Goal: Task Accomplishment & Management: Use online tool/utility

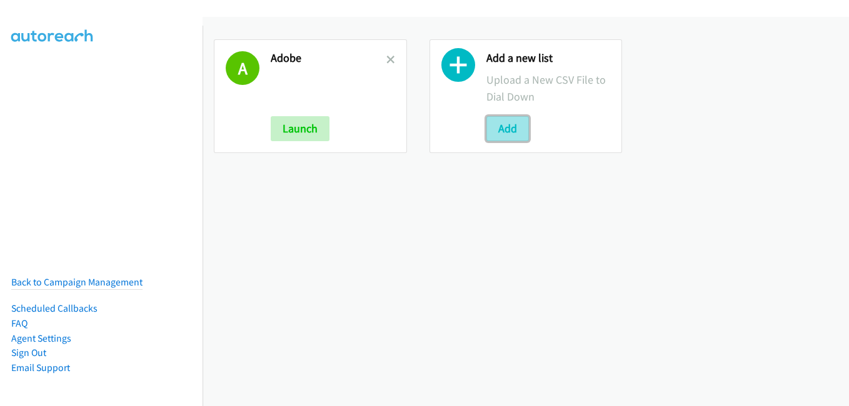
click at [498, 122] on button "Add" at bounding box center [507, 128] width 42 height 25
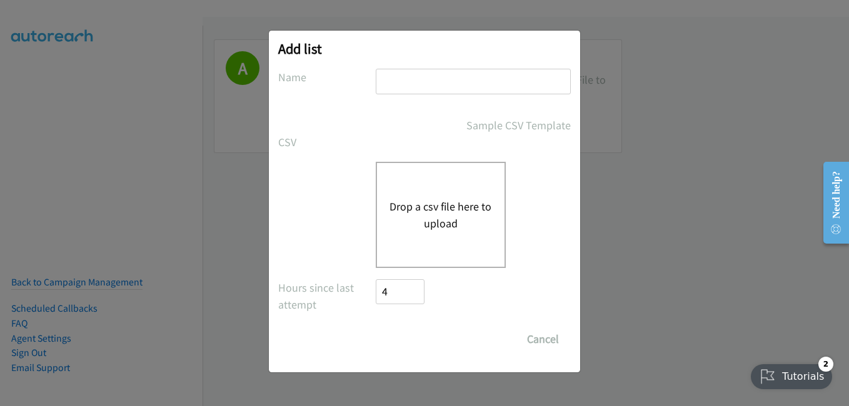
click at [482, 86] on input "text" at bounding box center [473, 82] width 195 height 26
type input "adob1"
click at [452, 181] on div "Drop a csv file here to upload" at bounding box center [441, 215] width 130 height 106
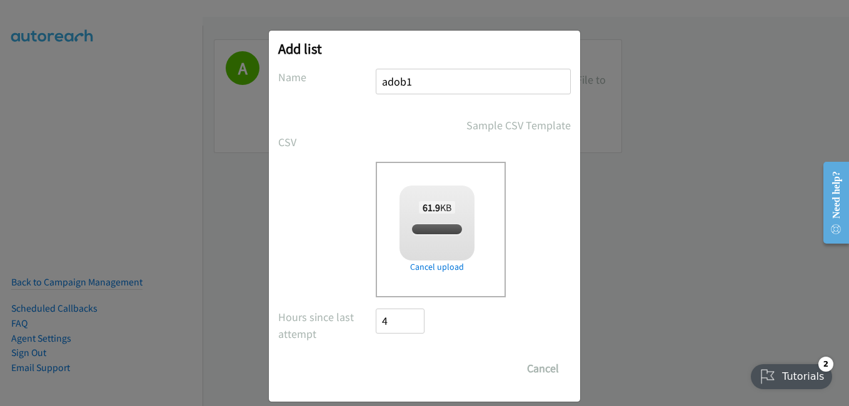
checkbox input "true"
click at [401, 376] on input "Save List" at bounding box center [409, 368] width 66 height 25
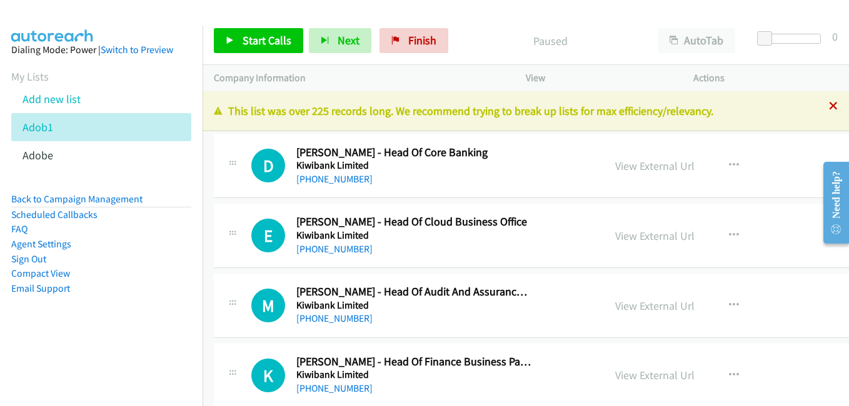
click at [829, 104] on icon at bounding box center [833, 106] width 9 height 9
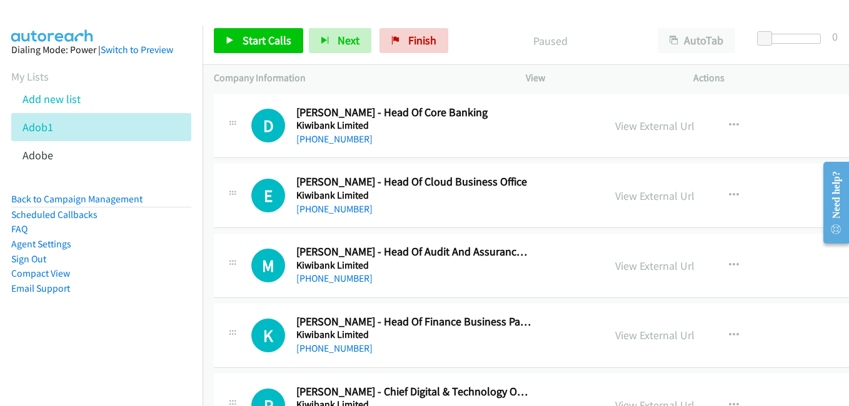
drag, startPoint x: 636, startPoint y: 75, endPoint x: 650, endPoint y: 89, distance: 19.9
click at [636, 75] on p "View" at bounding box center [598, 78] width 145 height 15
click at [636, 129] on link "View External Url" at bounding box center [654, 126] width 79 height 14
click at [619, 196] on link "View External Url" at bounding box center [654, 196] width 79 height 14
click at [627, 267] on link "View External Url" at bounding box center [654, 266] width 79 height 14
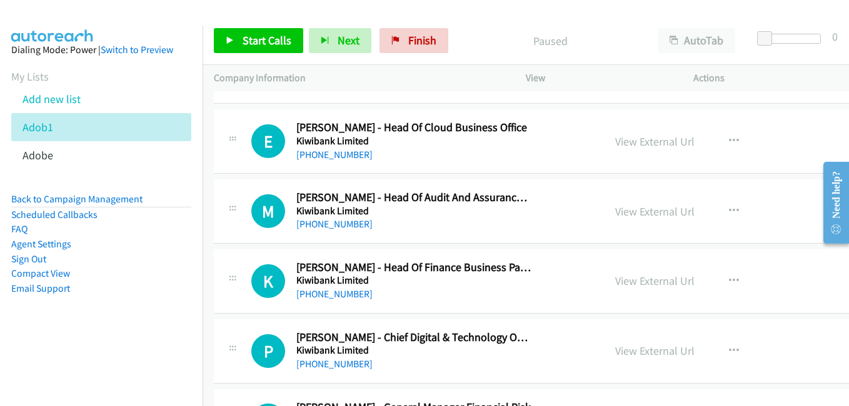
scroll to position [125, 0]
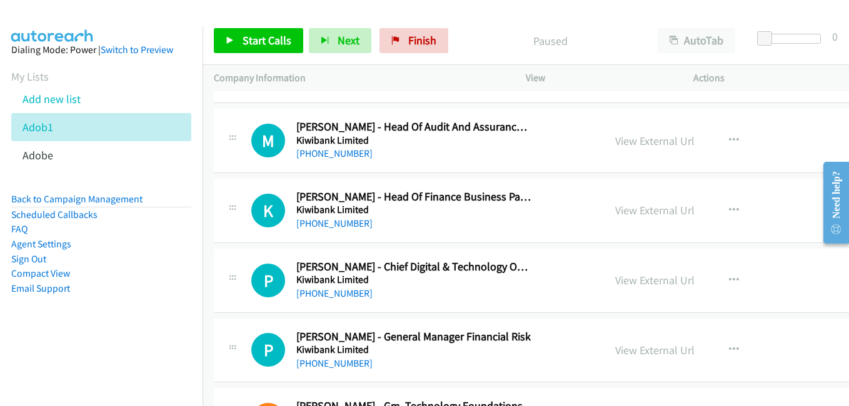
drag, startPoint x: 636, startPoint y: 209, endPoint x: 320, endPoint y: 163, distance: 319.0
click at [636, 209] on link "View External Url" at bounding box center [654, 210] width 79 height 14
click at [640, 281] on link "View External Url" at bounding box center [654, 280] width 79 height 14
drag, startPoint x: 641, startPoint y: 346, endPoint x: 517, endPoint y: 127, distance: 250.8
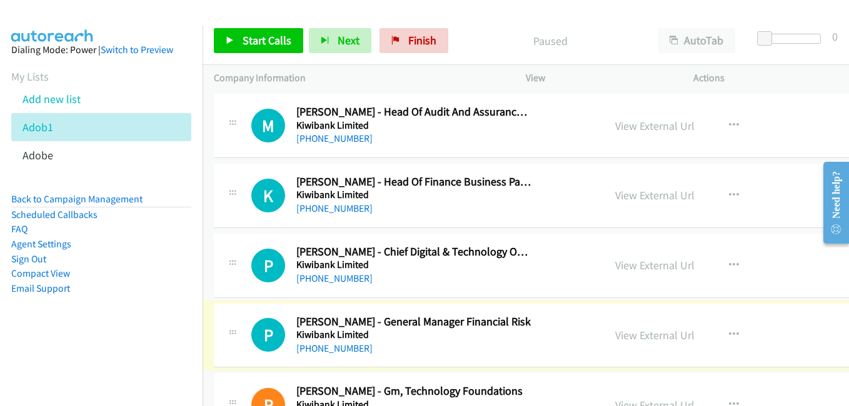
scroll to position [187, 0]
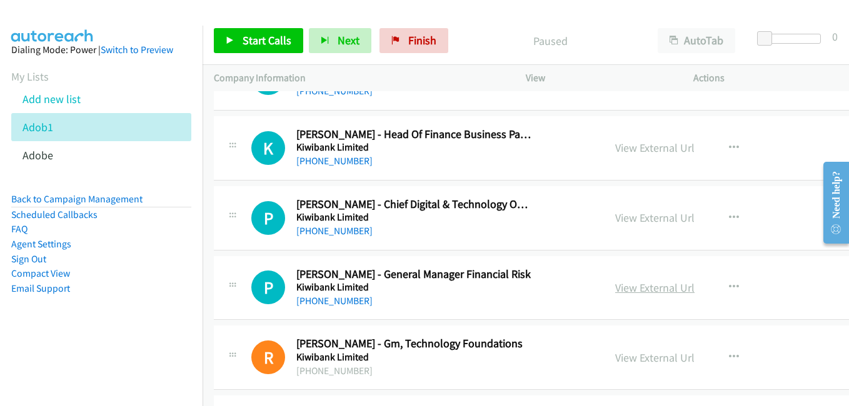
click at [622, 286] on link "View External Url" at bounding box center [654, 288] width 79 height 14
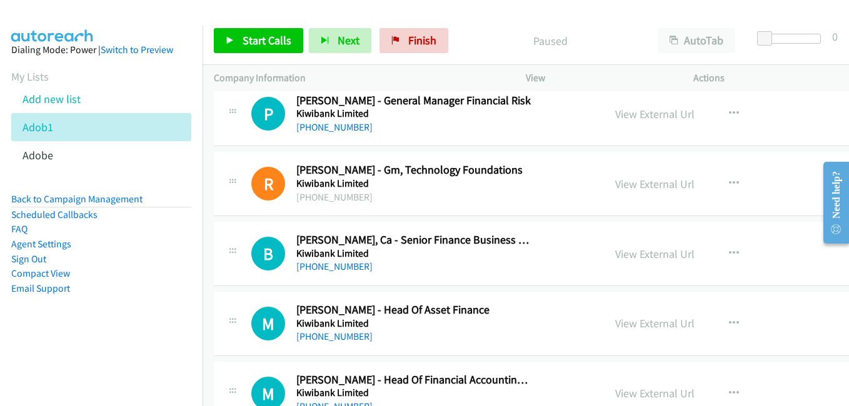
scroll to position [375, 0]
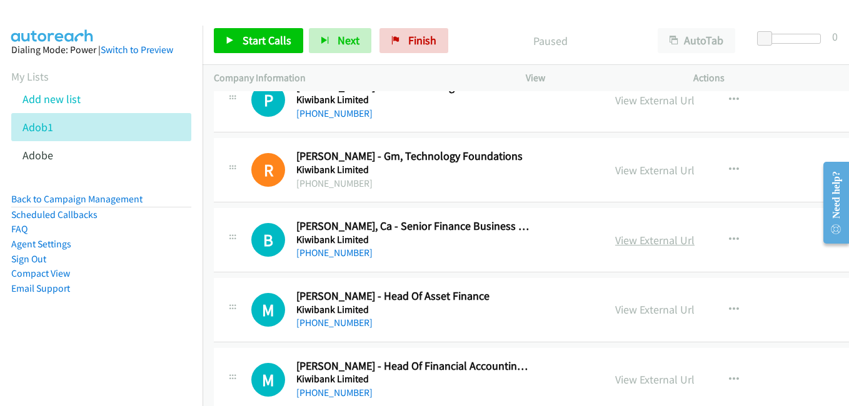
click at [633, 246] on link "View External Url" at bounding box center [654, 240] width 79 height 14
click at [629, 303] on link "View External Url" at bounding box center [654, 309] width 79 height 14
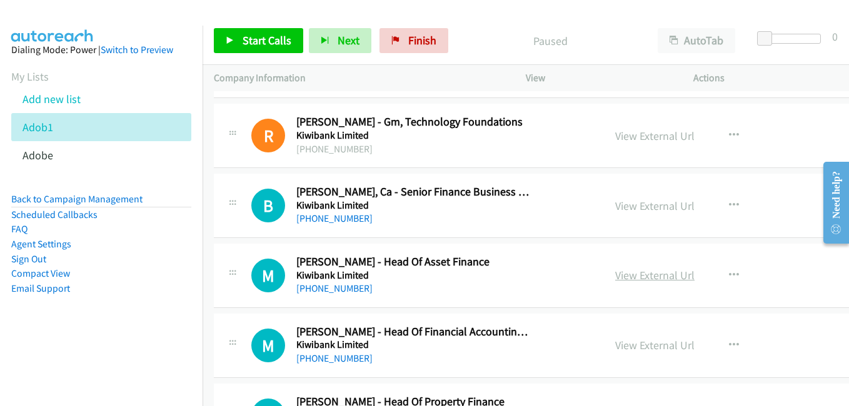
scroll to position [437, 0]
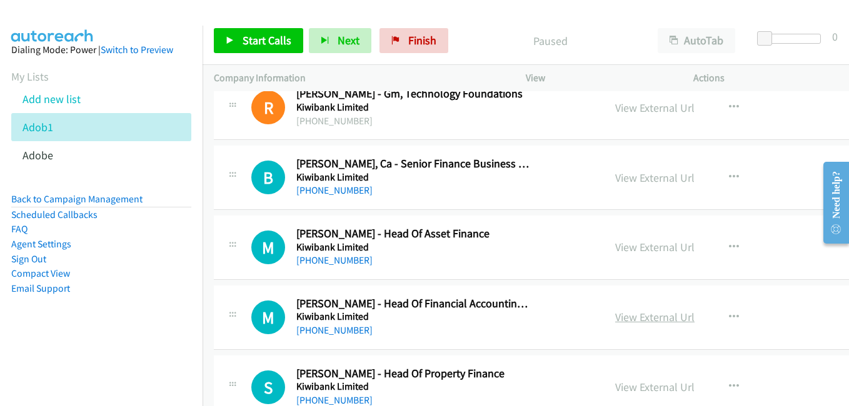
click at [626, 319] on link "View External Url" at bounding box center [654, 317] width 79 height 14
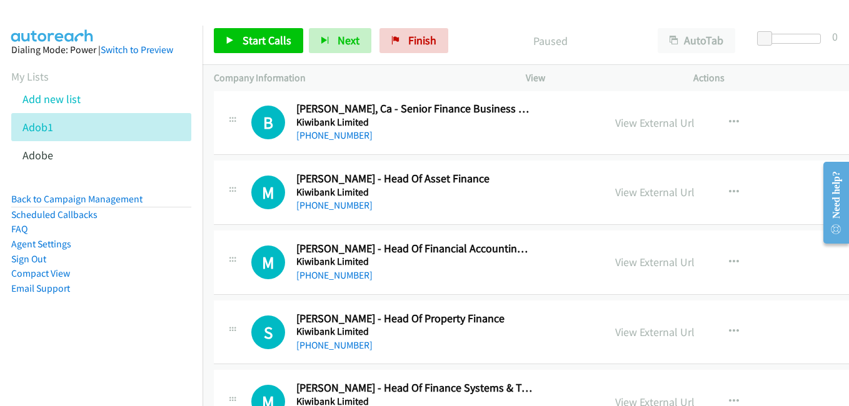
scroll to position [500, 0]
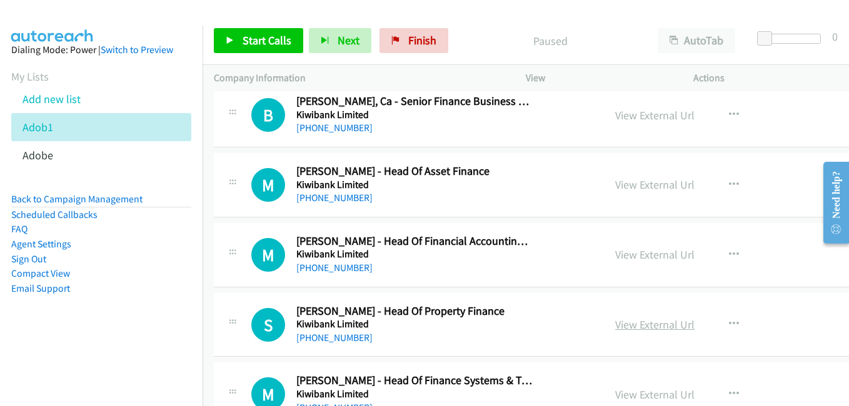
click at [618, 331] on link "View External Url" at bounding box center [654, 324] width 79 height 14
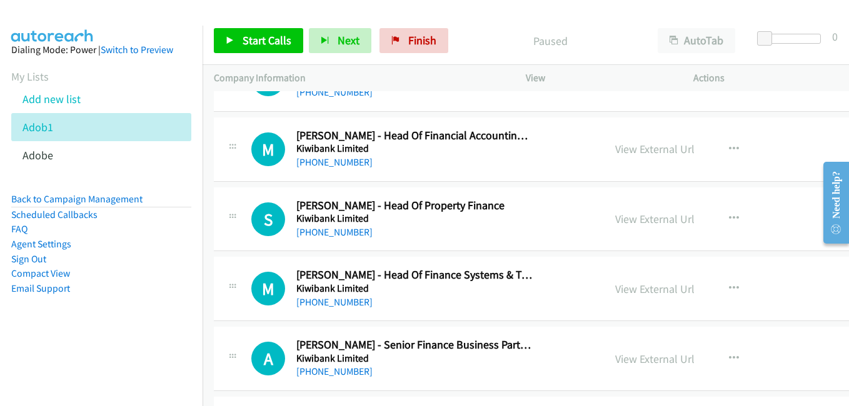
scroll to position [625, 0]
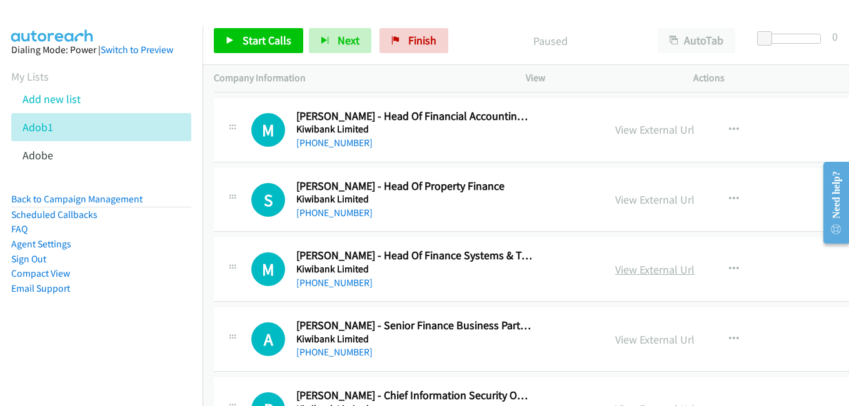
click at [644, 275] on link "View External Url" at bounding box center [654, 269] width 79 height 14
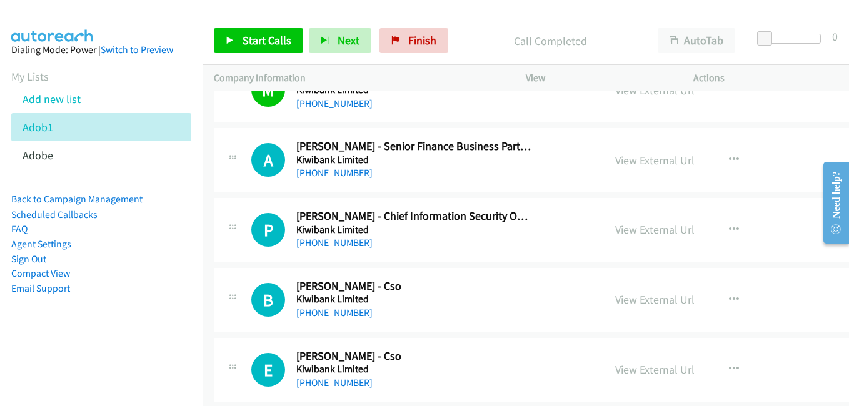
scroll to position [812, 0]
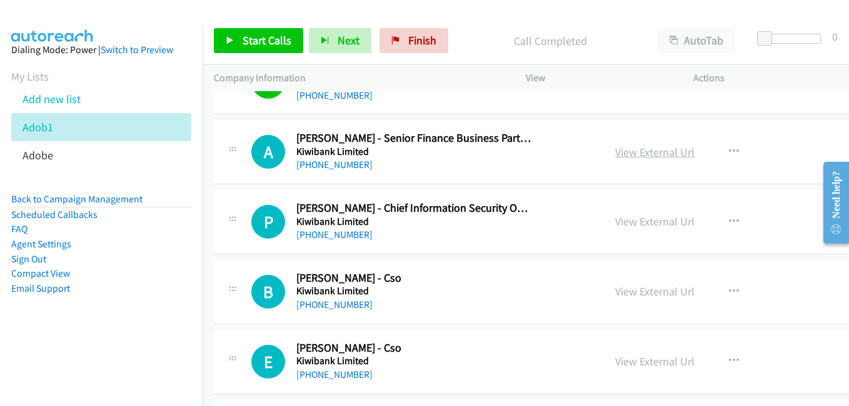
click at [636, 147] on link "View External Url" at bounding box center [654, 152] width 79 height 14
click at [647, 224] on link "View External Url" at bounding box center [654, 221] width 79 height 14
drag, startPoint x: 644, startPoint y: 292, endPoint x: 580, endPoint y: 260, distance: 71.6
click at [644, 292] on link "View External Url" at bounding box center [654, 291] width 79 height 14
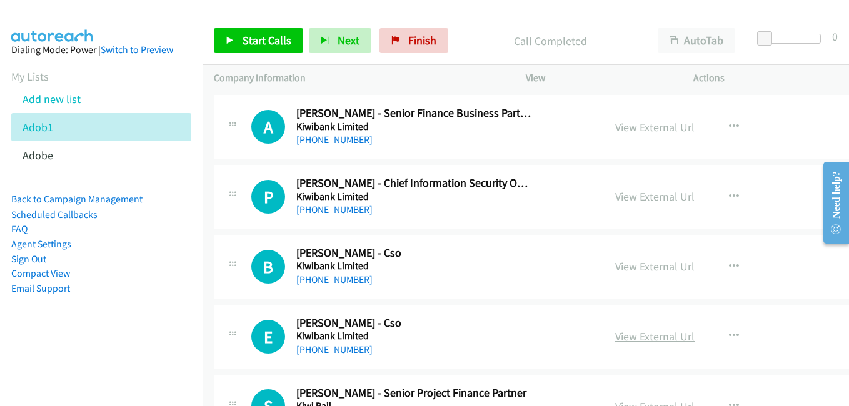
scroll to position [937, 0]
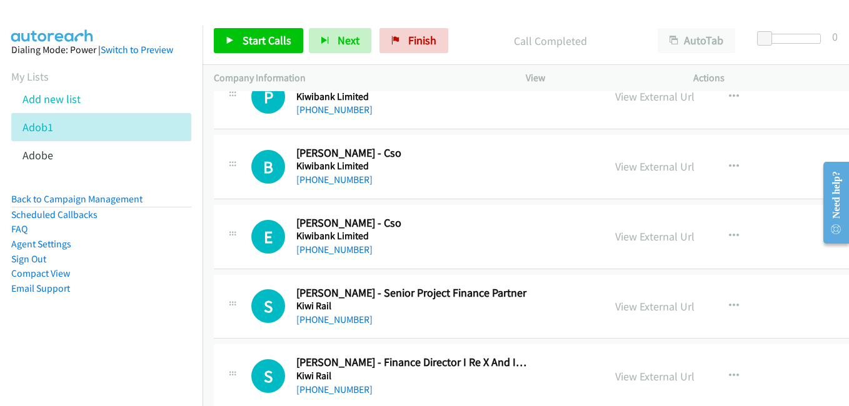
drag, startPoint x: 643, startPoint y: 240, endPoint x: 364, endPoint y: 147, distance: 293.7
click at [643, 240] on link "View External Url" at bounding box center [654, 236] width 79 height 14
click at [619, 310] on link "View External Url" at bounding box center [654, 306] width 79 height 14
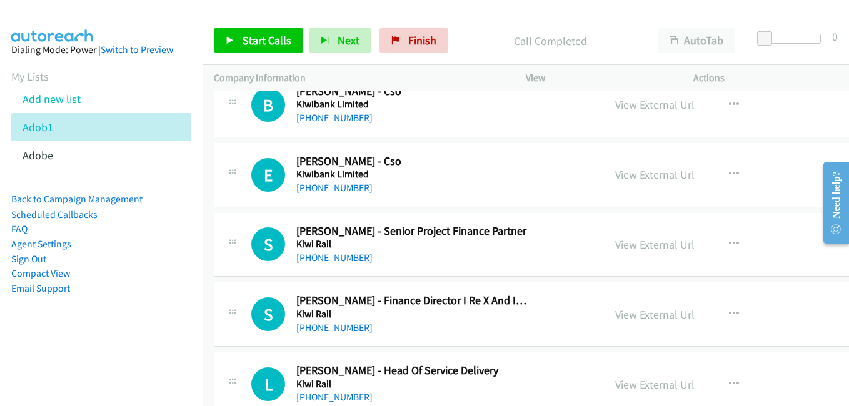
scroll to position [1000, 0]
click at [634, 312] on link "View External Url" at bounding box center [654, 314] width 79 height 14
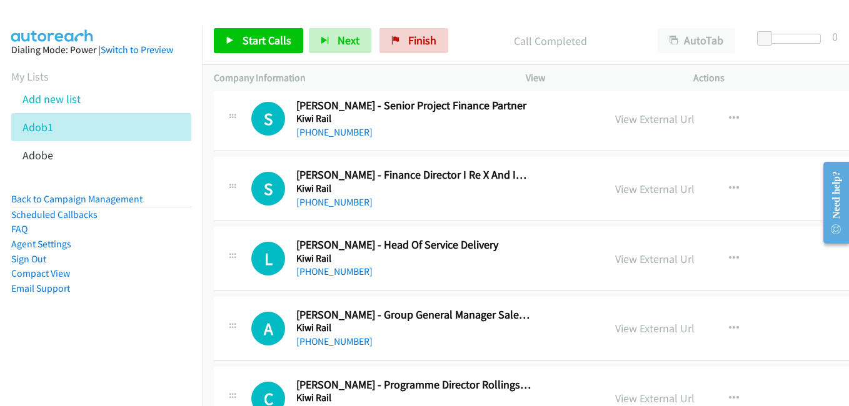
scroll to position [1187, 0]
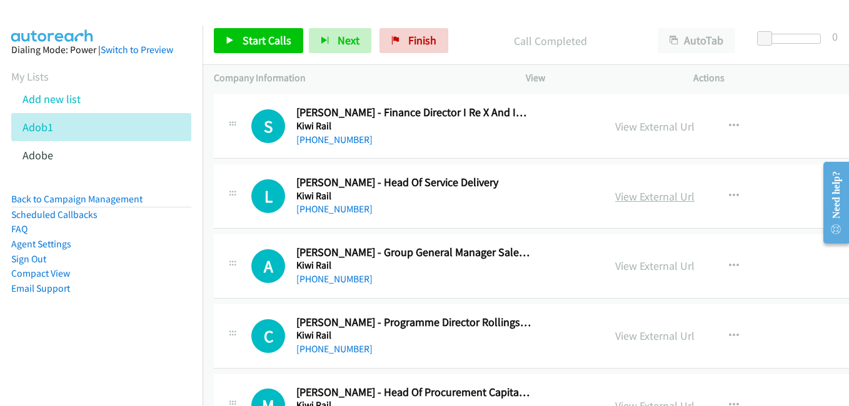
click at [629, 202] on link "View External Url" at bounding box center [654, 196] width 79 height 14
click at [637, 262] on link "View External Url" at bounding box center [654, 266] width 79 height 14
click at [633, 336] on link "View External Url" at bounding box center [654, 336] width 79 height 14
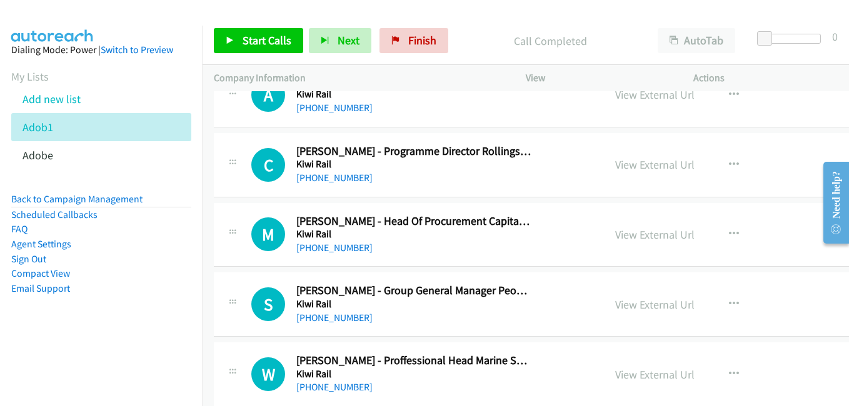
scroll to position [1375, 0]
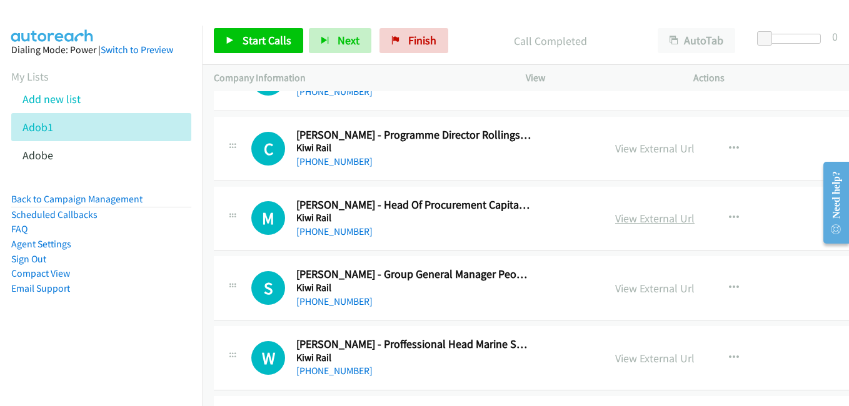
drag, startPoint x: 632, startPoint y: 222, endPoint x: 616, endPoint y: 220, distance: 15.8
click at [632, 222] on link "View External Url" at bounding box center [654, 218] width 79 height 14
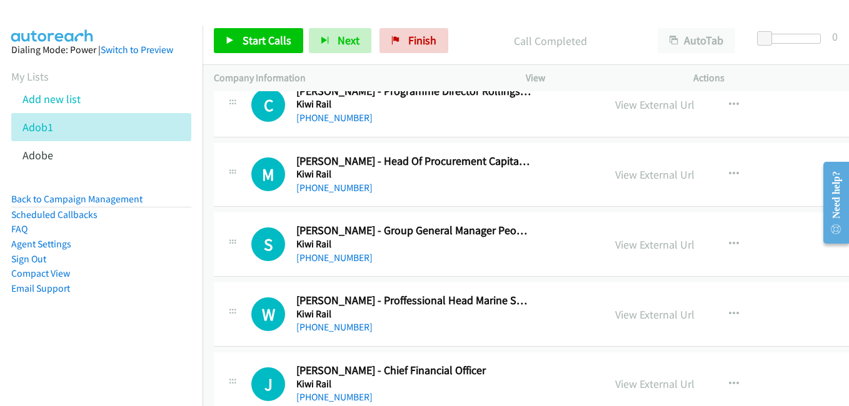
scroll to position [1437, 0]
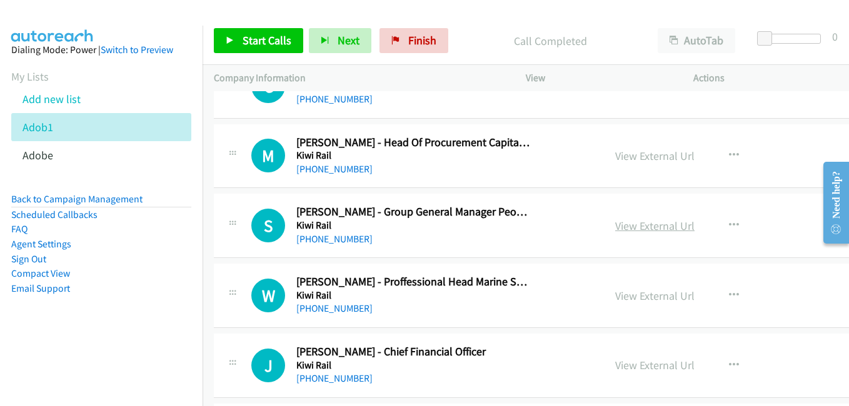
click at [642, 232] on link "View External Url" at bounding box center [654, 226] width 79 height 14
click at [642, 228] on link "View External Url" at bounding box center [654, 226] width 79 height 14
click at [655, 293] on link "View External Url" at bounding box center [654, 296] width 79 height 14
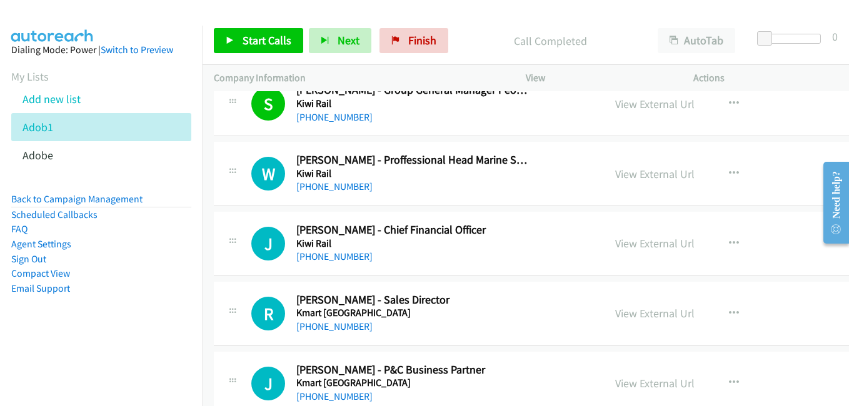
scroll to position [1562, 0]
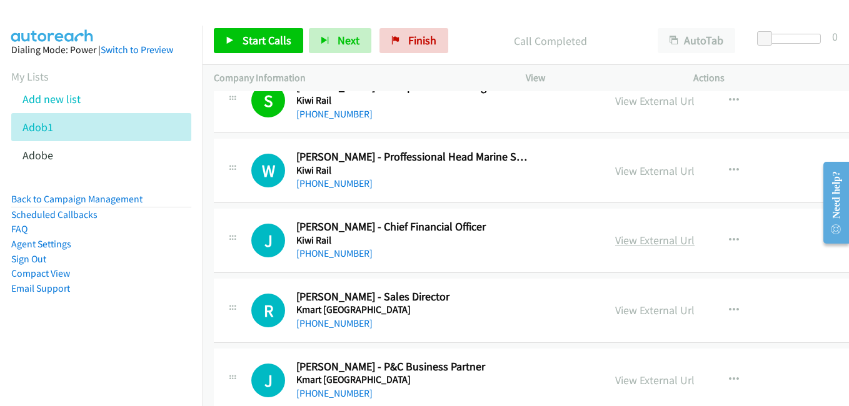
click at [643, 236] on link "View External Url" at bounding box center [654, 240] width 79 height 14
drag, startPoint x: 626, startPoint y: 312, endPoint x: 569, endPoint y: 300, distance: 57.5
click at [626, 312] on link "View External Url" at bounding box center [654, 310] width 79 height 14
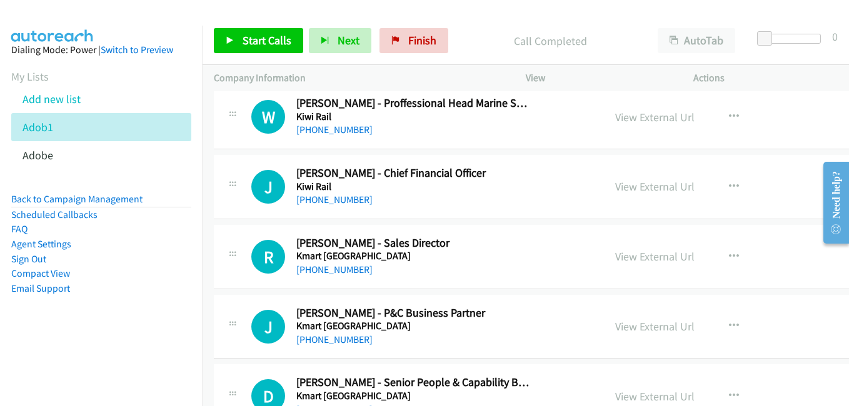
scroll to position [1687, 0]
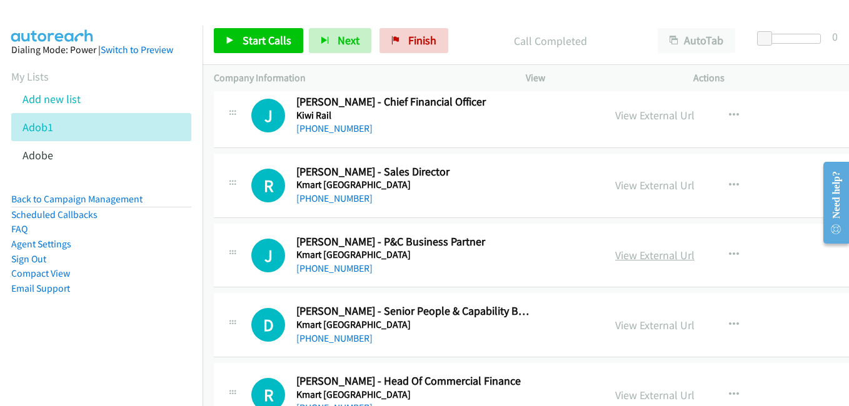
click at [615, 256] on link "View External Url" at bounding box center [654, 255] width 79 height 14
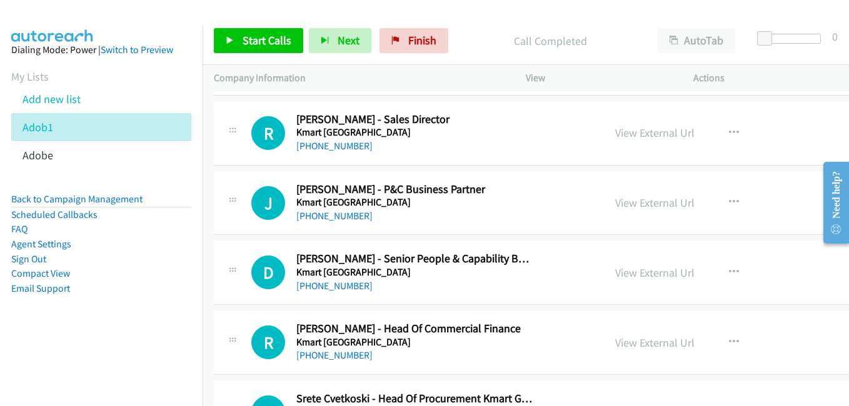
scroll to position [1750, 0]
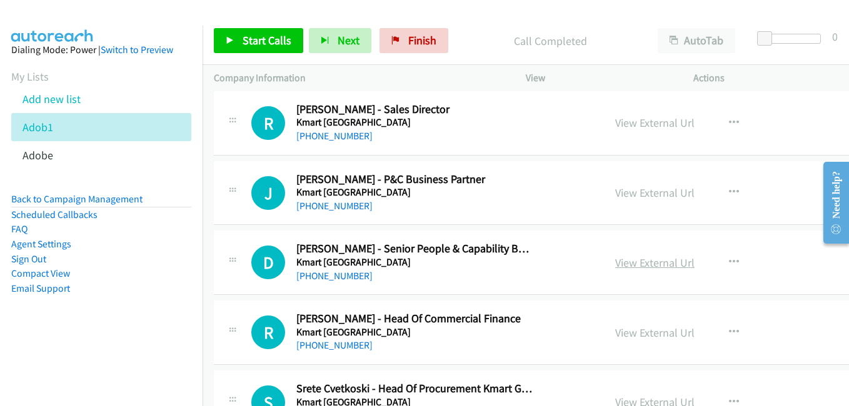
click at [626, 261] on link "View External Url" at bounding box center [654, 263] width 79 height 14
click at [615, 329] on link "View External Url" at bounding box center [654, 333] width 79 height 14
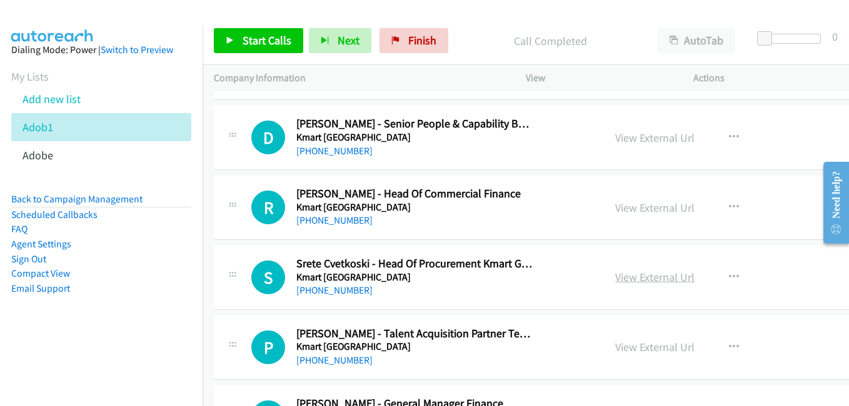
click at [644, 283] on link "View External Url" at bounding box center [654, 277] width 79 height 14
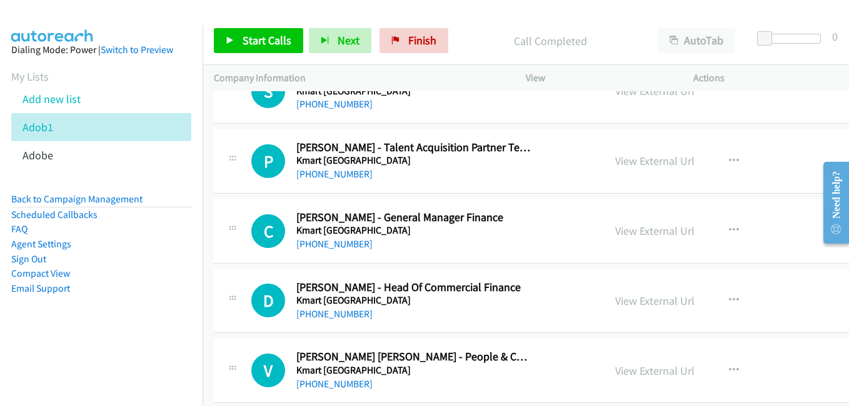
scroll to position [2062, 0]
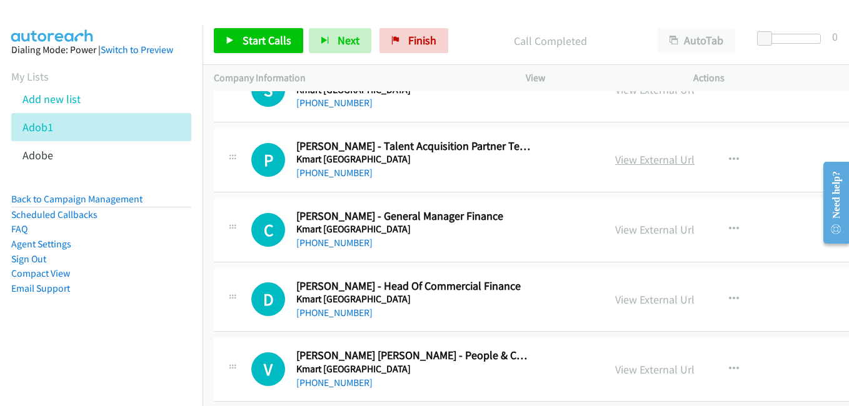
click at [637, 162] on link "View External Url" at bounding box center [654, 159] width 79 height 14
click at [627, 229] on link "View External Url" at bounding box center [654, 229] width 79 height 14
click at [642, 299] on link "View External Url" at bounding box center [654, 299] width 79 height 14
click at [635, 369] on link "View External Url" at bounding box center [654, 369] width 79 height 14
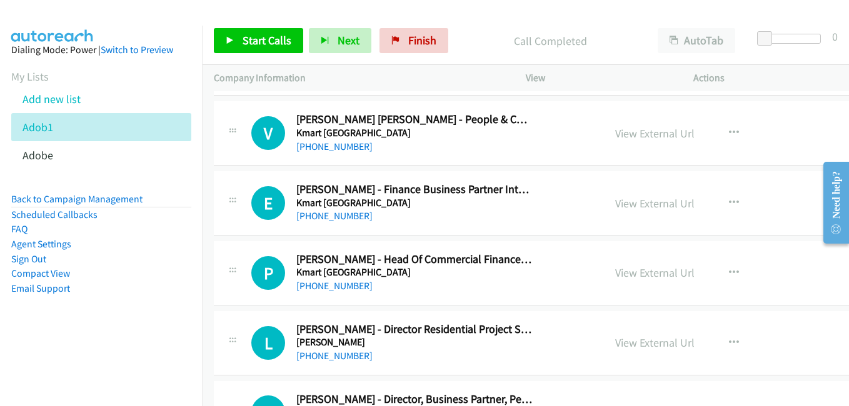
scroll to position [2312, 0]
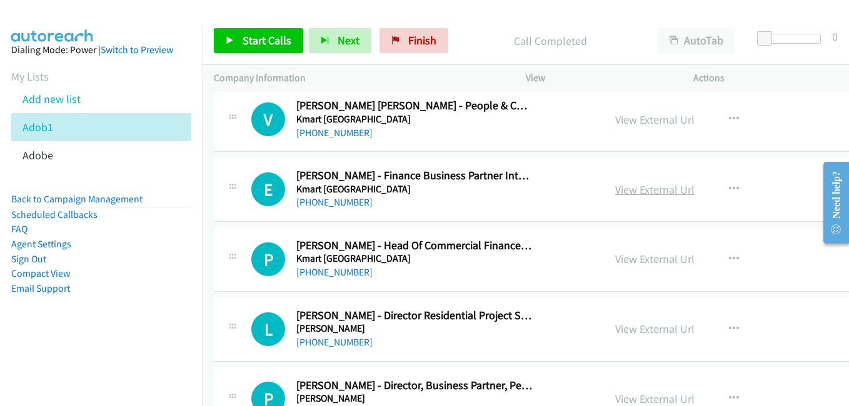
click at [615, 184] on link "View External Url" at bounding box center [654, 189] width 79 height 14
drag, startPoint x: 636, startPoint y: 261, endPoint x: 604, endPoint y: 254, distance: 32.0
click at [636, 261] on link "View External Url" at bounding box center [654, 259] width 79 height 14
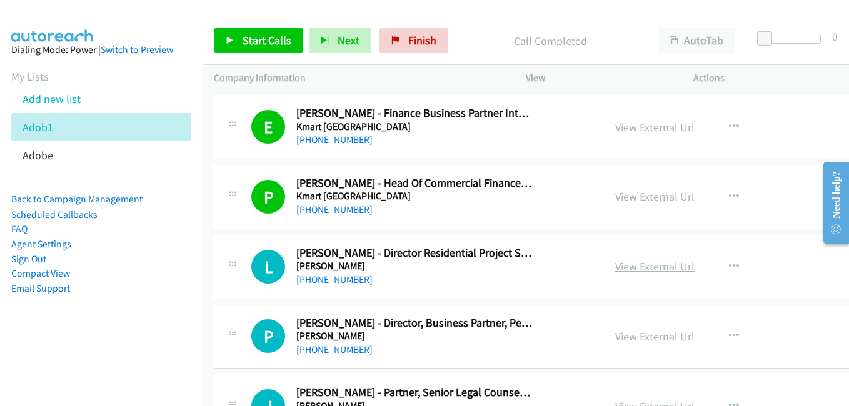
click at [636, 266] on link "View External Url" at bounding box center [654, 266] width 79 height 14
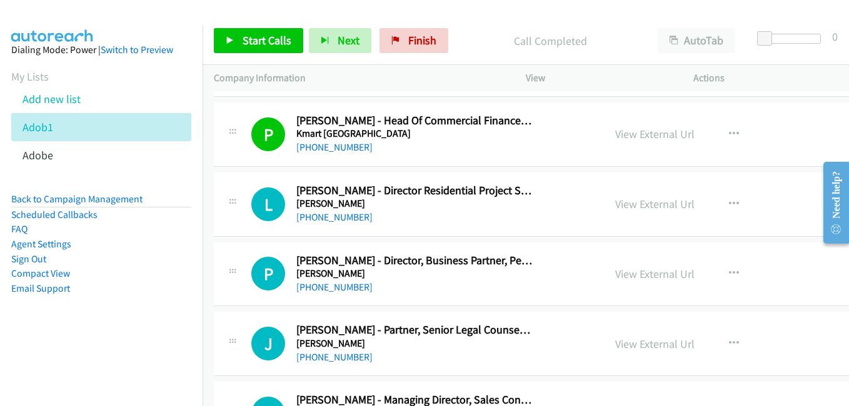
scroll to position [2562, 0]
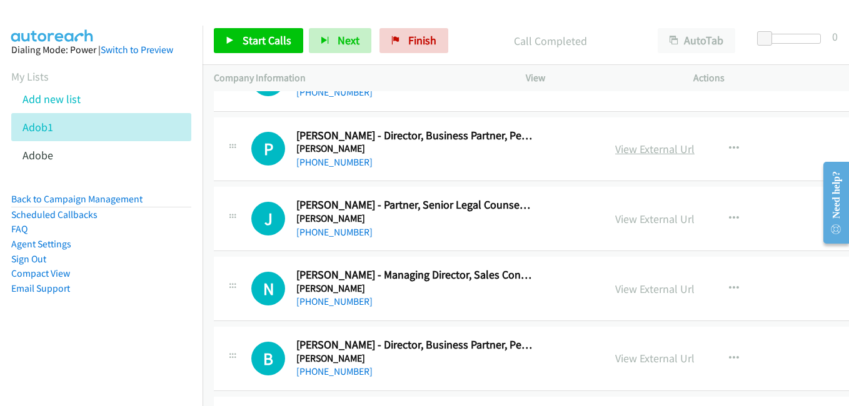
click at [632, 154] on link "View External Url" at bounding box center [654, 149] width 79 height 14
click at [622, 290] on link "View External Url" at bounding box center [654, 289] width 79 height 14
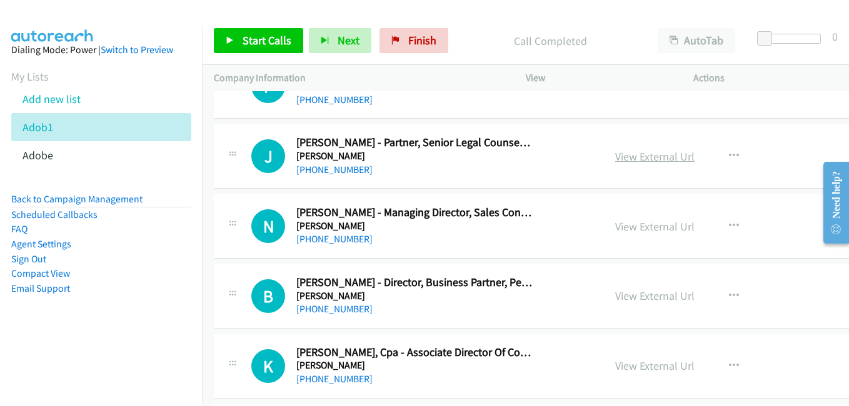
scroll to position [2750, 0]
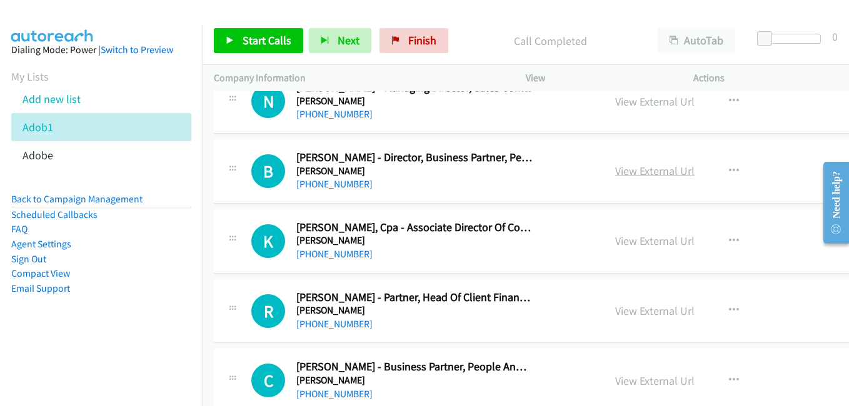
drag, startPoint x: 622, startPoint y: 174, endPoint x: 610, endPoint y: 171, distance: 12.3
click at [622, 174] on link "View External Url" at bounding box center [654, 171] width 79 height 14
click at [627, 241] on link "View External Url" at bounding box center [654, 241] width 79 height 14
click at [647, 308] on link "View External Url" at bounding box center [654, 311] width 79 height 14
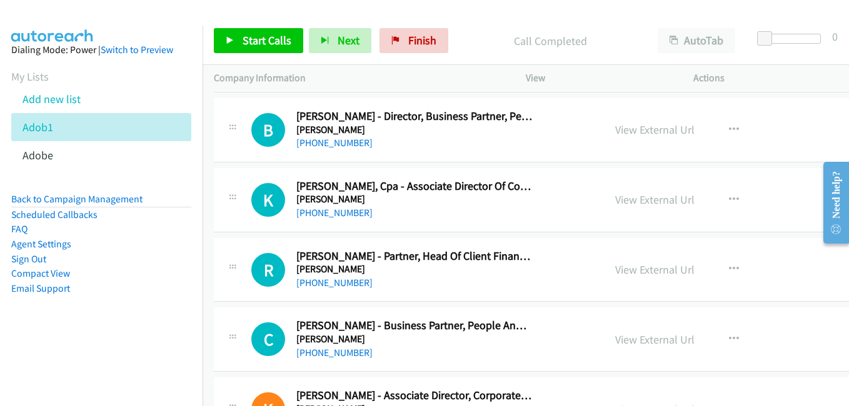
scroll to position [2812, 0]
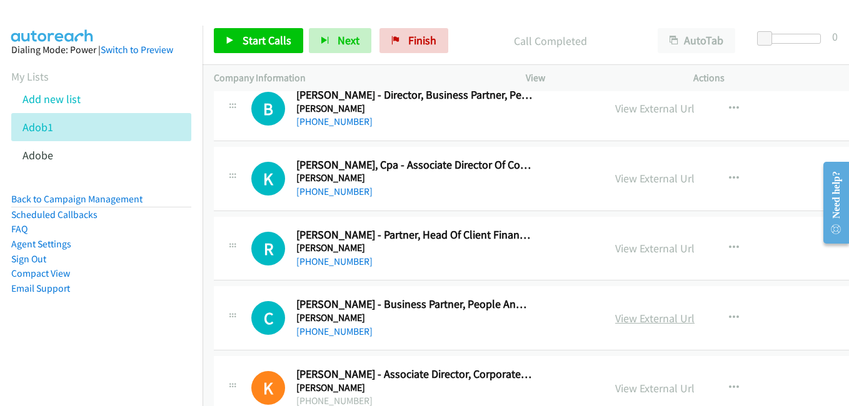
click at [632, 317] on link "View External Url" at bounding box center [654, 318] width 79 height 14
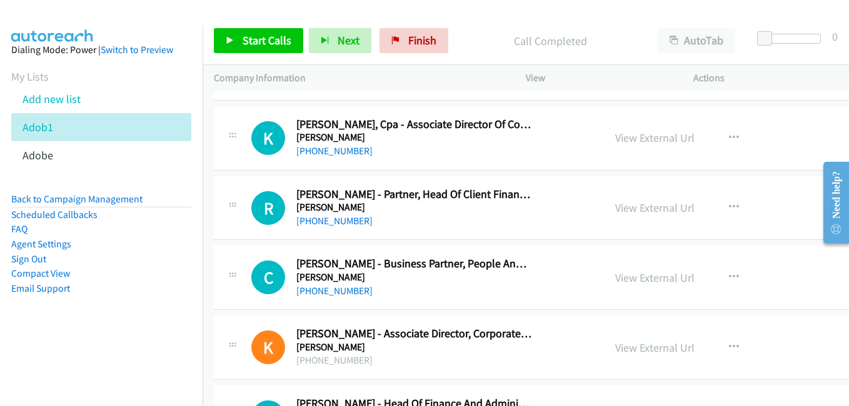
scroll to position [2875, 0]
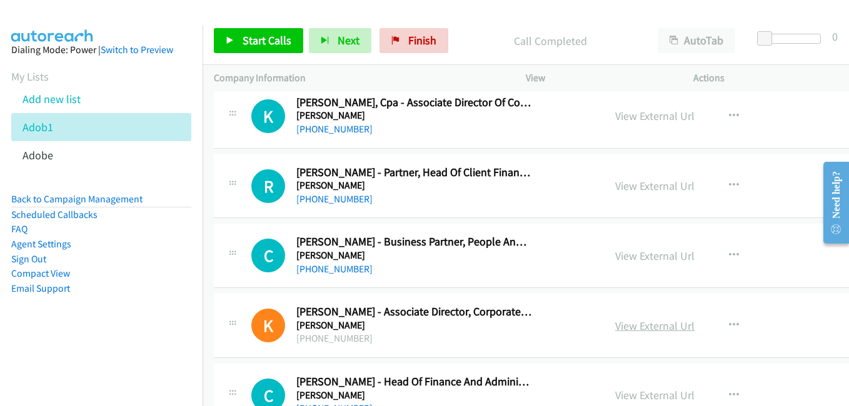
click at [635, 327] on link "View External Url" at bounding box center [654, 326] width 79 height 14
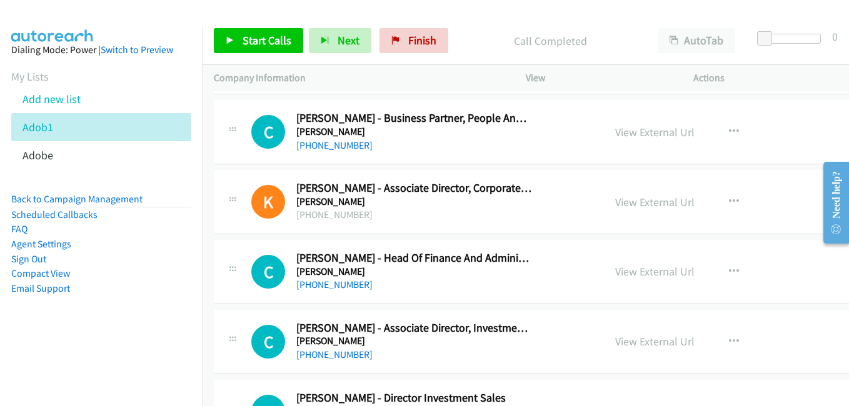
scroll to position [3000, 0]
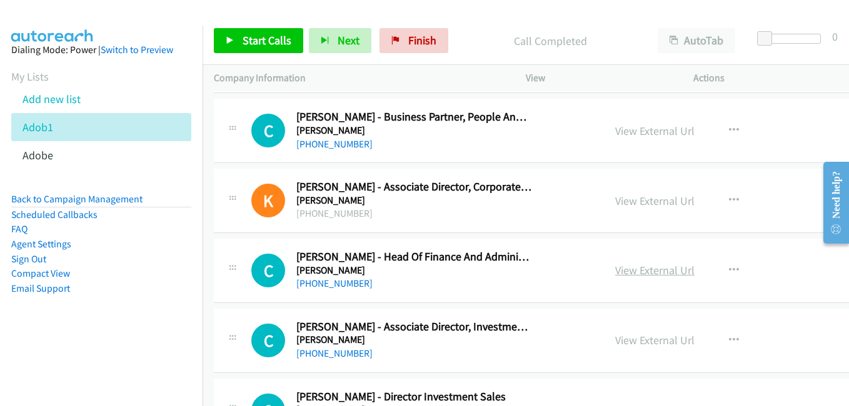
click at [616, 274] on link "View External Url" at bounding box center [654, 270] width 79 height 14
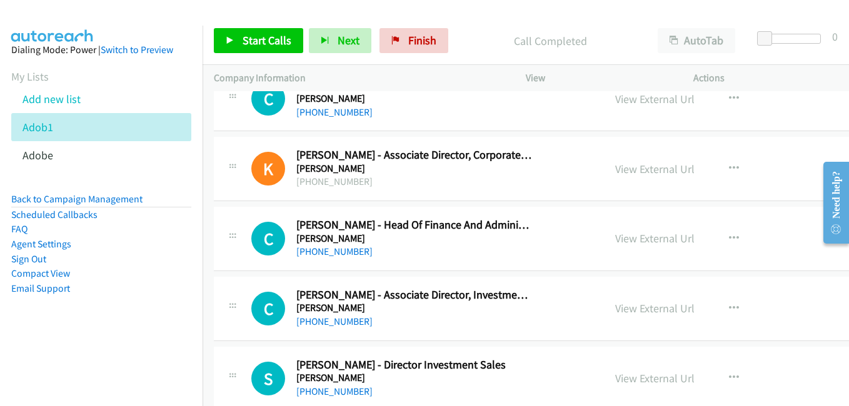
scroll to position [3062, 0]
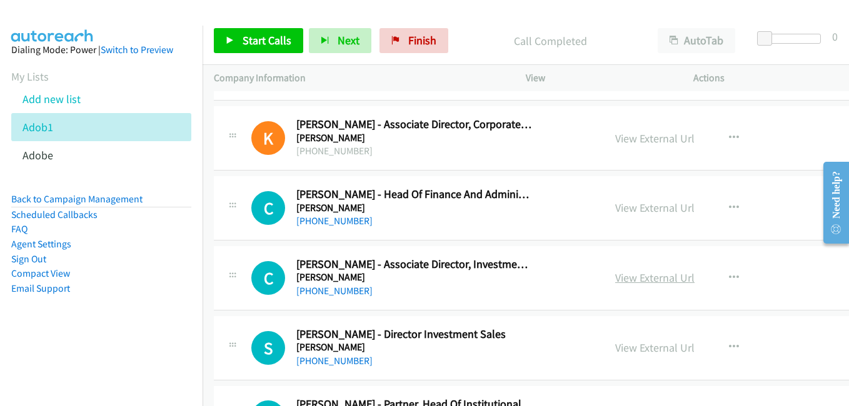
click at [642, 282] on link "View External Url" at bounding box center [654, 278] width 79 height 14
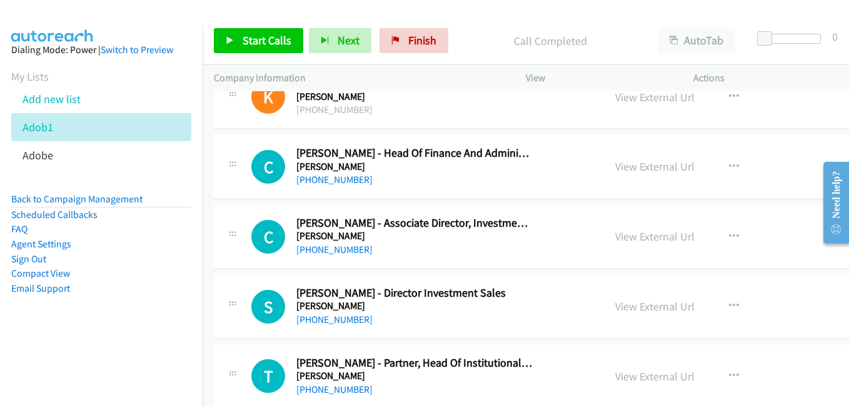
scroll to position [3125, 0]
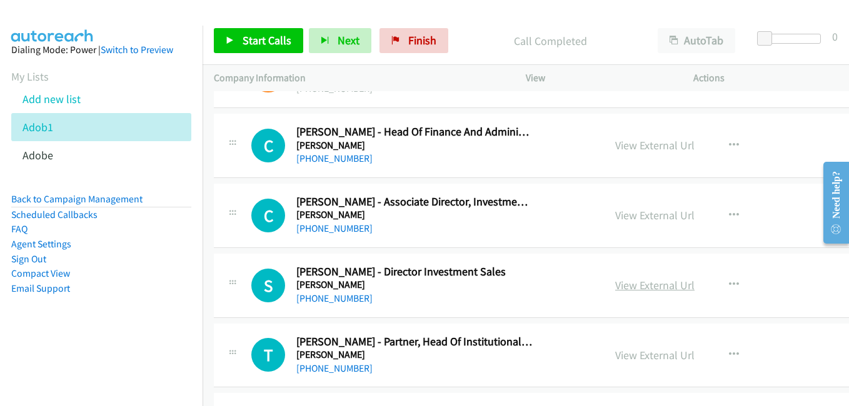
click at [637, 293] on div "View External Url" at bounding box center [654, 285] width 79 height 17
click at [641, 289] on link "View External Url" at bounding box center [654, 285] width 79 height 14
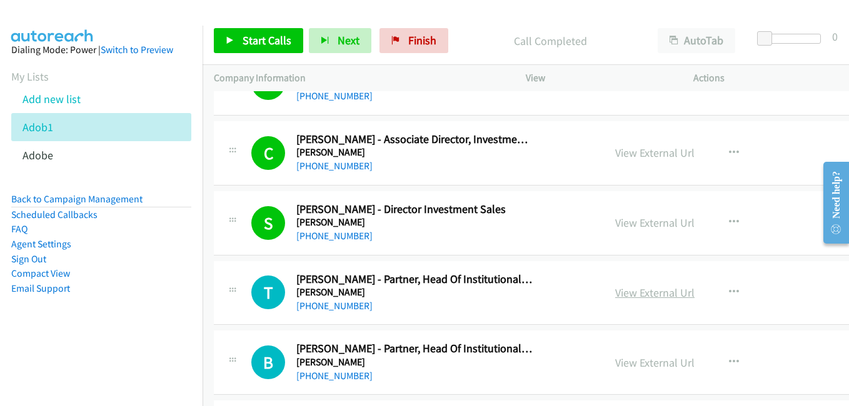
click at [636, 297] on link "View External Url" at bounding box center [654, 293] width 79 height 14
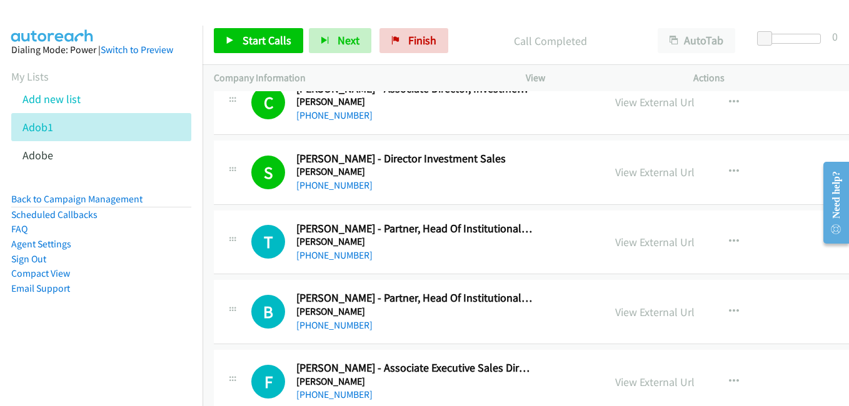
scroll to position [3250, 0]
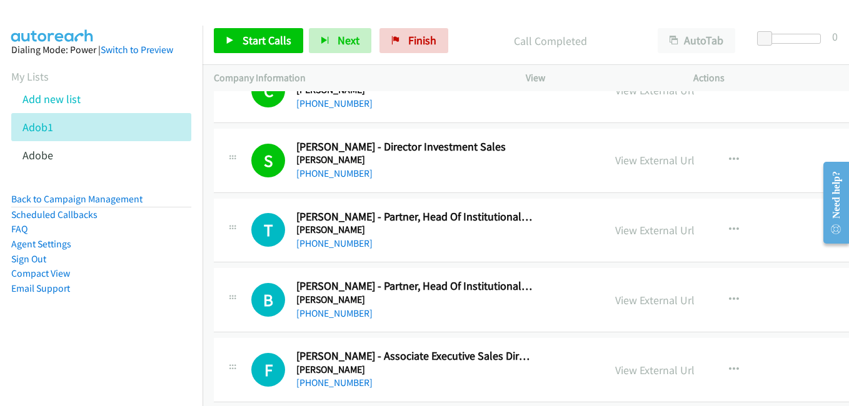
drag, startPoint x: 624, startPoint y: 297, endPoint x: 564, endPoint y: 274, distance: 64.3
click at [624, 297] on link "View External Url" at bounding box center [654, 300] width 79 height 14
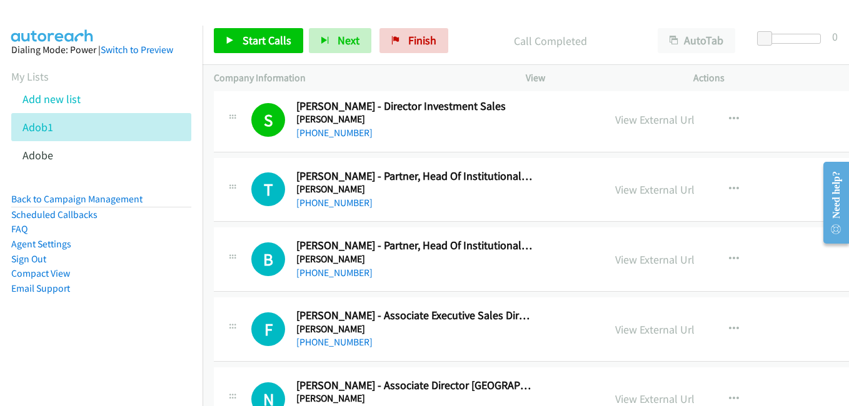
scroll to position [3312, 0]
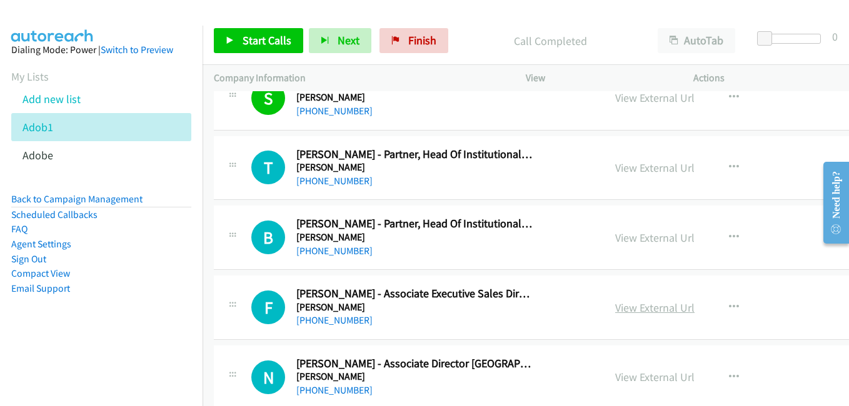
click at [616, 311] on link "View External Url" at bounding box center [654, 308] width 79 height 14
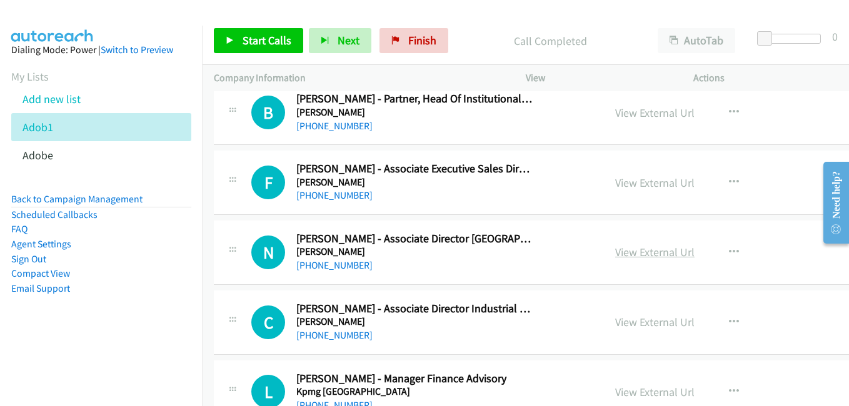
click at [634, 257] on link "View External Url" at bounding box center [654, 252] width 79 height 14
click at [632, 321] on link "View External Url" at bounding box center [654, 322] width 79 height 14
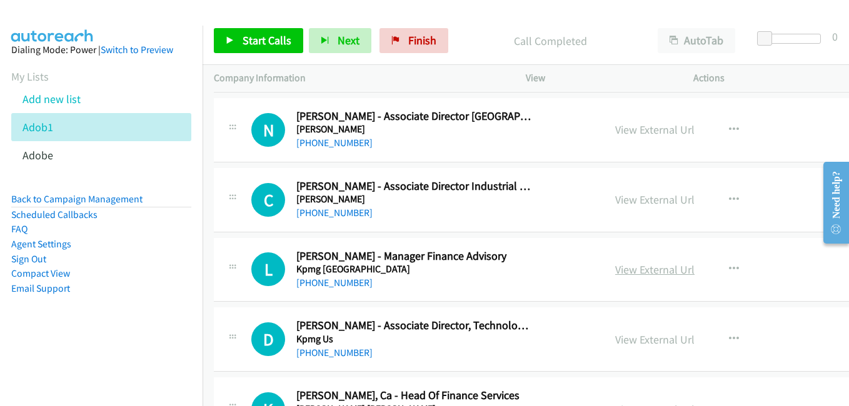
scroll to position [3562, 0]
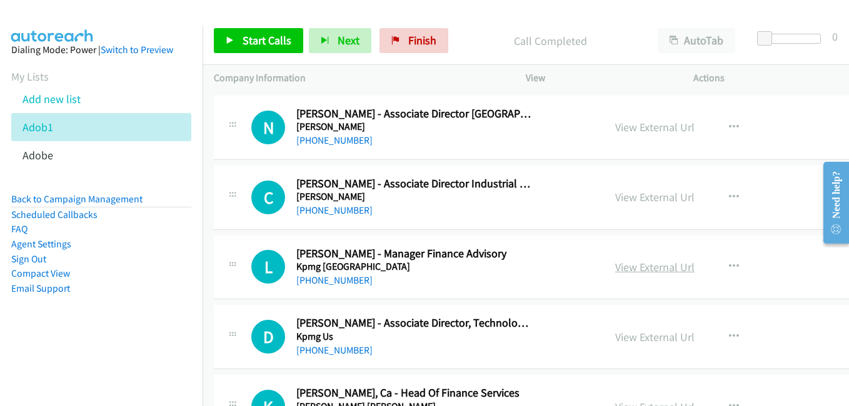
drag, startPoint x: 628, startPoint y: 271, endPoint x: 634, endPoint y: 269, distance: 6.5
click at [628, 271] on link "View External Url" at bounding box center [654, 267] width 79 height 14
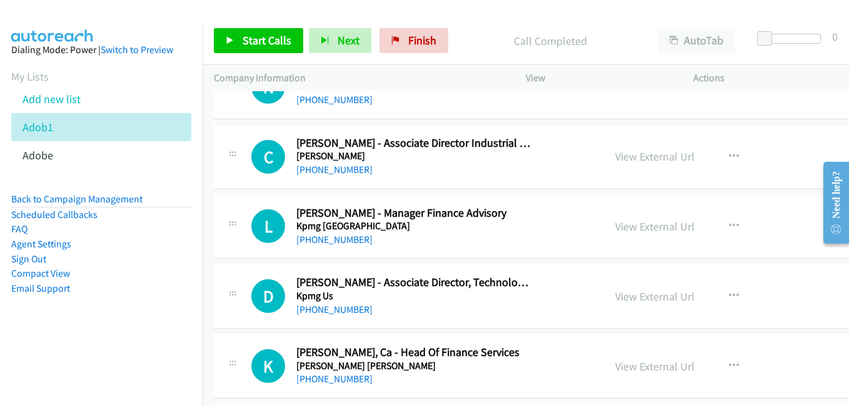
scroll to position [3625, 0]
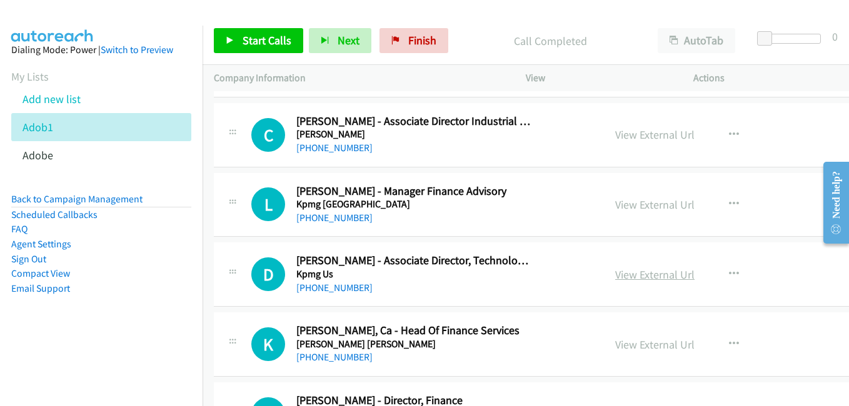
click at [626, 274] on link "View External Url" at bounding box center [654, 274] width 79 height 14
click at [624, 346] on link "View External Url" at bounding box center [654, 344] width 79 height 14
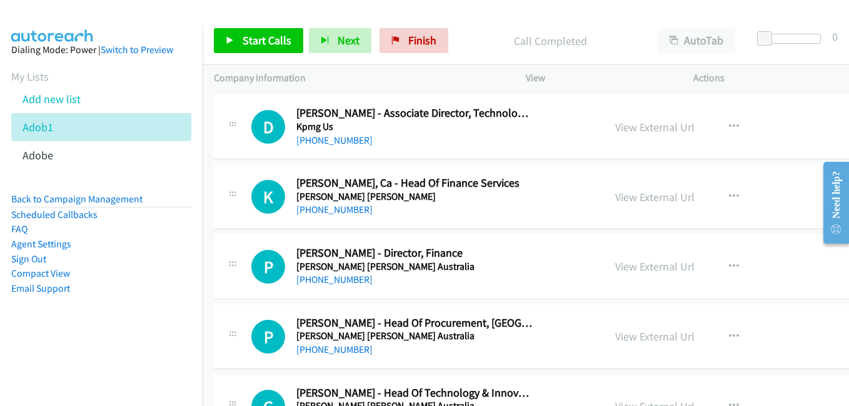
scroll to position [3812, 0]
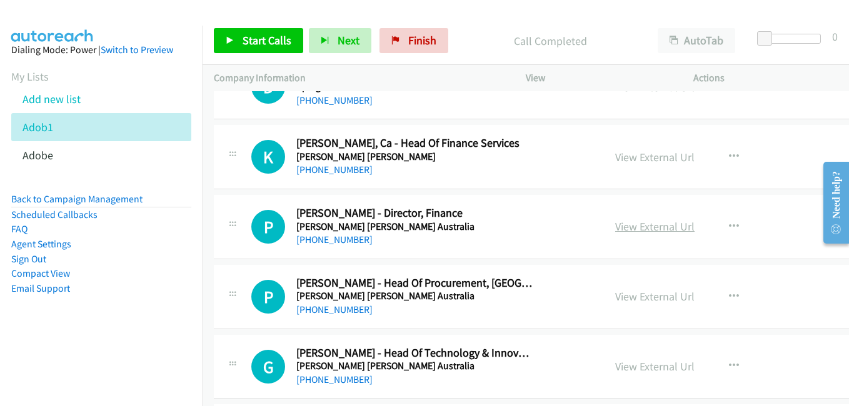
click at [626, 230] on link "View External Url" at bounding box center [654, 226] width 79 height 14
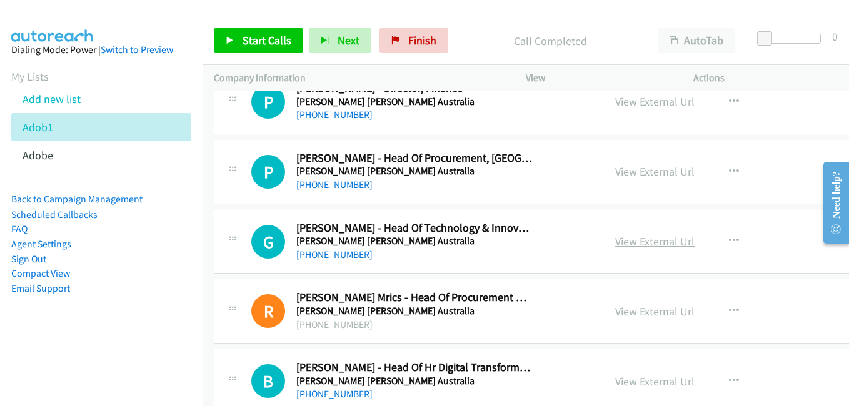
click at [633, 239] on link "View External Url" at bounding box center [654, 241] width 79 height 14
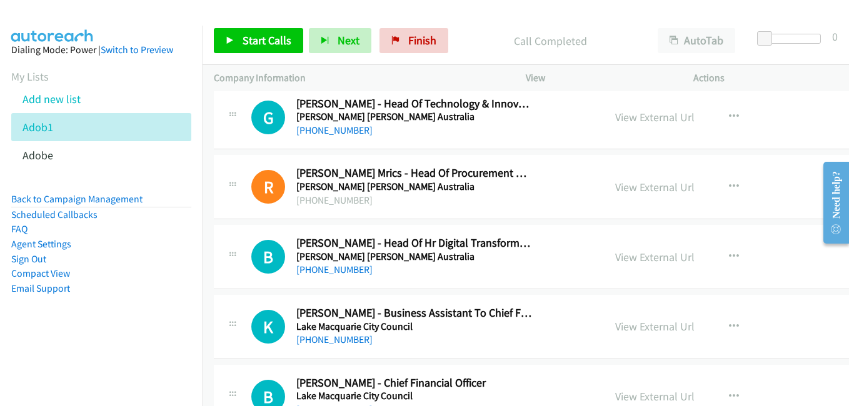
scroll to position [4062, 0]
click at [628, 186] on link "View External Url" at bounding box center [654, 186] width 79 height 14
click at [615, 261] on link "View External Url" at bounding box center [654, 256] width 79 height 14
click at [626, 325] on link "View External Url" at bounding box center [654, 326] width 79 height 14
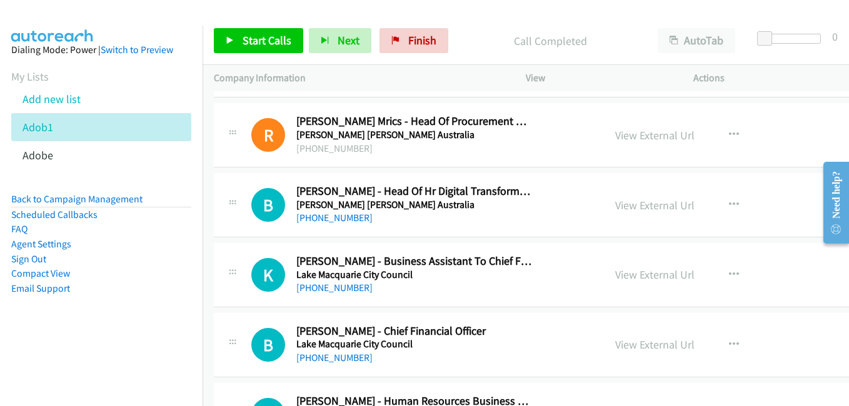
scroll to position [4125, 0]
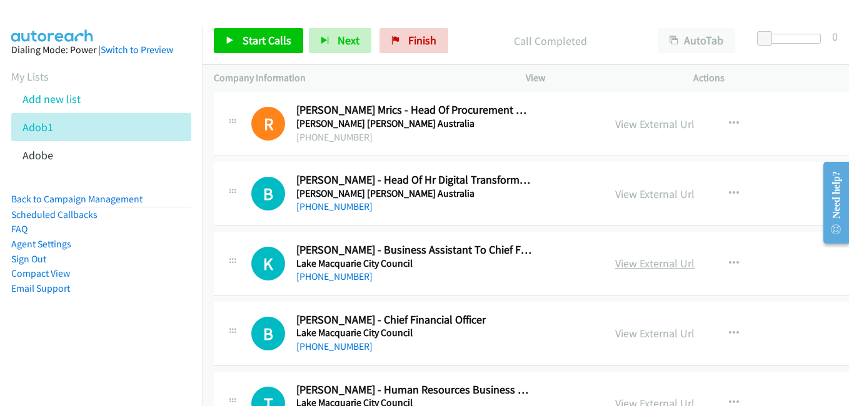
click at [618, 269] on link "View External Url" at bounding box center [654, 263] width 79 height 14
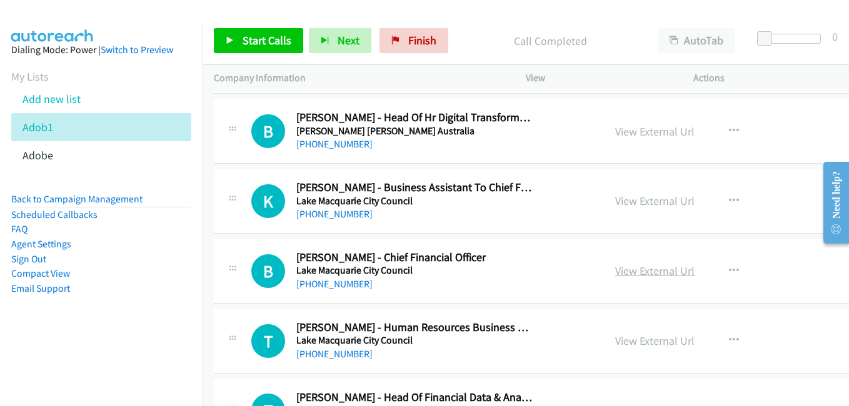
click at [633, 267] on link "View External Url" at bounding box center [654, 271] width 79 height 14
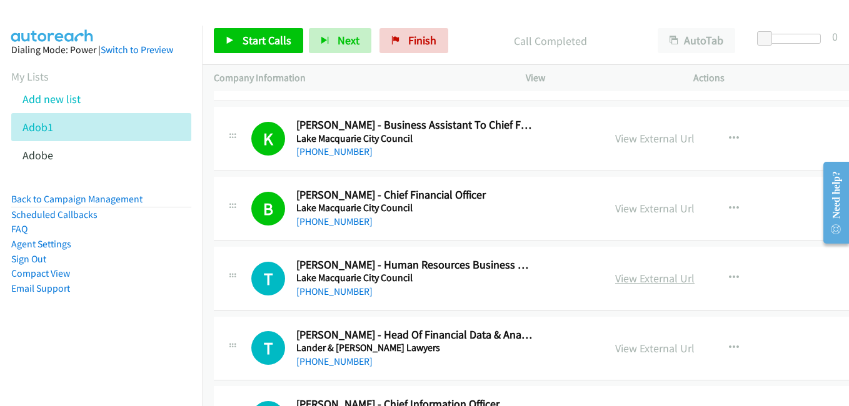
click at [639, 279] on link "View External Url" at bounding box center [654, 278] width 79 height 14
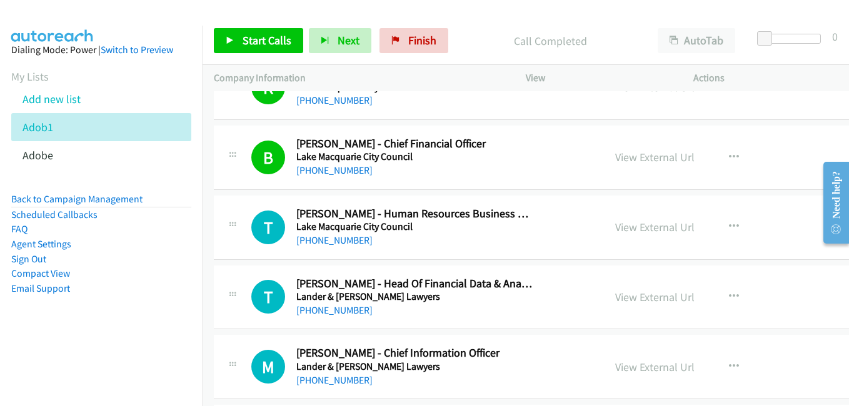
scroll to position [4312, 0]
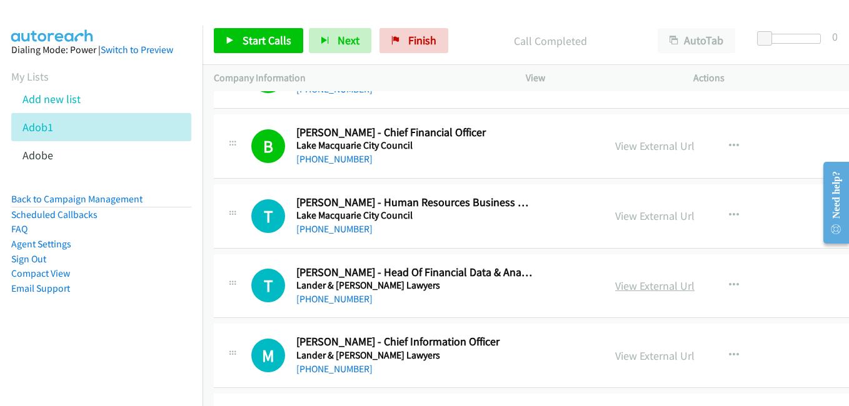
click at [615, 285] on link "View External Url" at bounding box center [654, 286] width 79 height 14
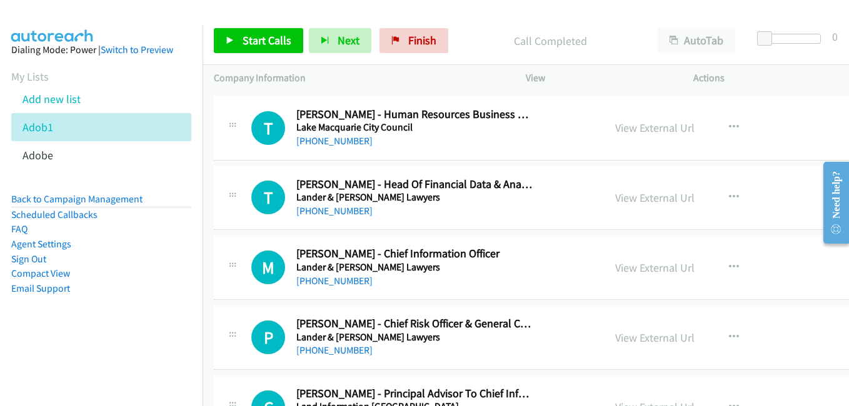
scroll to position [4437, 0]
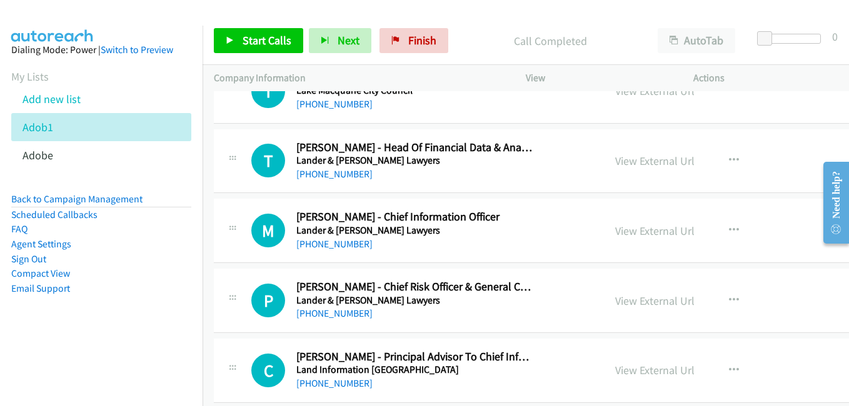
click at [628, 239] on div "View External Url" at bounding box center [654, 230] width 79 height 17
click at [629, 234] on link "View External Url" at bounding box center [654, 231] width 79 height 14
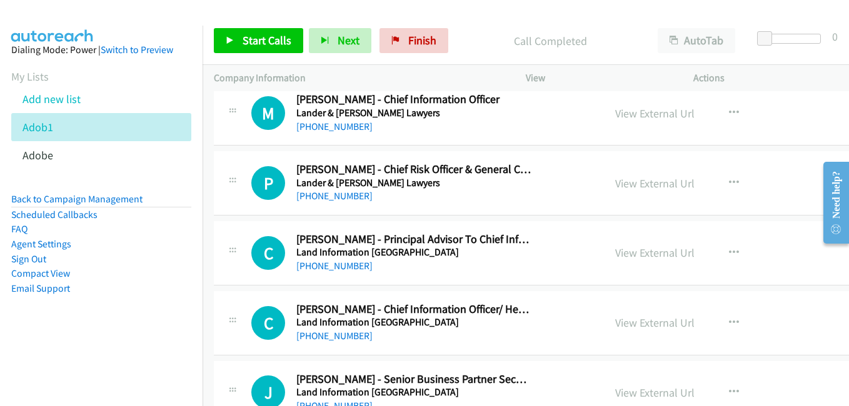
scroll to position [4562, 0]
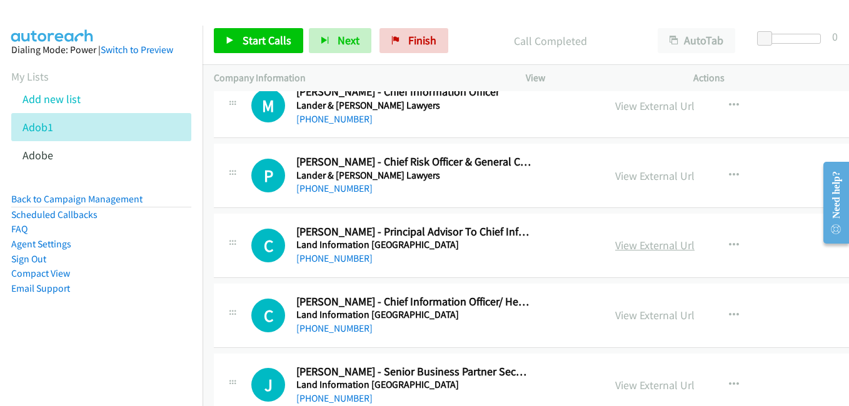
click at [620, 243] on link "View External Url" at bounding box center [654, 245] width 79 height 14
drag, startPoint x: 635, startPoint y: 312, endPoint x: 594, endPoint y: 299, distance: 42.9
click at [635, 312] on link "View External Url" at bounding box center [654, 315] width 79 height 14
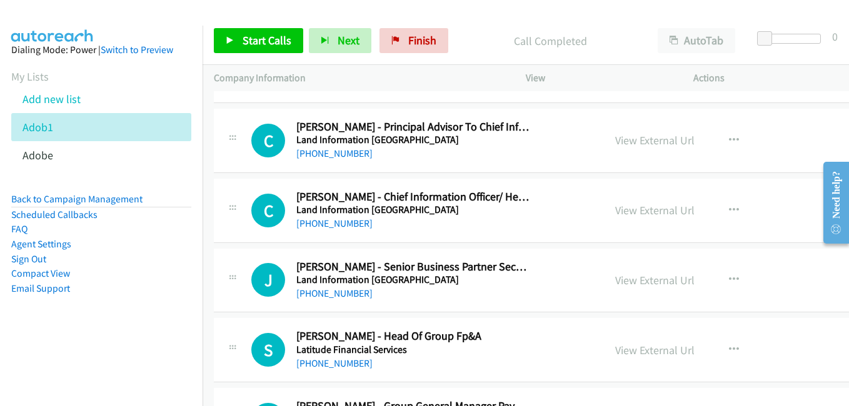
scroll to position [4687, 0]
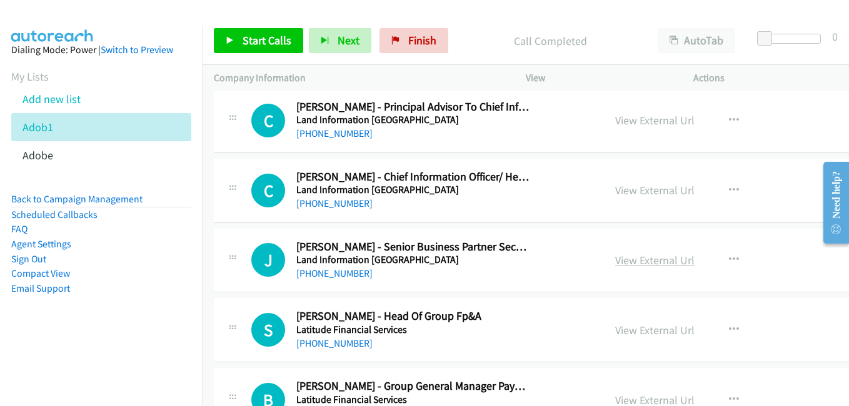
click at [615, 257] on link "View External Url" at bounding box center [654, 260] width 79 height 14
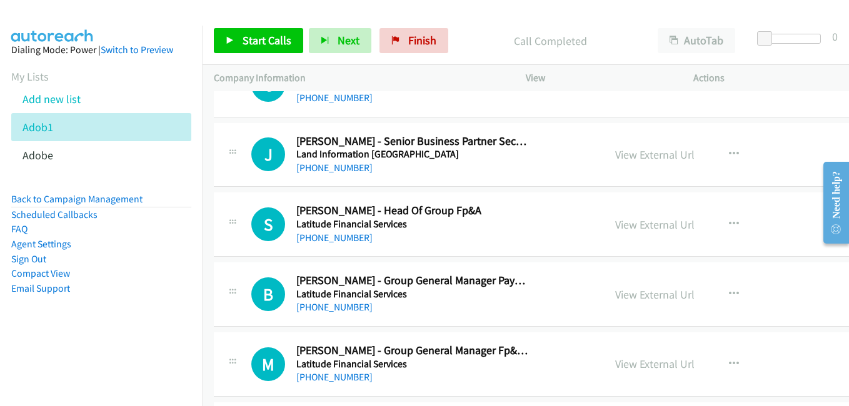
scroll to position [4812, 0]
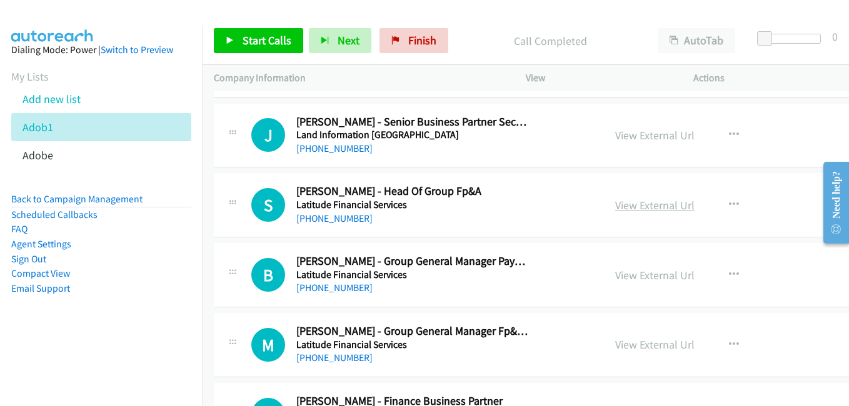
drag, startPoint x: 641, startPoint y: 208, endPoint x: 630, endPoint y: 205, distance: 11.7
click at [641, 208] on link "View External Url" at bounding box center [654, 205] width 79 height 14
click at [632, 279] on link "View External Url" at bounding box center [654, 275] width 79 height 14
click at [633, 347] on link "View External Url" at bounding box center [654, 344] width 79 height 14
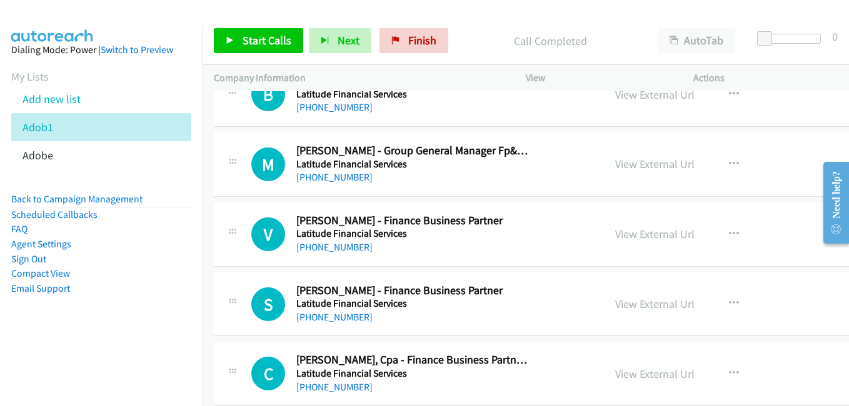
scroll to position [5000, 0]
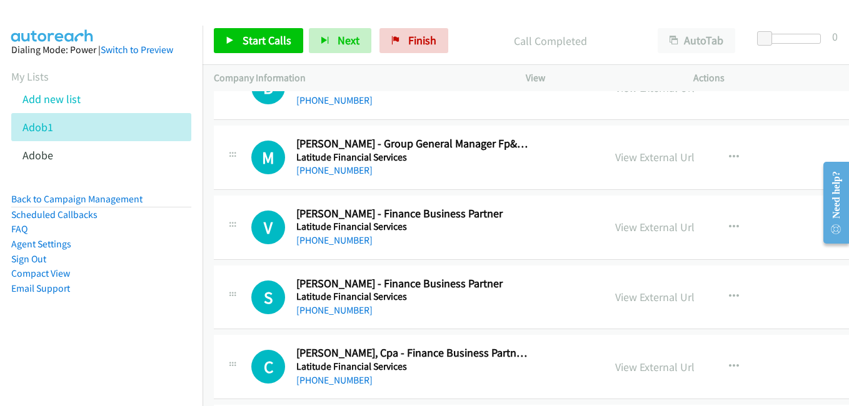
click at [630, 232] on link "View External Url" at bounding box center [654, 227] width 79 height 14
click at [619, 295] on link "View External Url" at bounding box center [654, 297] width 79 height 14
click at [636, 365] on link "View External Url" at bounding box center [654, 367] width 79 height 14
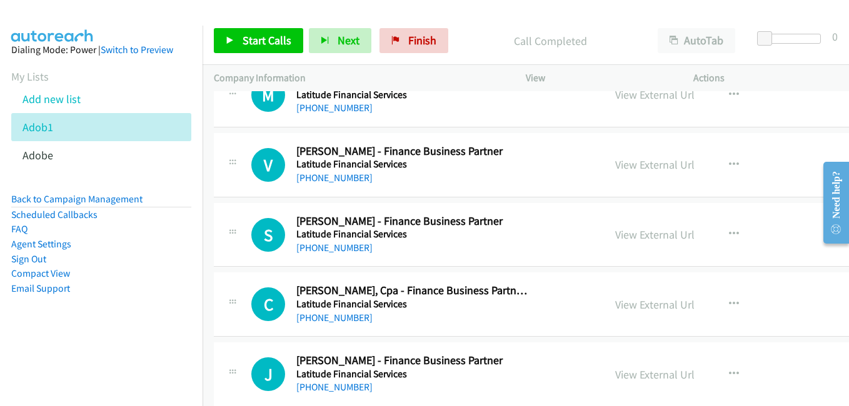
scroll to position [5125, 0]
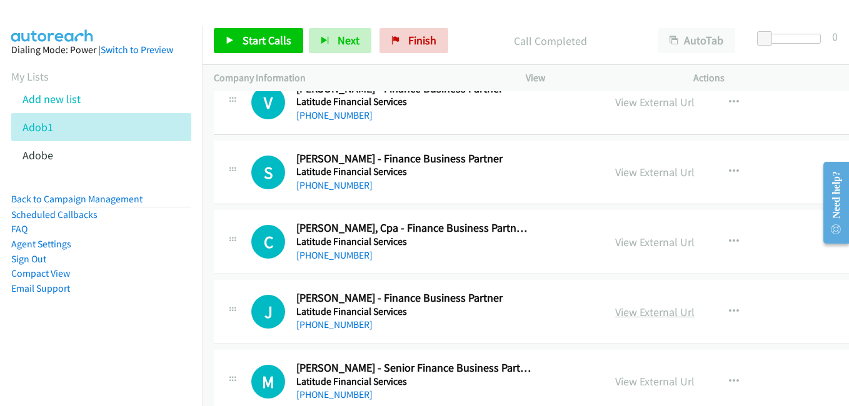
click at [646, 314] on link "View External Url" at bounding box center [654, 312] width 79 height 14
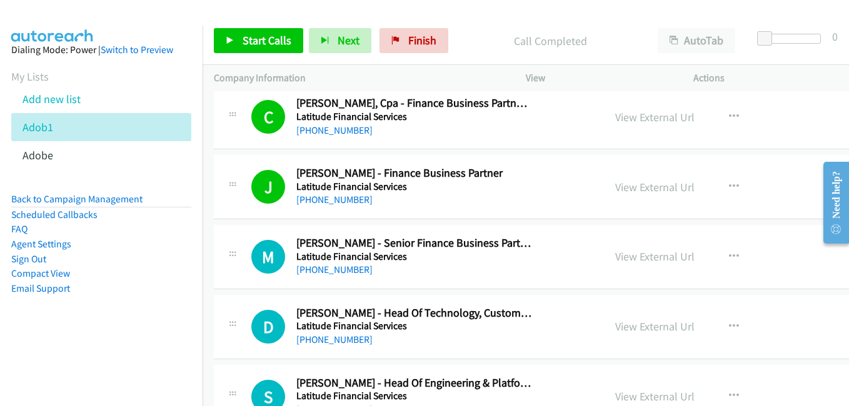
scroll to position [5312, 0]
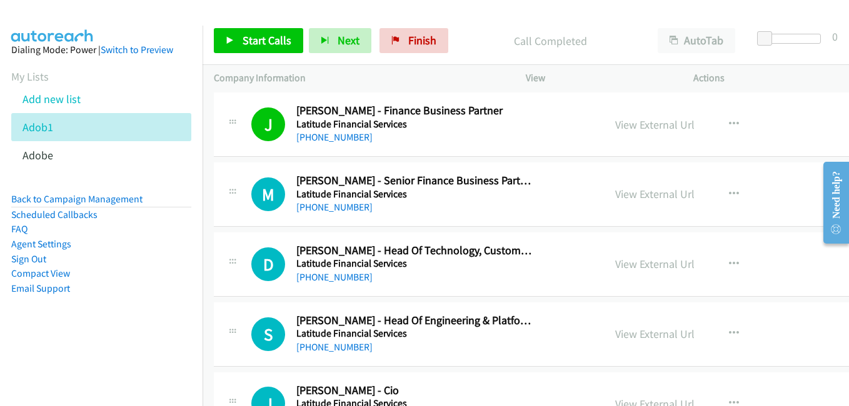
drag, startPoint x: 638, startPoint y: 199, endPoint x: 388, endPoint y: 111, distance: 265.3
click at [638, 199] on link "View External Url" at bounding box center [654, 194] width 79 height 14
click at [632, 267] on link "View External Url" at bounding box center [654, 264] width 79 height 14
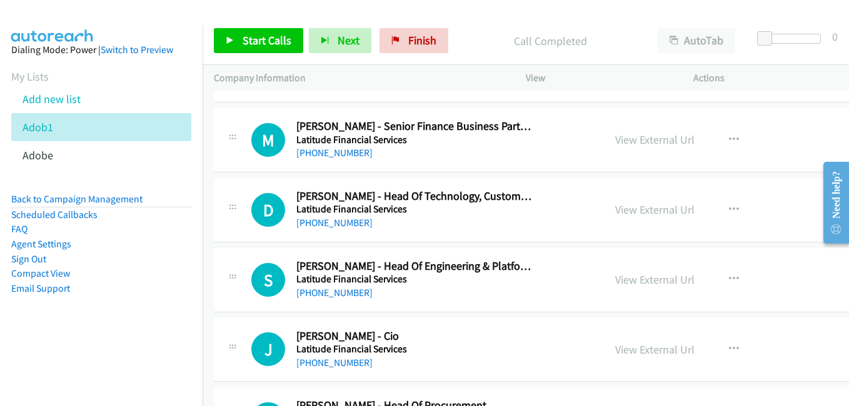
scroll to position [5437, 0]
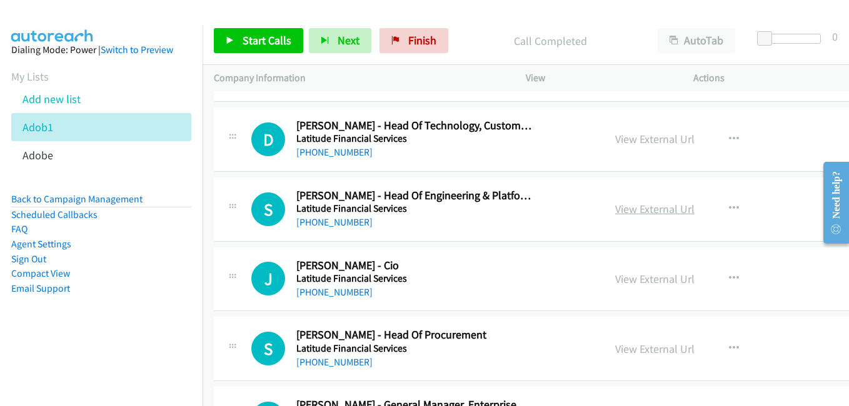
click at [636, 208] on link "View External Url" at bounding box center [654, 209] width 79 height 14
click at [640, 284] on link "View External Url" at bounding box center [654, 279] width 79 height 14
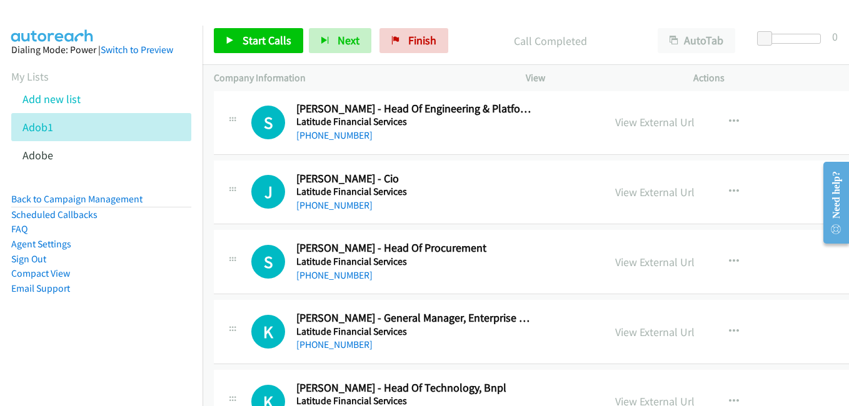
scroll to position [5562, 0]
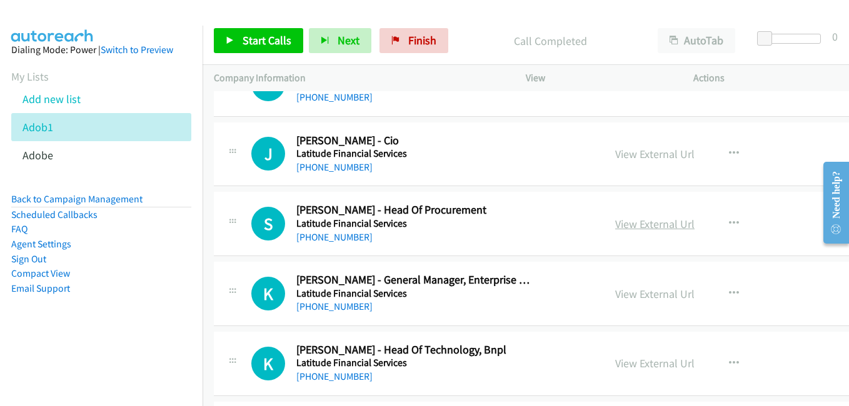
click at [621, 224] on link "View External Url" at bounding box center [654, 224] width 79 height 14
click at [637, 297] on link "View External Url" at bounding box center [654, 294] width 79 height 14
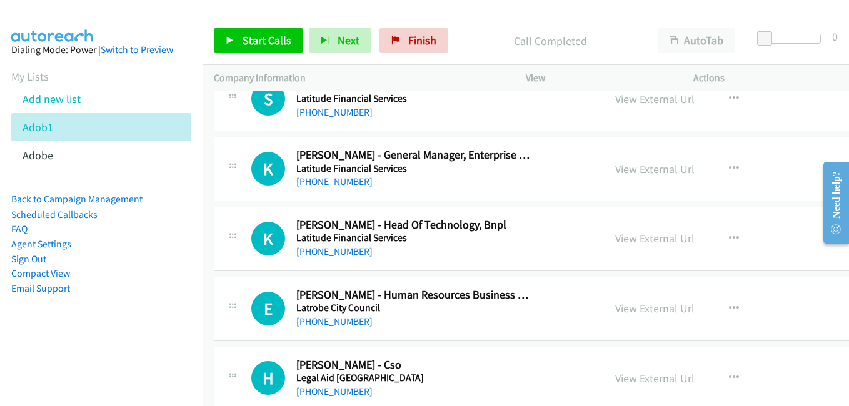
drag, startPoint x: 611, startPoint y: 242, endPoint x: 503, endPoint y: 159, distance: 136.4
click at [615, 241] on link "View External Url" at bounding box center [654, 238] width 79 height 14
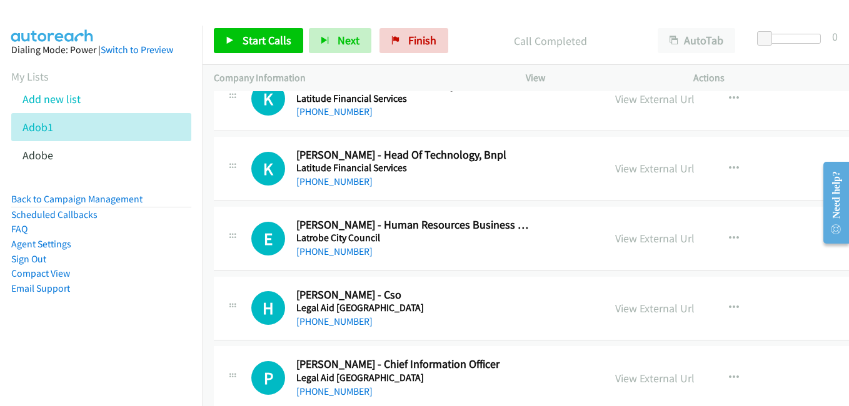
scroll to position [5812, 0]
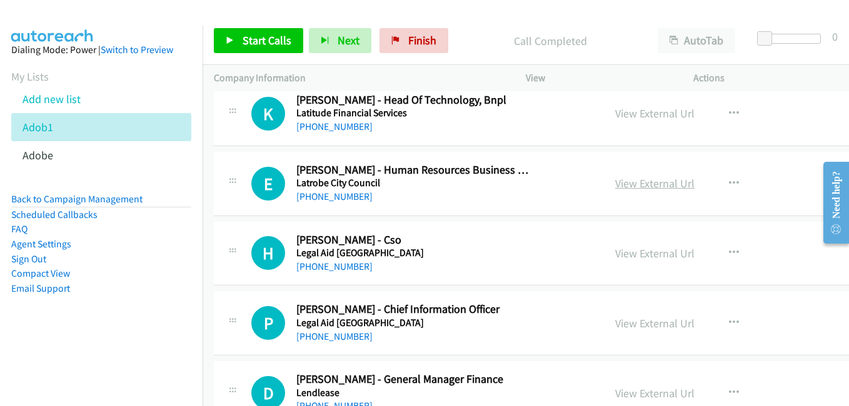
click at [648, 189] on link "View External Url" at bounding box center [654, 183] width 79 height 14
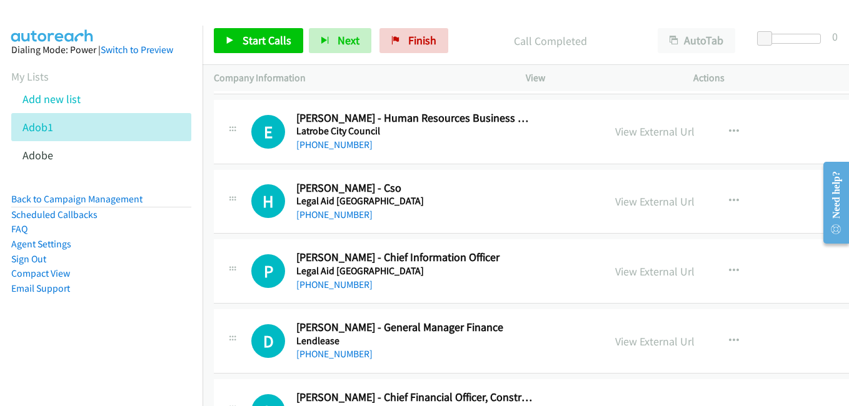
scroll to position [5875, 0]
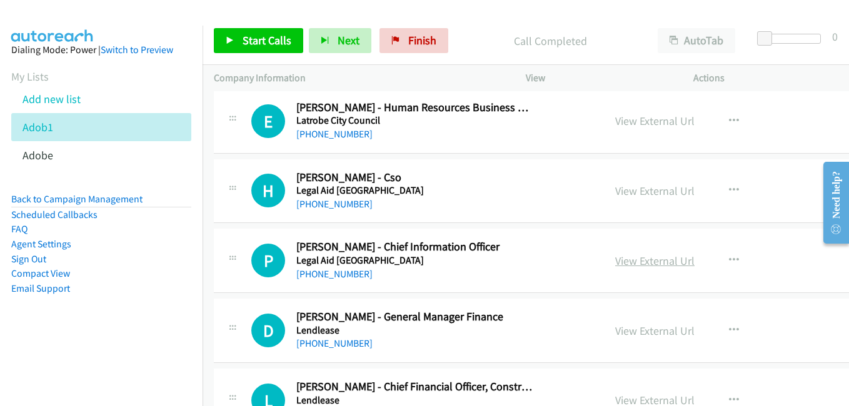
click at [622, 261] on link "View External Url" at bounding box center [654, 261] width 79 height 14
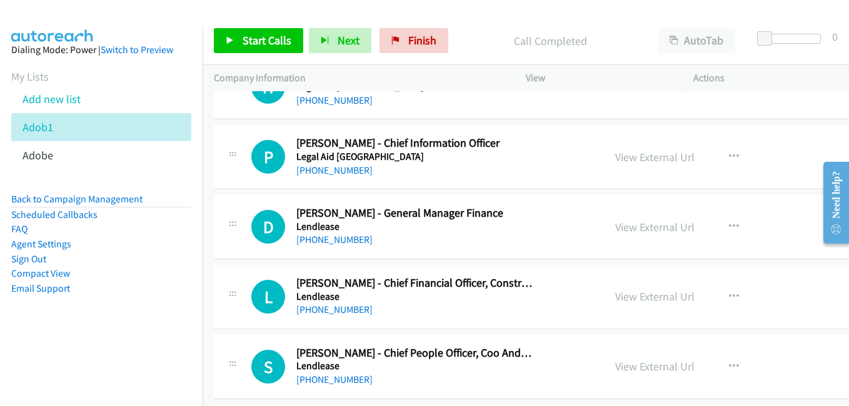
scroll to position [6000, 0]
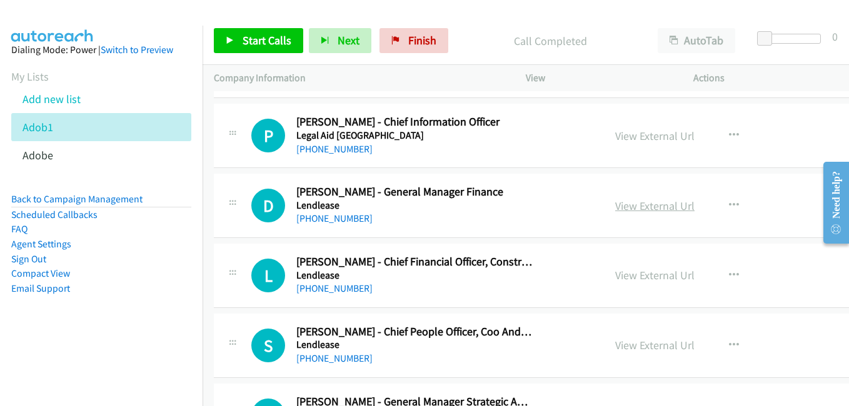
click at [615, 208] on link "View External Url" at bounding box center [654, 206] width 79 height 14
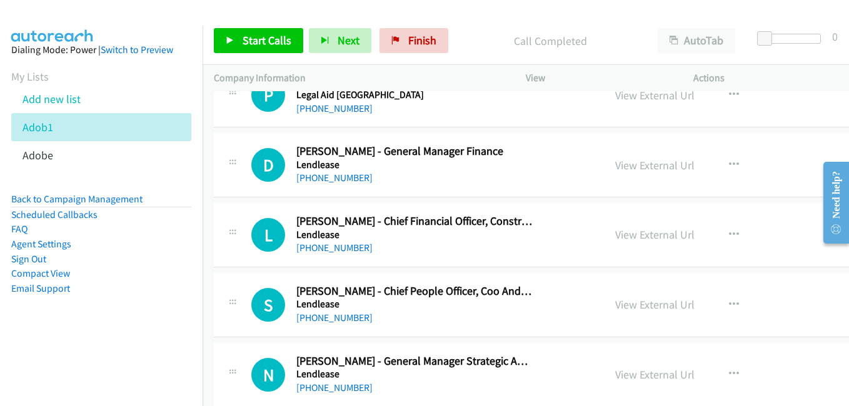
scroll to position [6062, 0]
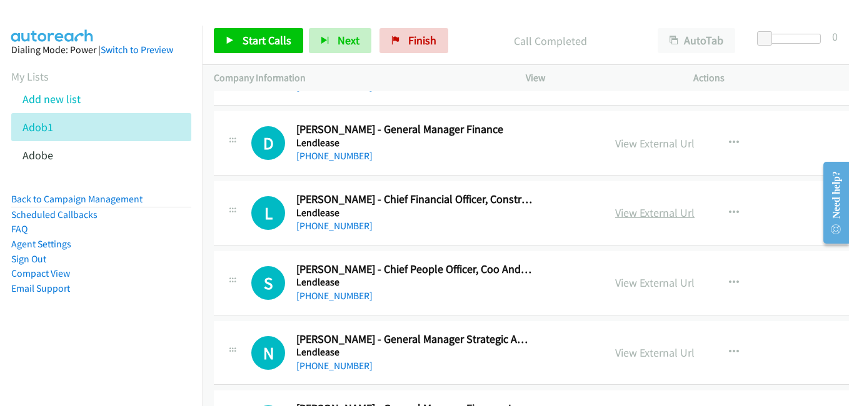
click at [644, 214] on link "View External Url" at bounding box center [654, 213] width 79 height 14
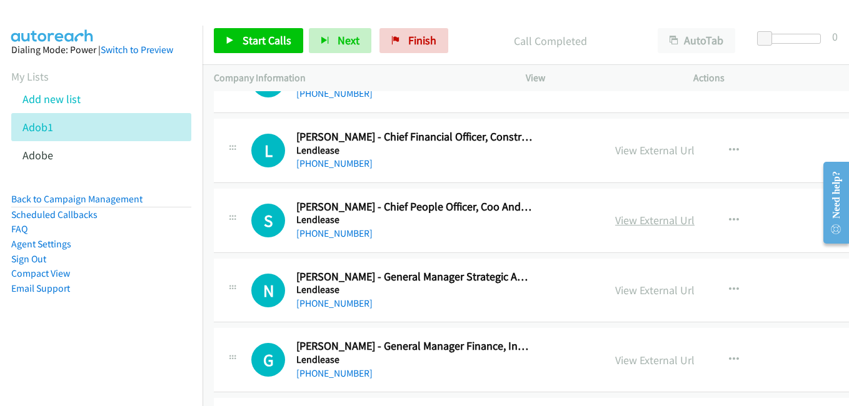
click at [624, 219] on link "View External Url" at bounding box center [654, 220] width 79 height 14
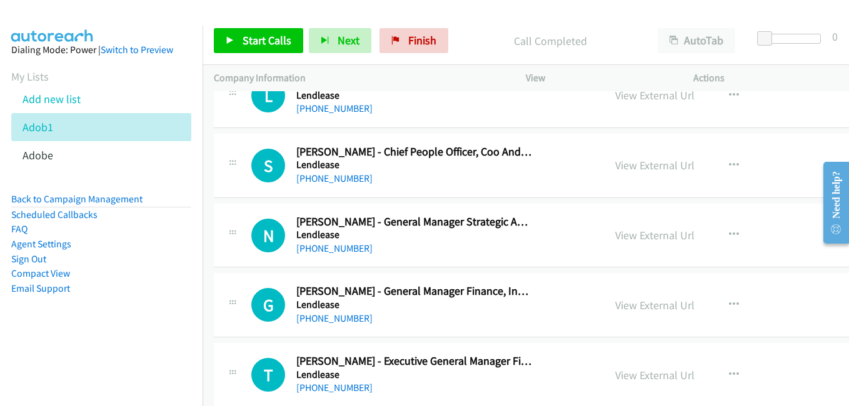
scroll to position [6187, 0]
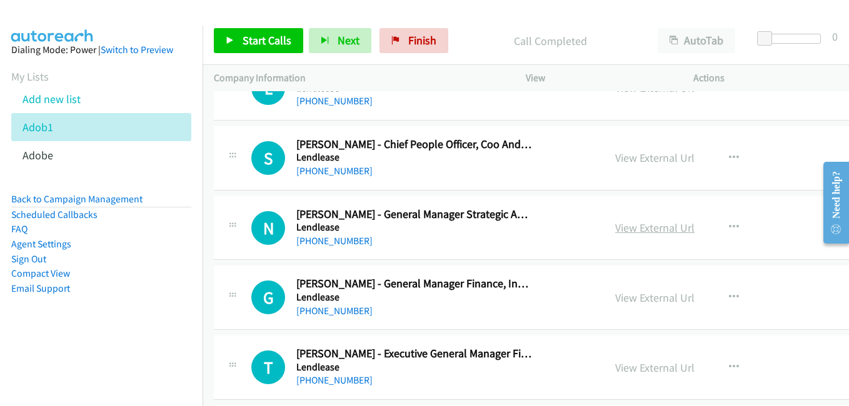
click at [629, 228] on link "View External Url" at bounding box center [654, 228] width 79 height 14
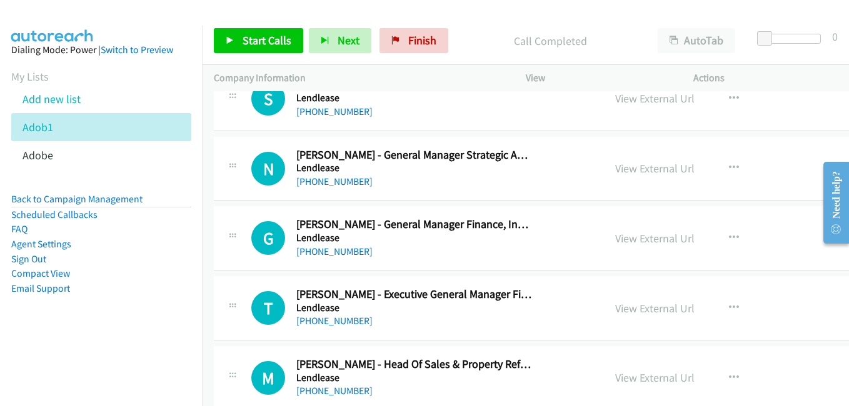
scroll to position [6250, 0]
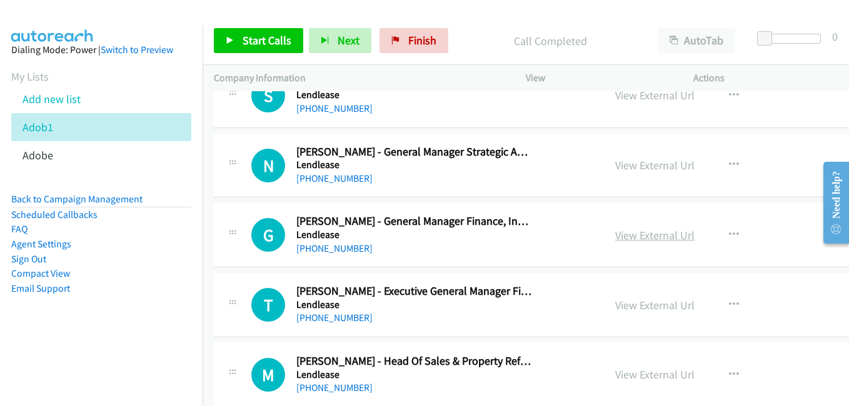
click at [624, 236] on link "View External Url" at bounding box center [654, 235] width 79 height 14
click at [615, 300] on link "View External Url" at bounding box center [654, 305] width 79 height 14
click at [630, 377] on link "View External Url" at bounding box center [654, 374] width 79 height 14
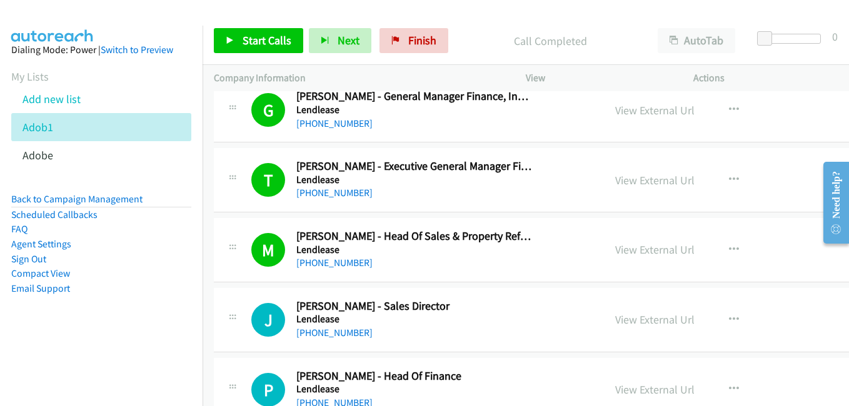
scroll to position [6437, 0]
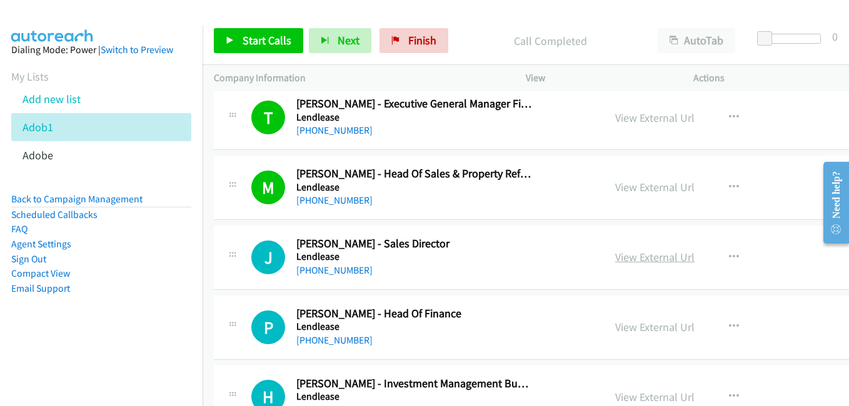
click at [639, 258] on link "View External Url" at bounding box center [654, 257] width 79 height 14
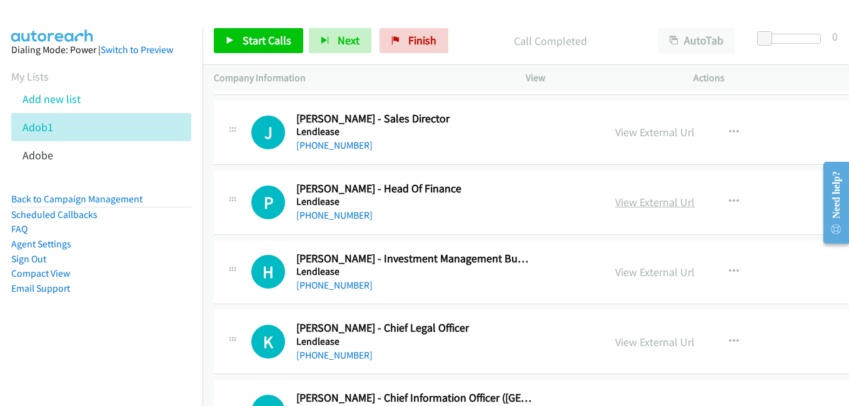
click at [619, 199] on link "View External Url" at bounding box center [654, 202] width 79 height 14
drag, startPoint x: 652, startPoint y: 277, endPoint x: 636, endPoint y: 274, distance: 17.2
click at [652, 277] on link "View External Url" at bounding box center [654, 272] width 79 height 14
click at [640, 344] on link "View External Url" at bounding box center [654, 342] width 79 height 14
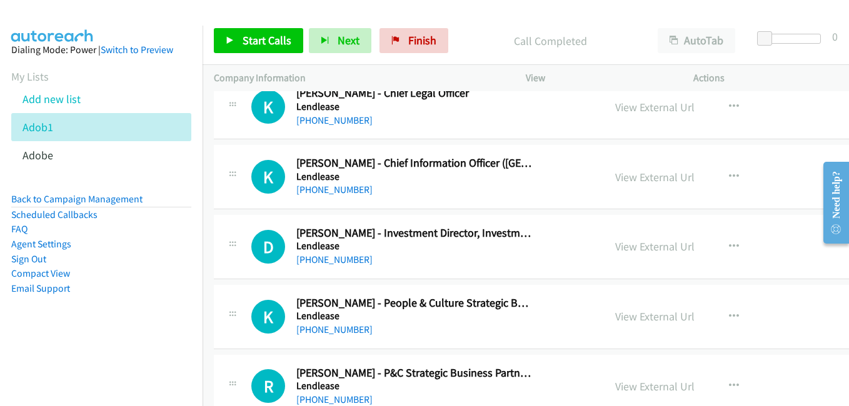
scroll to position [6812, 0]
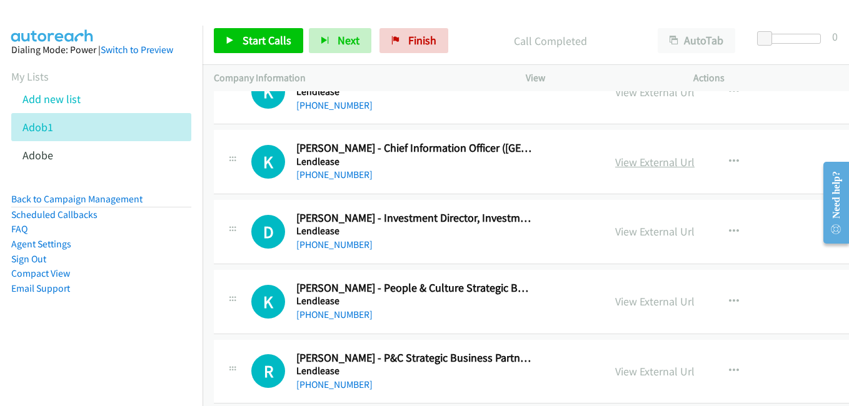
click at [634, 164] on link "View External Url" at bounding box center [654, 162] width 79 height 14
drag, startPoint x: 627, startPoint y: 230, endPoint x: 601, endPoint y: 221, distance: 27.3
click at [627, 230] on link "View External Url" at bounding box center [654, 231] width 79 height 14
click at [637, 304] on link "View External Url" at bounding box center [654, 301] width 79 height 14
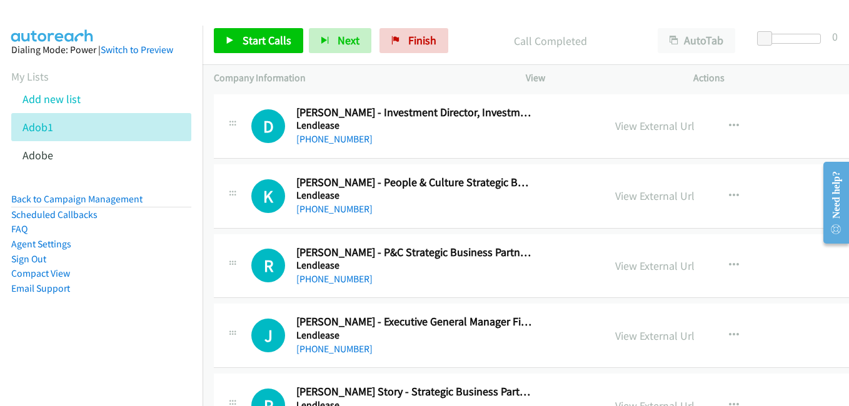
scroll to position [6937, 0]
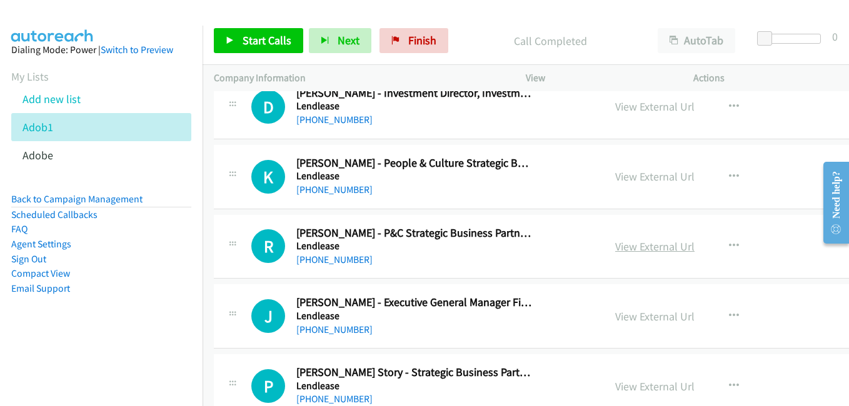
click at [615, 247] on link "View External Url" at bounding box center [654, 246] width 79 height 14
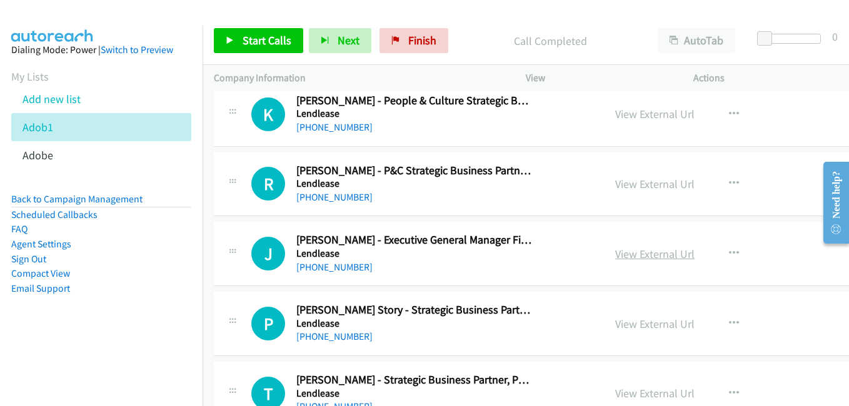
click at [636, 257] on link "View External Url" at bounding box center [654, 254] width 79 height 14
click at [637, 329] on link "View External Url" at bounding box center [654, 324] width 79 height 14
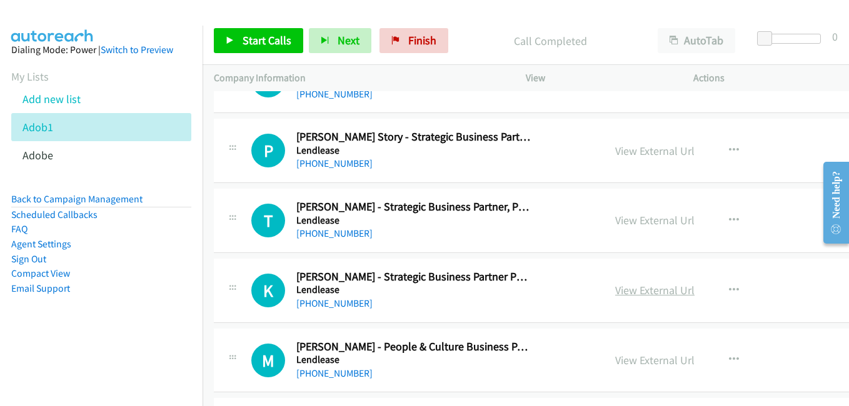
scroll to position [7187, 0]
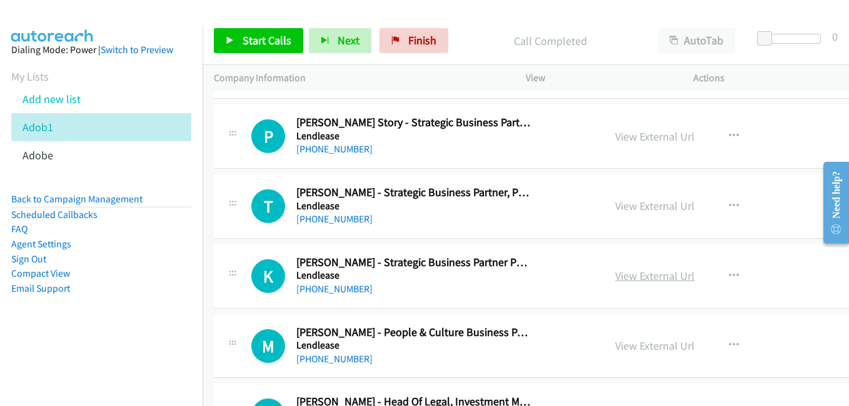
click at [624, 277] on link "View External Url" at bounding box center [654, 276] width 79 height 14
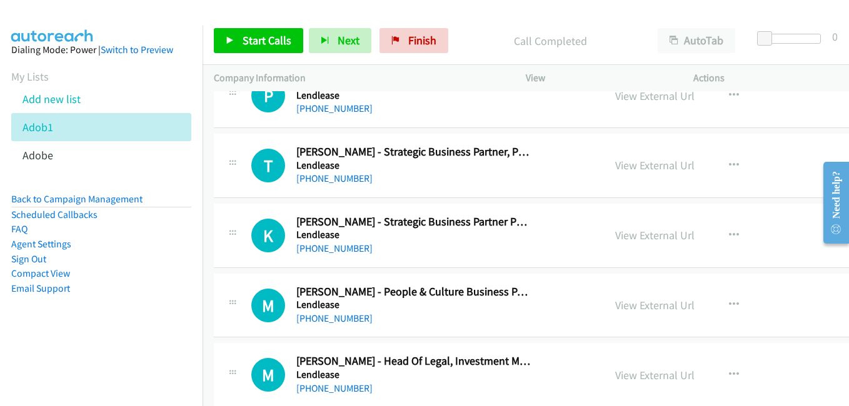
scroll to position [7250, 0]
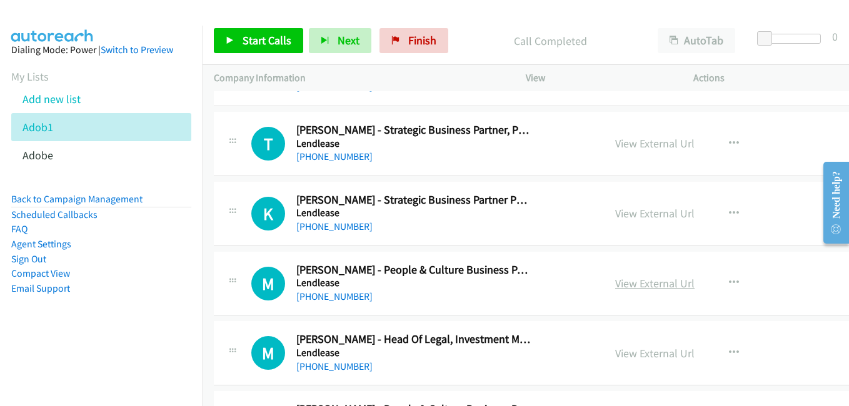
click at [631, 284] on link "View External Url" at bounding box center [654, 283] width 79 height 14
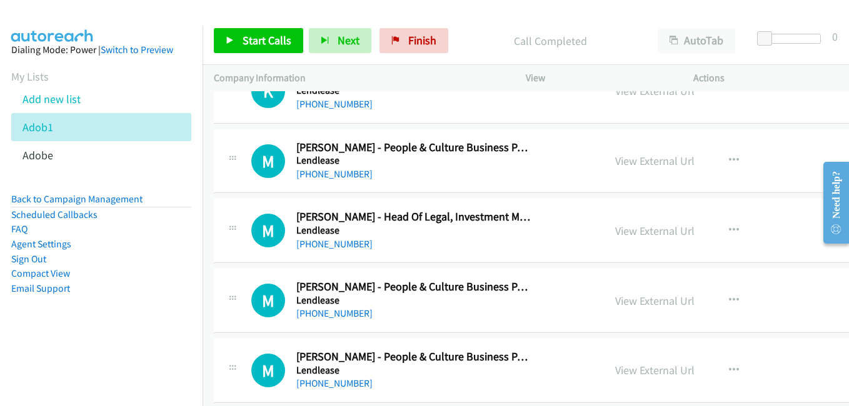
scroll to position [7375, 0]
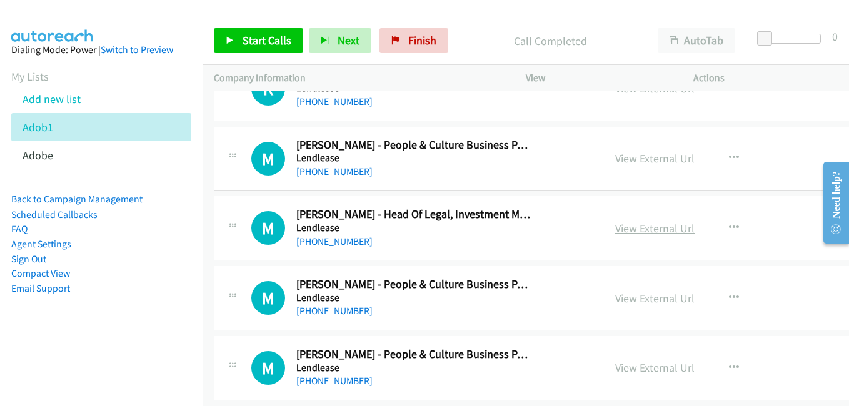
click at [617, 231] on link "View External Url" at bounding box center [654, 228] width 79 height 14
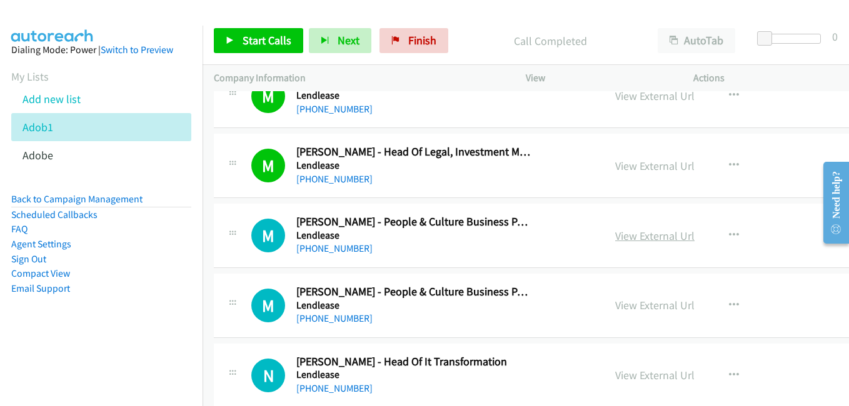
click at [629, 236] on link "View External Url" at bounding box center [654, 236] width 79 height 14
click at [629, 239] on link "View External Url" at bounding box center [654, 236] width 79 height 14
click at [619, 309] on link "View External Url" at bounding box center [654, 305] width 79 height 14
click at [619, 373] on link "View External Url" at bounding box center [654, 375] width 79 height 14
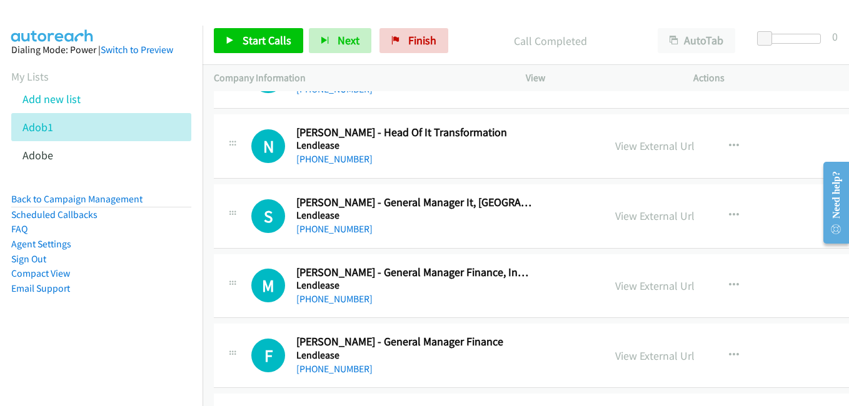
scroll to position [7687, 0]
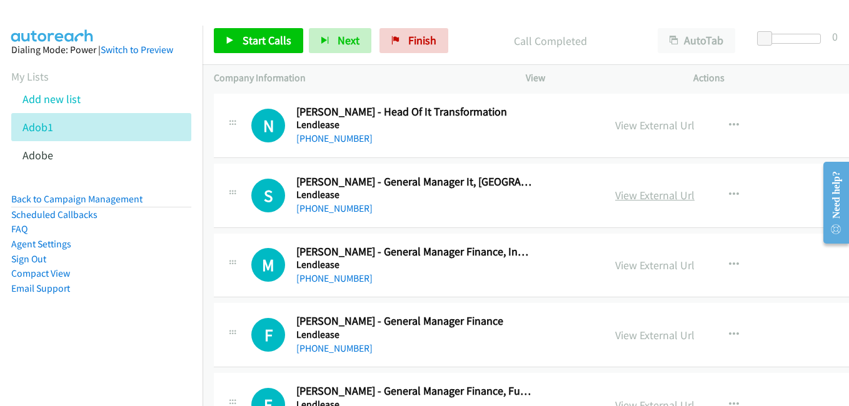
click at [620, 196] on link "View External Url" at bounding box center [654, 195] width 79 height 14
click at [624, 267] on link "View External Url" at bounding box center [654, 265] width 79 height 14
click at [615, 333] on link "View External Url" at bounding box center [654, 335] width 79 height 14
click at [748, 244] on div "M Callback Scheduled [PERSON_NAME] - General Manager Finance, Investment Manage…" at bounding box center [581, 266] width 735 height 64
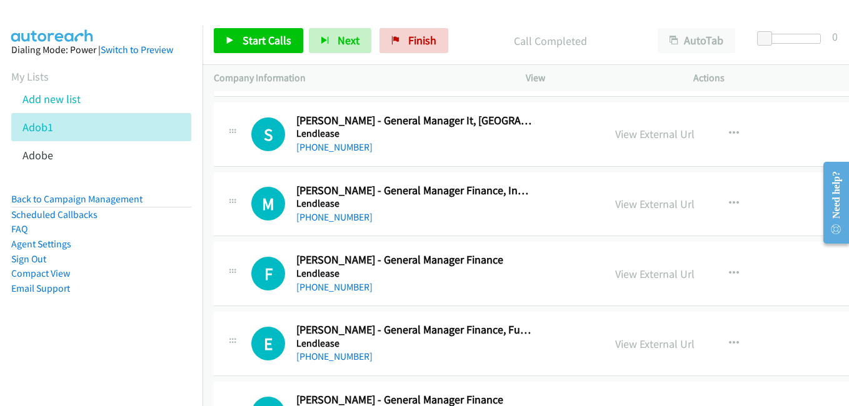
scroll to position [7812, 0]
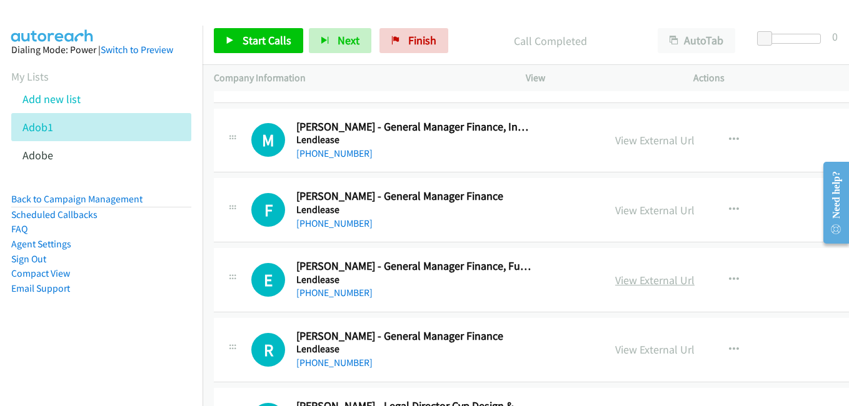
click at [629, 281] on link "View External Url" at bounding box center [654, 280] width 79 height 14
click at [619, 352] on link "View External Url" at bounding box center [654, 349] width 79 height 14
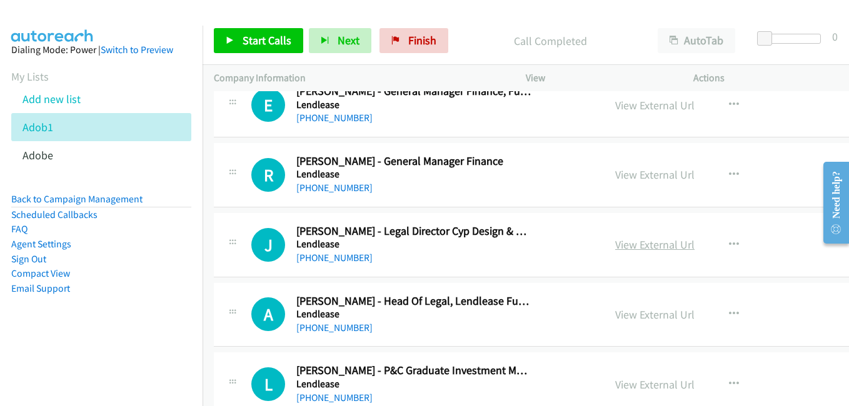
scroll to position [8000, 0]
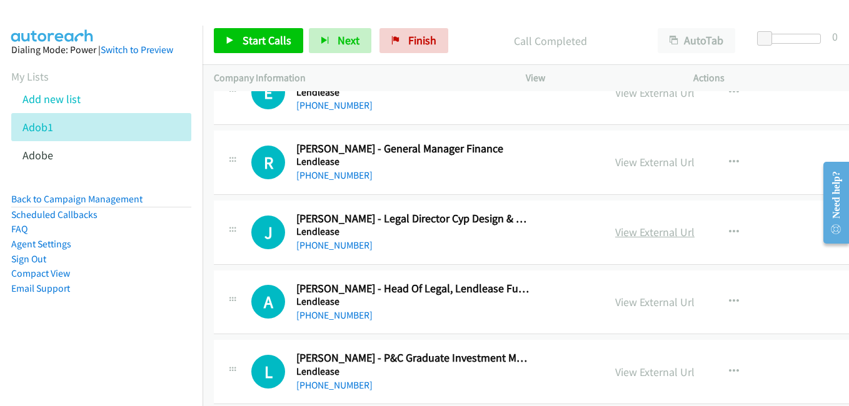
click at [633, 232] on link "View External Url" at bounding box center [654, 232] width 79 height 14
click at [635, 300] on link "View External Url" at bounding box center [654, 302] width 79 height 14
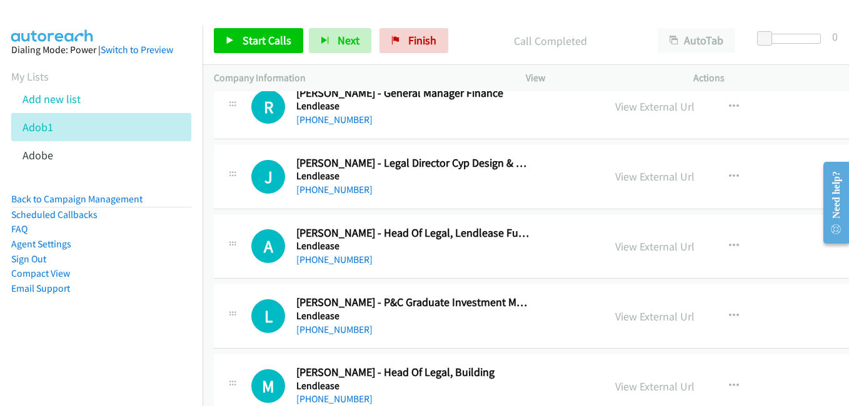
scroll to position [8062, 0]
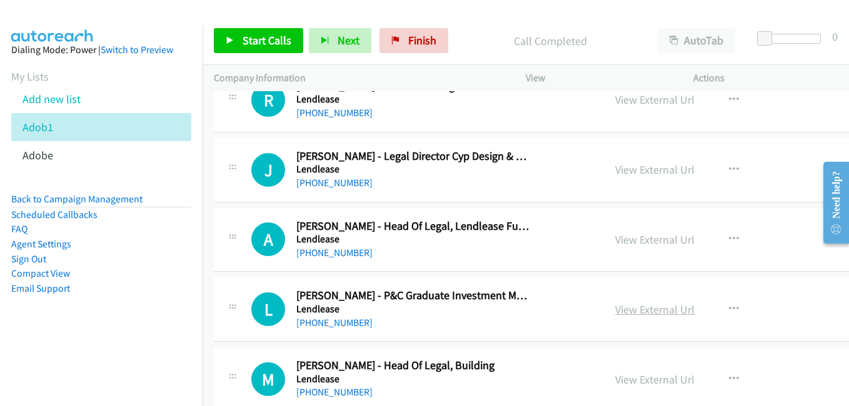
click at [624, 309] on link "View External Url" at bounding box center [654, 309] width 79 height 14
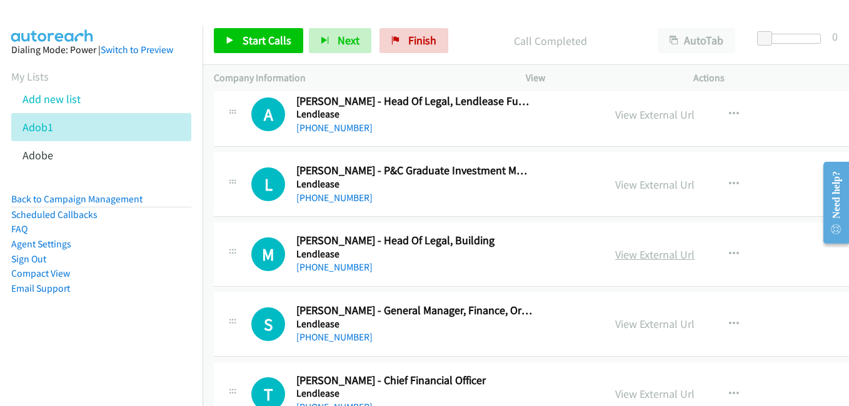
click at [615, 255] on link "View External Url" at bounding box center [654, 254] width 79 height 14
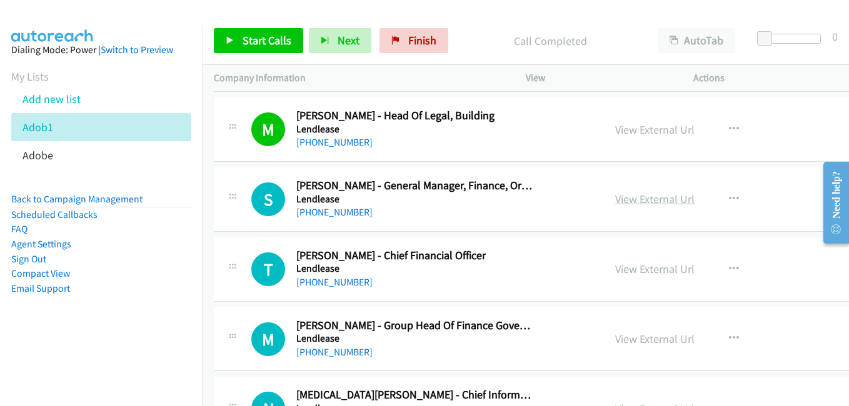
click at [642, 201] on link "View External Url" at bounding box center [654, 199] width 79 height 14
drag, startPoint x: 615, startPoint y: 274, endPoint x: 596, endPoint y: 207, distance: 69.6
click at [615, 274] on link "View External Url" at bounding box center [654, 269] width 79 height 14
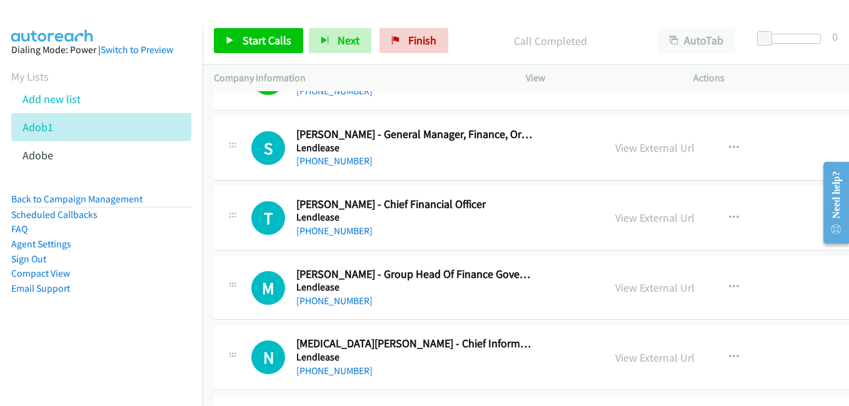
scroll to position [8375, 0]
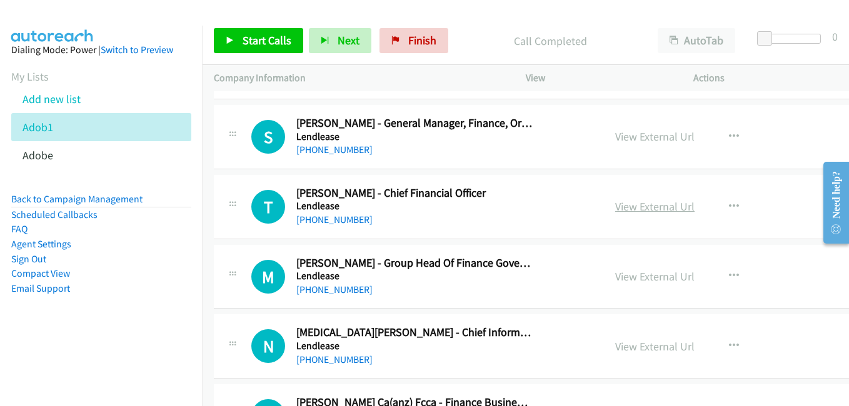
click at [639, 202] on link "View External Url" at bounding box center [654, 206] width 79 height 14
click at [619, 273] on link "View External Url" at bounding box center [654, 276] width 79 height 14
click at [615, 341] on link "View External Url" at bounding box center [654, 346] width 79 height 14
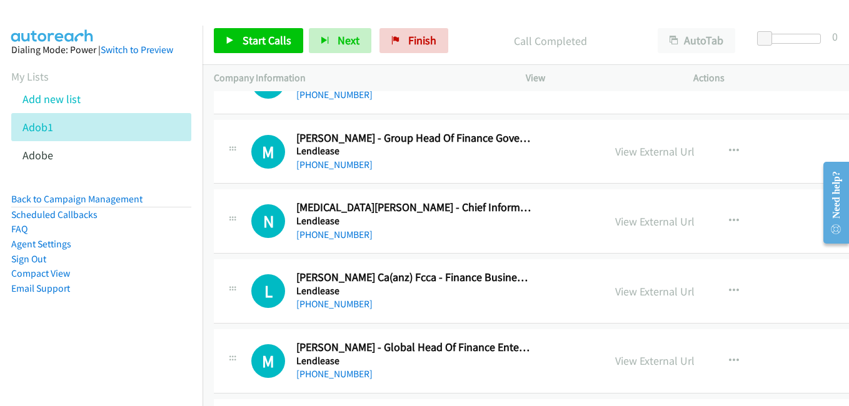
scroll to position [8562, 0]
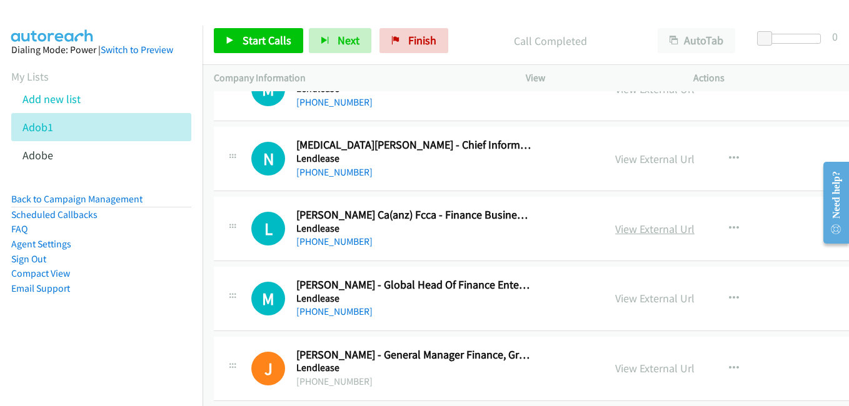
click at [619, 233] on link "View External Url" at bounding box center [654, 229] width 79 height 14
click at [616, 296] on link "View External Url" at bounding box center [654, 298] width 79 height 14
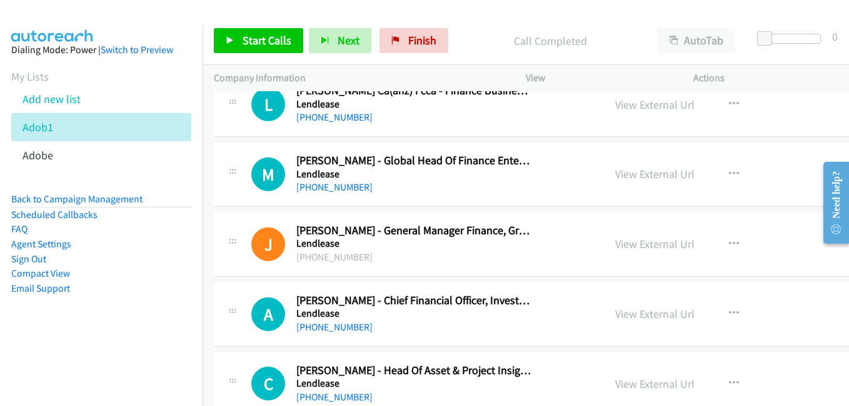
scroll to position [8687, 0]
click at [639, 249] on link "View External Url" at bounding box center [654, 243] width 79 height 14
drag, startPoint x: 620, startPoint y: 312, endPoint x: 561, endPoint y: 295, distance: 61.7
click at [620, 312] on link "View External Url" at bounding box center [654, 313] width 79 height 14
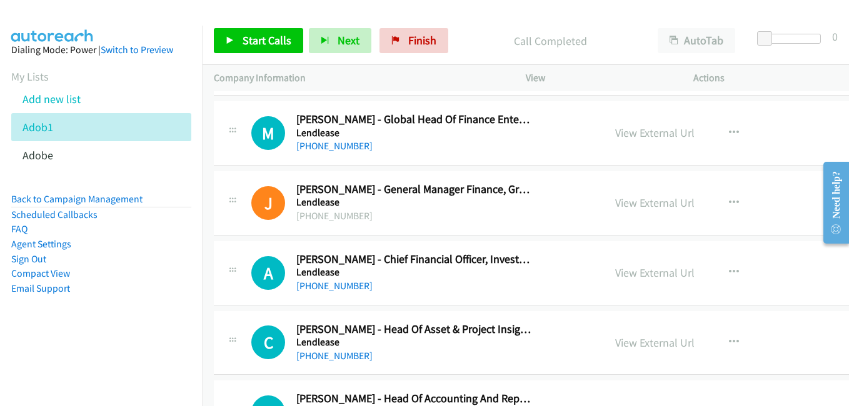
scroll to position [8750, 0]
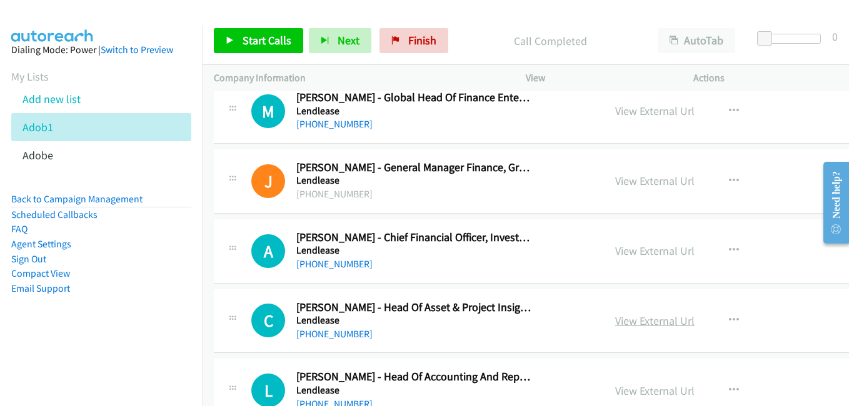
click at [643, 322] on link "View External Url" at bounding box center [654, 321] width 79 height 14
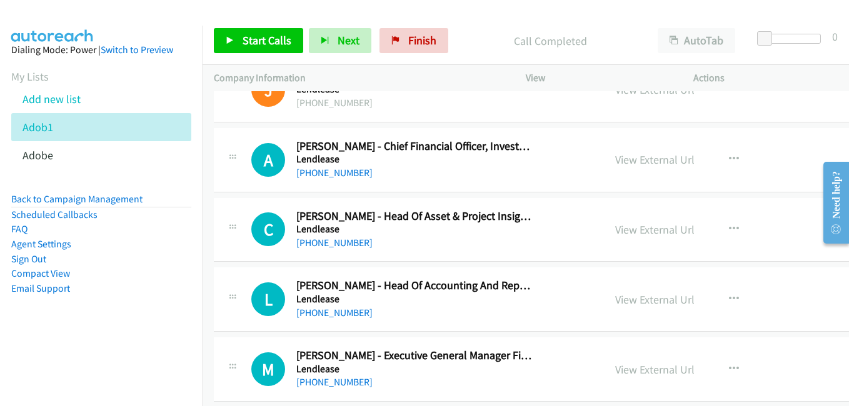
scroll to position [8875, 0]
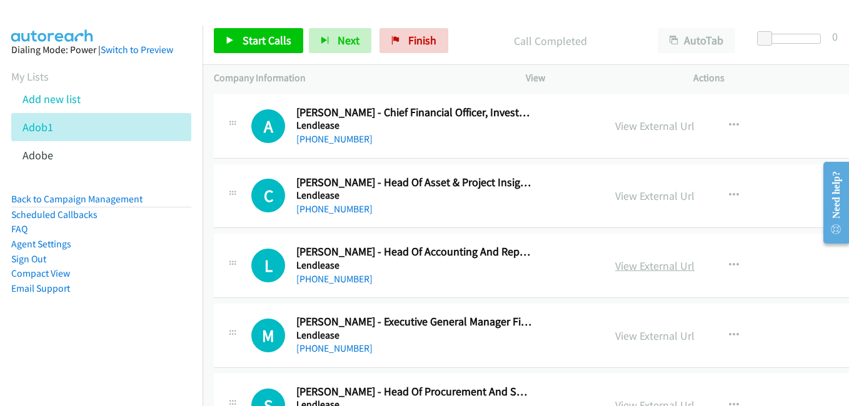
click at [632, 266] on link "View External Url" at bounding box center [654, 266] width 79 height 14
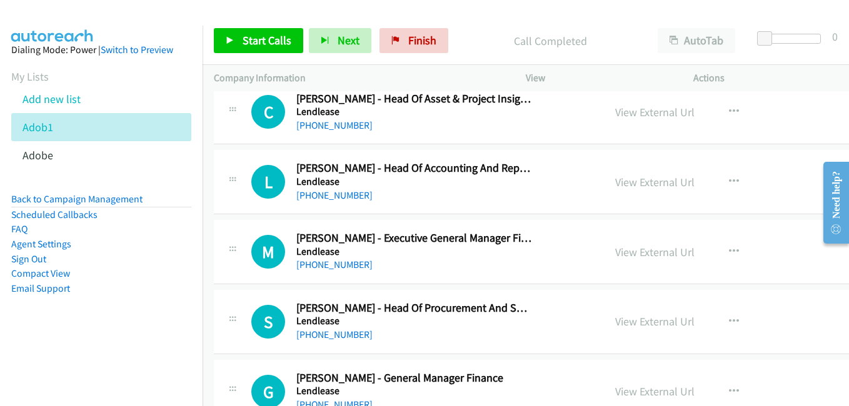
scroll to position [9000, 0]
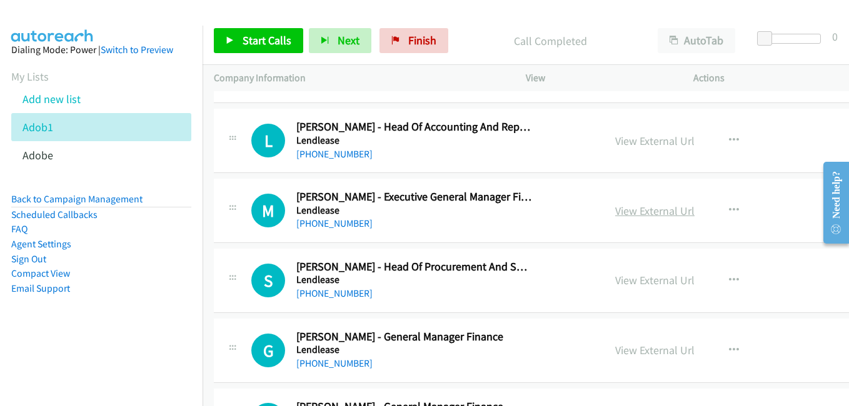
click at [621, 214] on link "View External Url" at bounding box center [654, 211] width 79 height 14
click at [639, 279] on link "View External Url" at bounding box center [654, 280] width 79 height 14
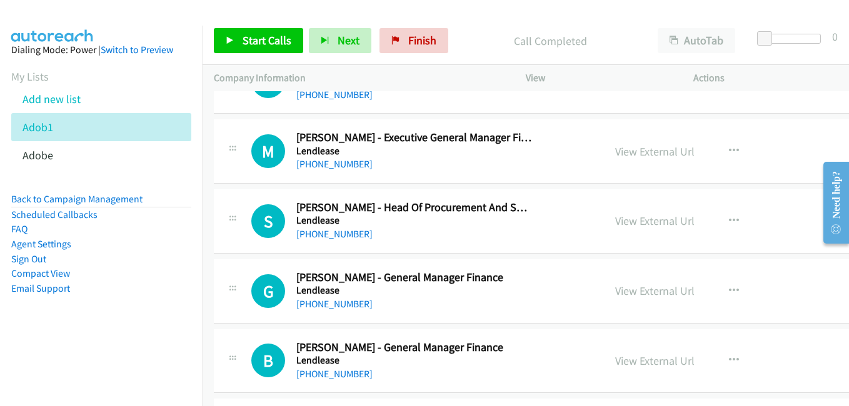
scroll to position [9062, 0]
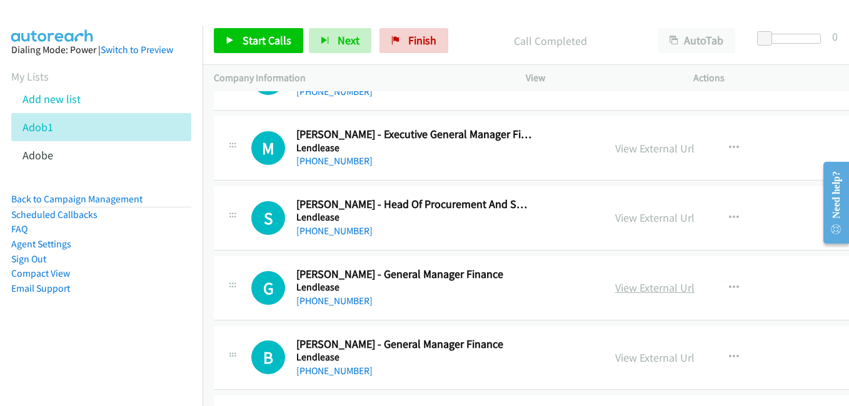
click at [630, 293] on link "View External Url" at bounding box center [654, 288] width 79 height 14
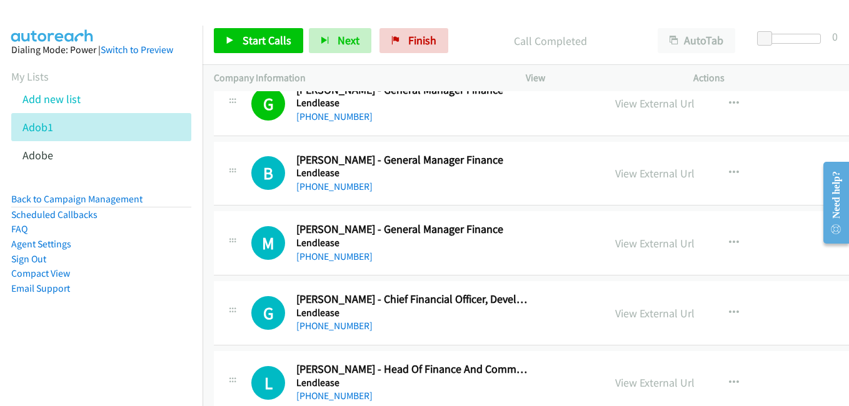
scroll to position [9250, 0]
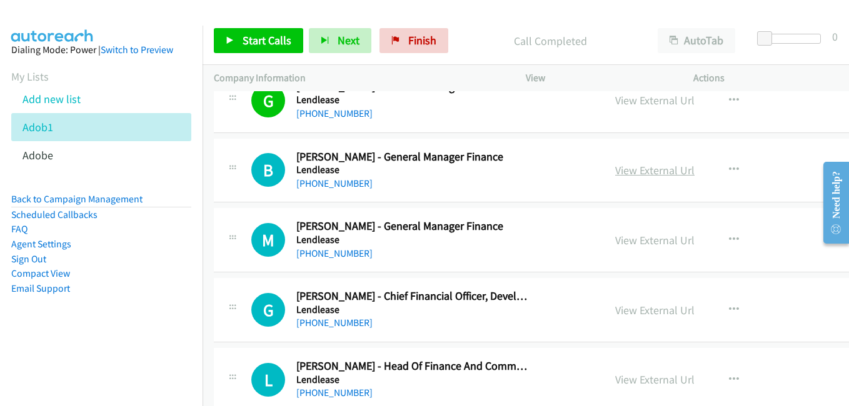
click at [638, 170] on link "View External Url" at bounding box center [654, 170] width 79 height 14
click at [629, 169] on link "View External Url" at bounding box center [654, 170] width 79 height 14
click at [630, 243] on link "View External Url" at bounding box center [654, 240] width 79 height 14
click at [615, 309] on link "View External Url" at bounding box center [654, 310] width 79 height 14
click at [626, 378] on link "View External Url" at bounding box center [654, 379] width 79 height 14
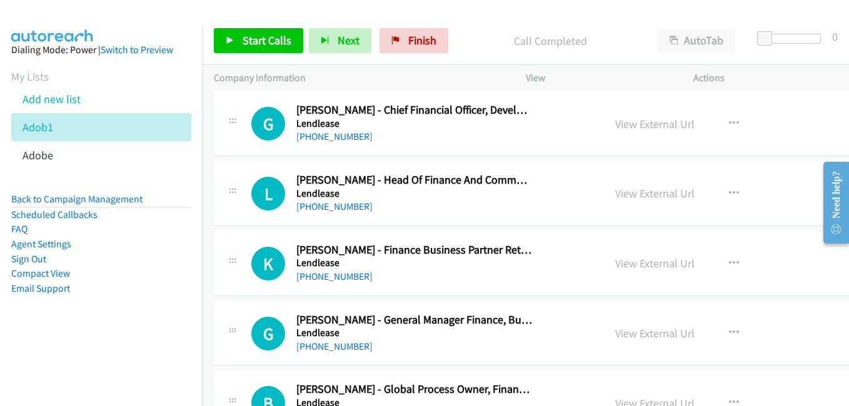
scroll to position [9437, 0]
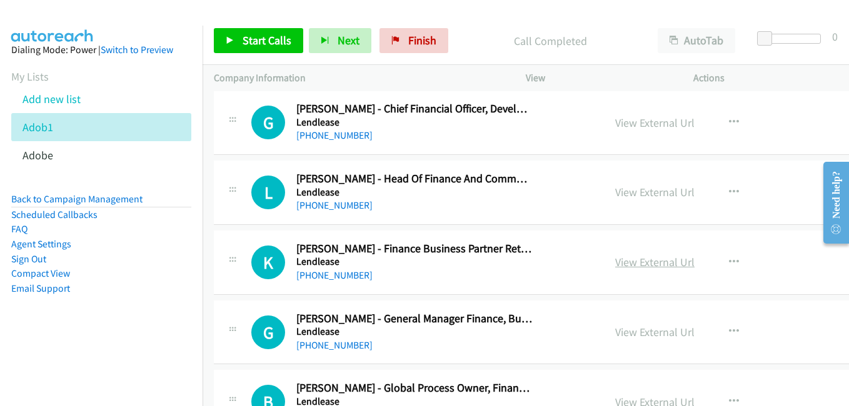
click at [635, 268] on link "View External Url" at bounding box center [654, 262] width 79 height 14
click at [634, 332] on link "View External Url" at bounding box center [654, 332] width 79 height 14
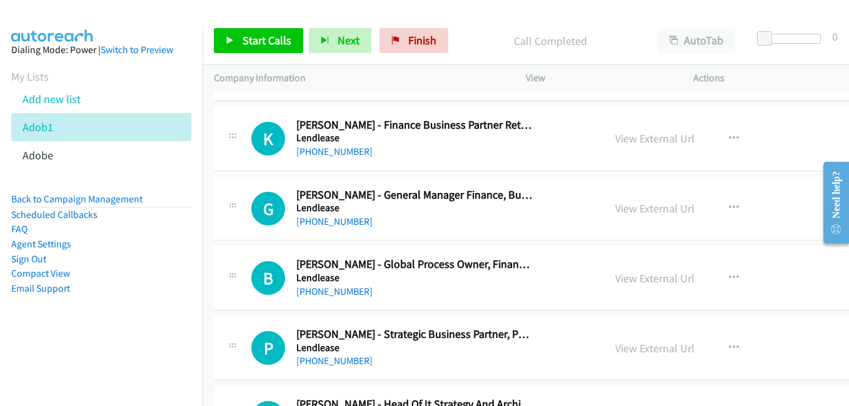
scroll to position [9562, 0]
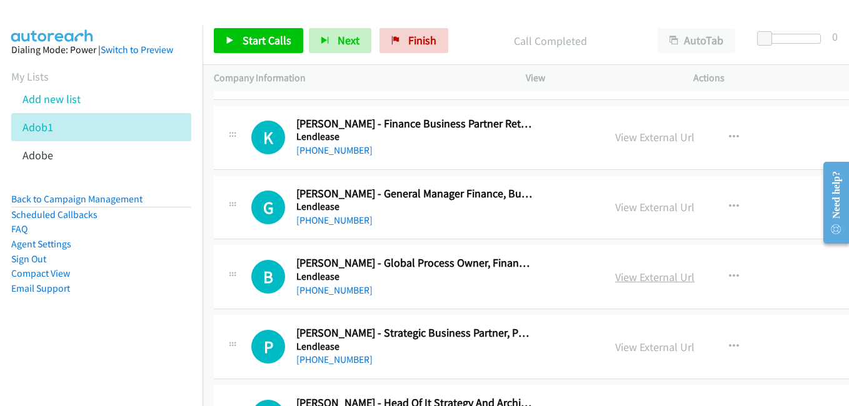
click at [626, 279] on link "View External Url" at bounding box center [654, 277] width 79 height 14
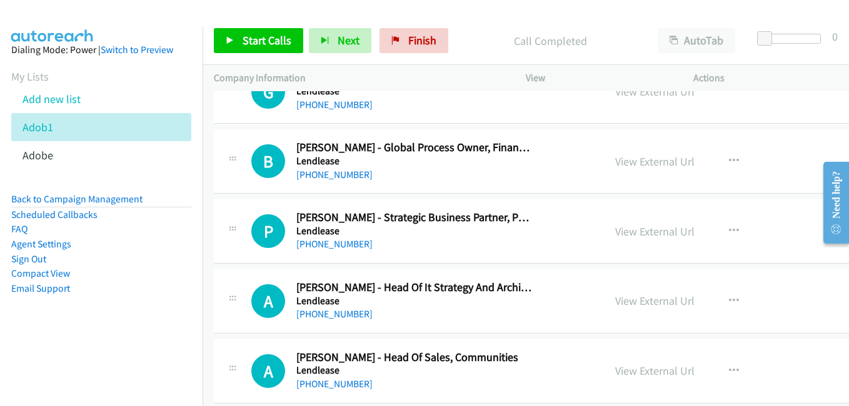
scroll to position [9687, 0]
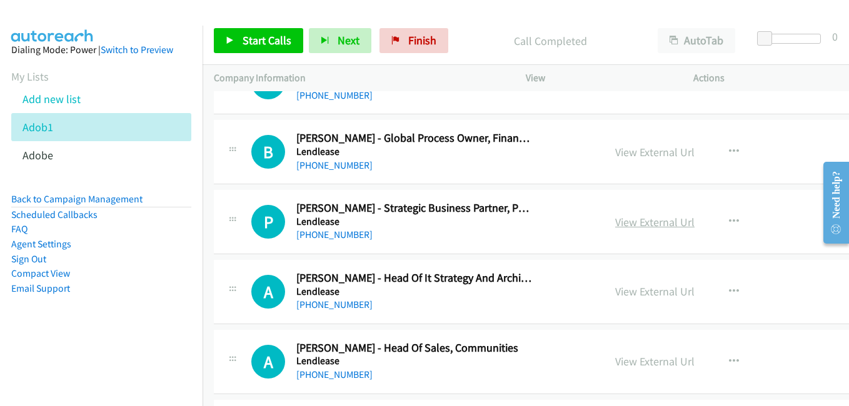
click at [637, 219] on link "View External Url" at bounding box center [654, 222] width 79 height 14
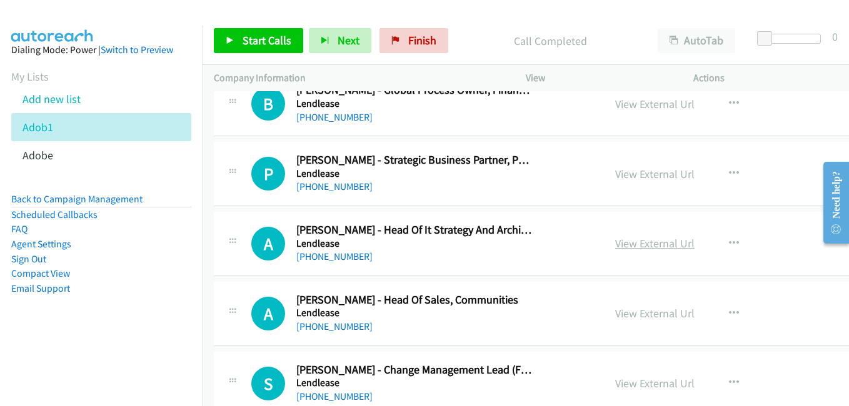
scroll to position [9750, 0]
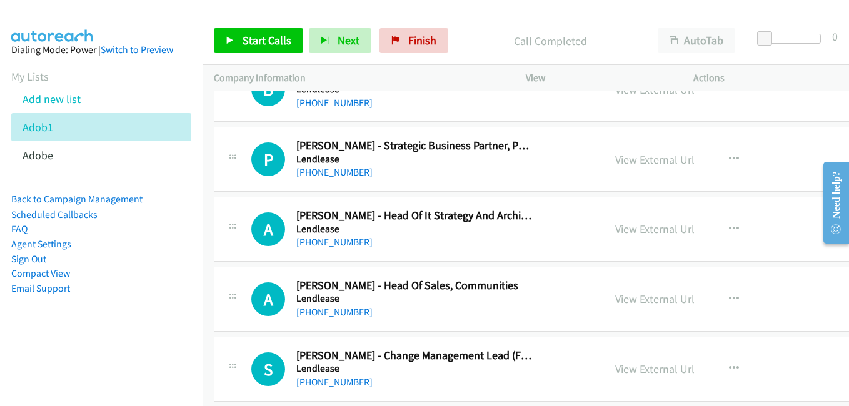
click at [630, 231] on link "View External Url" at bounding box center [654, 229] width 79 height 14
click at [636, 302] on link "View External Url" at bounding box center [654, 299] width 79 height 14
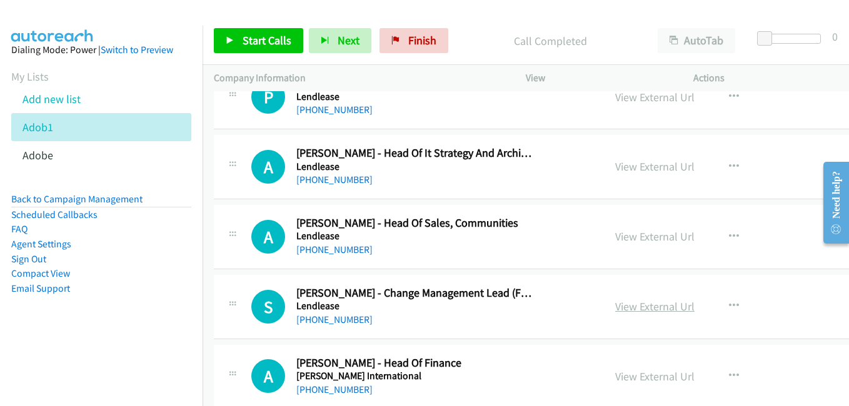
click at [624, 306] on link "View External Url" at bounding box center [654, 306] width 79 height 14
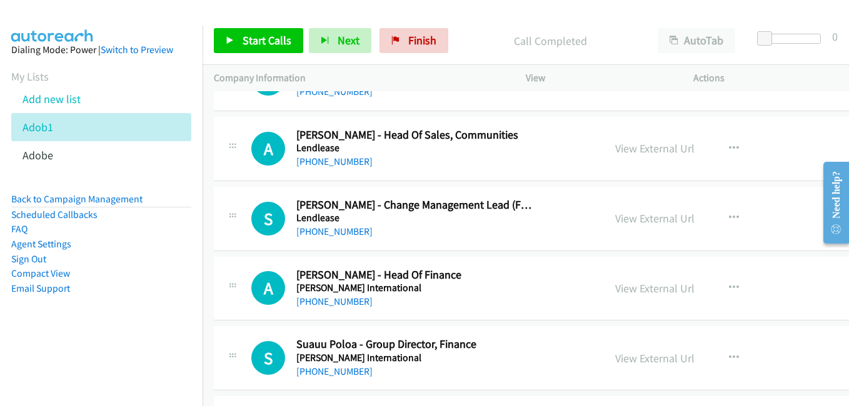
scroll to position [9937, 0]
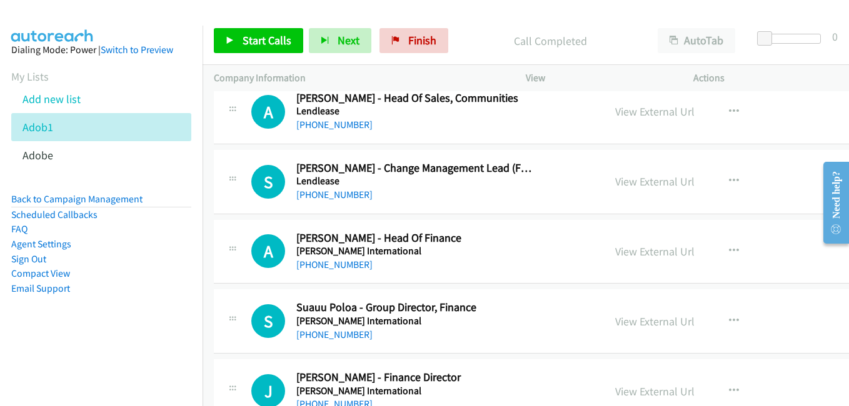
drag, startPoint x: 626, startPoint y: 251, endPoint x: 442, endPoint y: 147, distance: 210.7
click at [625, 254] on link "View External Url" at bounding box center [654, 251] width 79 height 14
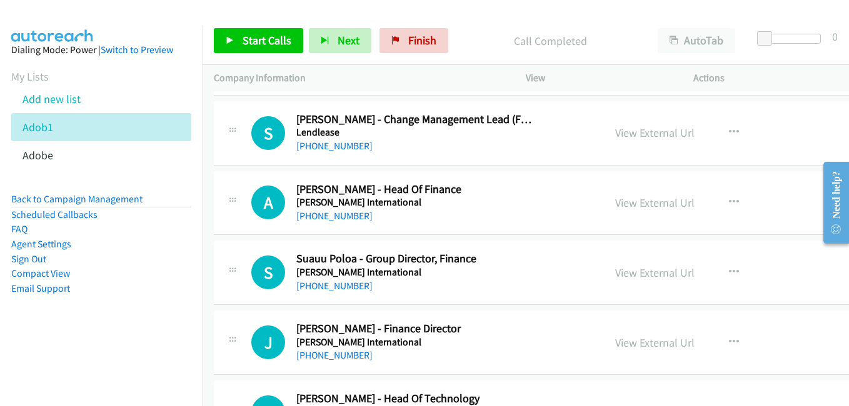
scroll to position [10000, 0]
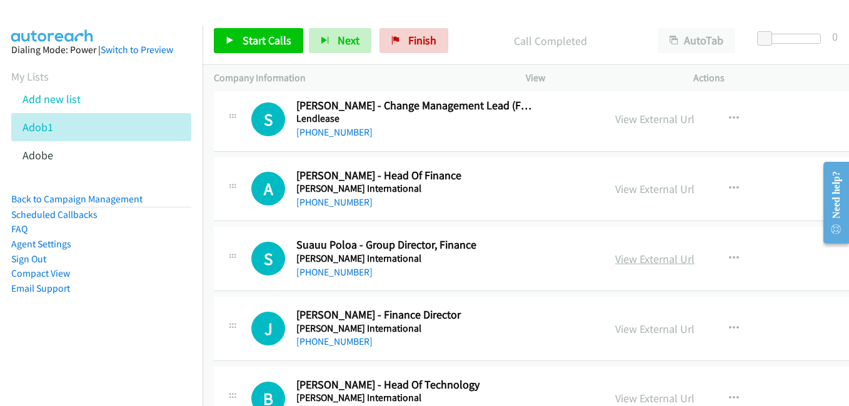
drag, startPoint x: 624, startPoint y: 264, endPoint x: 600, endPoint y: 256, distance: 24.9
click at [624, 264] on link "View External Url" at bounding box center [654, 259] width 79 height 14
click at [652, 330] on link "View External Url" at bounding box center [654, 329] width 79 height 14
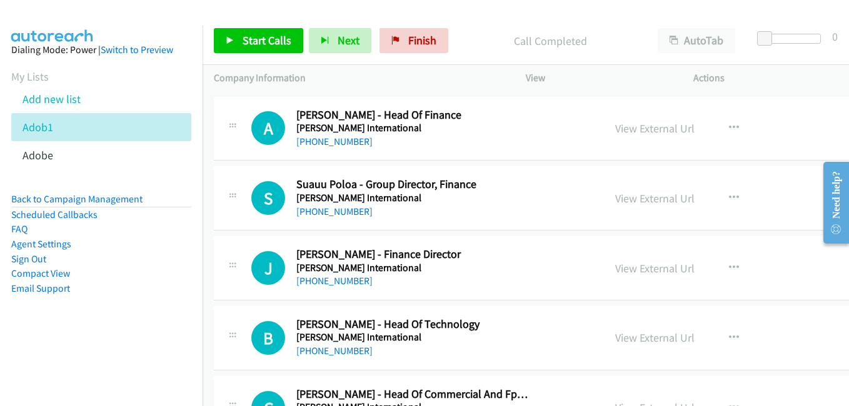
scroll to position [10125, 0]
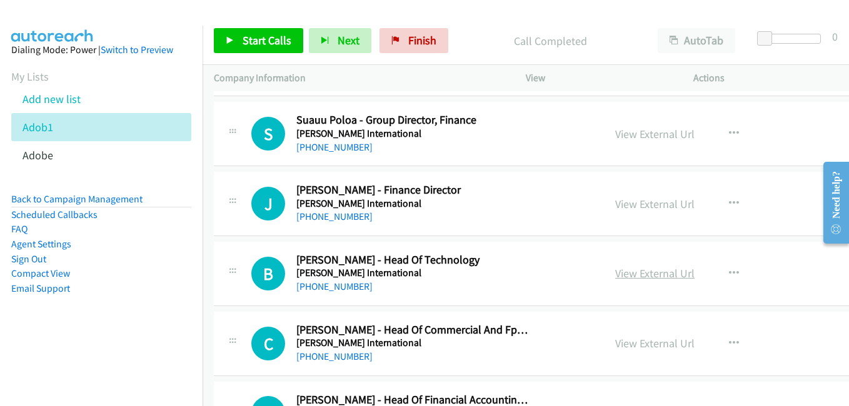
click at [625, 273] on link "View External Url" at bounding box center [654, 273] width 79 height 14
click at [649, 348] on link "View External Url" at bounding box center [654, 343] width 79 height 14
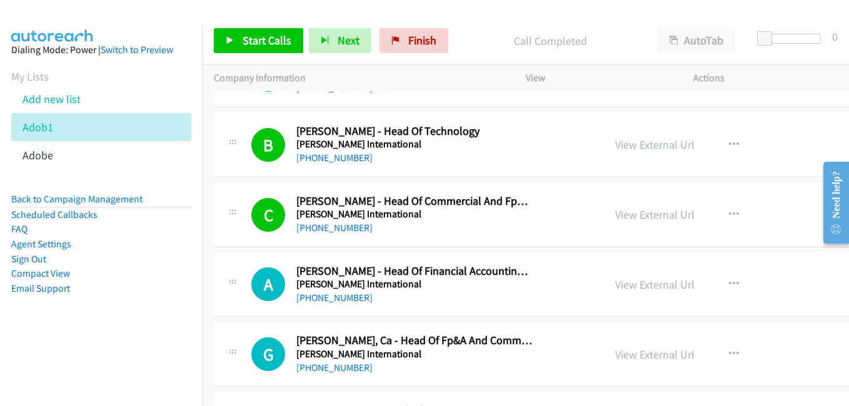
scroll to position [10312, 0]
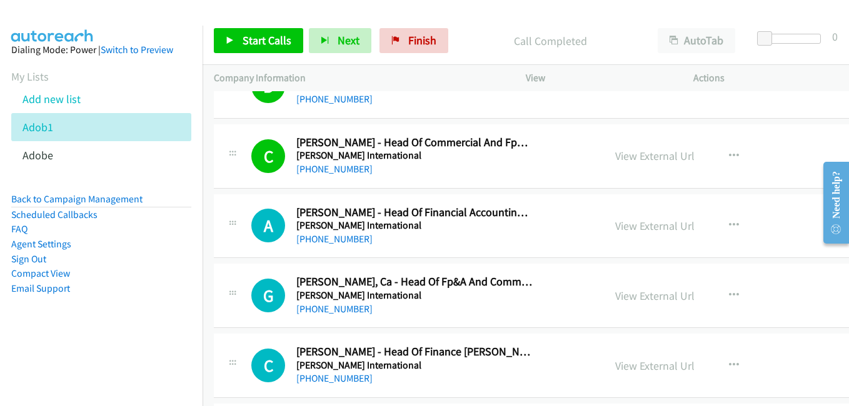
drag, startPoint x: 615, startPoint y: 227, endPoint x: 199, endPoint y: 2, distance: 473.2
click at [619, 222] on link "View External Url" at bounding box center [654, 226] width 79 height 14
click at [624, 297] on link "View External Url" at bounding box center [654, 296] width 79 height 14
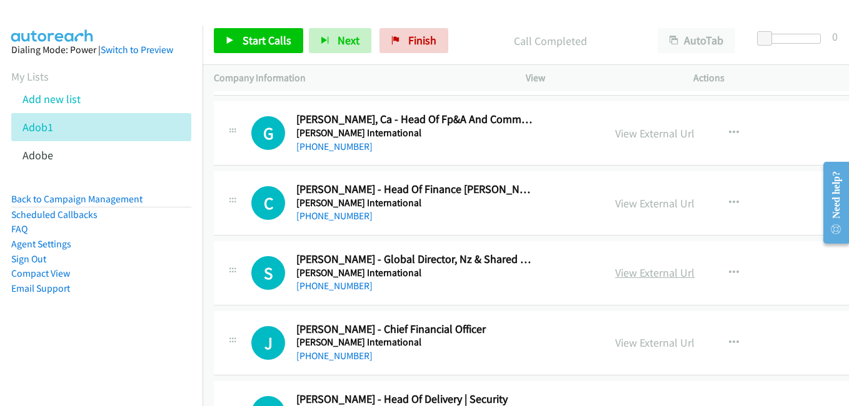
scroll to position [10500, 0]
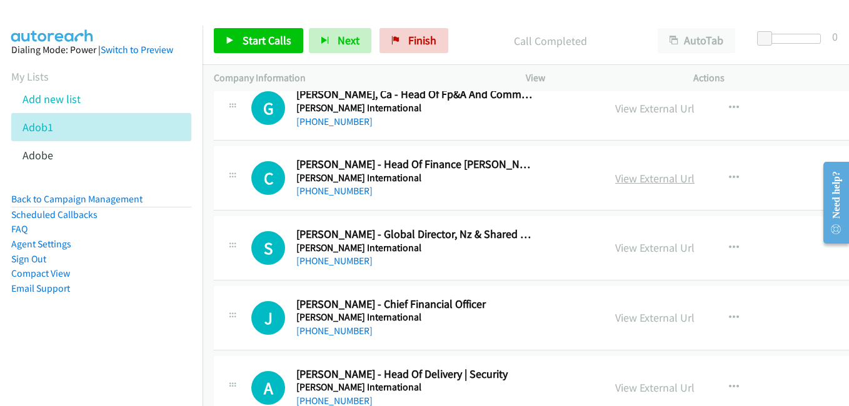
click at [632, 185] on link "View External Url" at bounding box center [654, 178] width 79 height 14
click at [619, 244] on link "View External Url" at bounding box center [654, 248] width 79 height 14
click at [628, 318] on link "View External Url" at bounding box center [654, 318] width 79 height 14
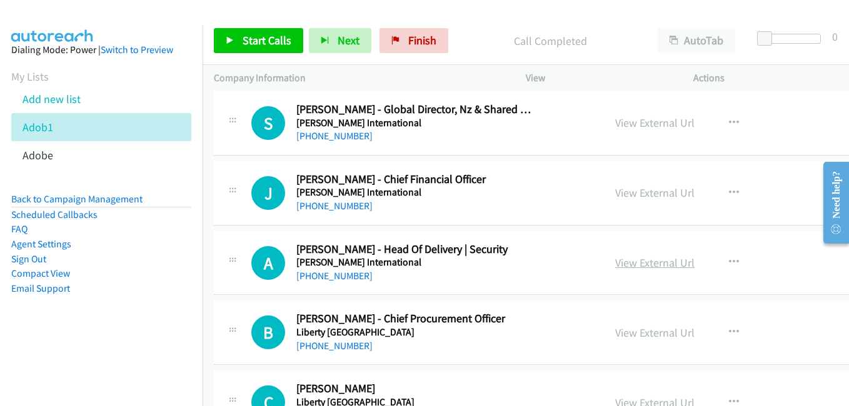
click at [637, 262] on link "View External Url" at bounding box center [654, 263] width 79 height 14
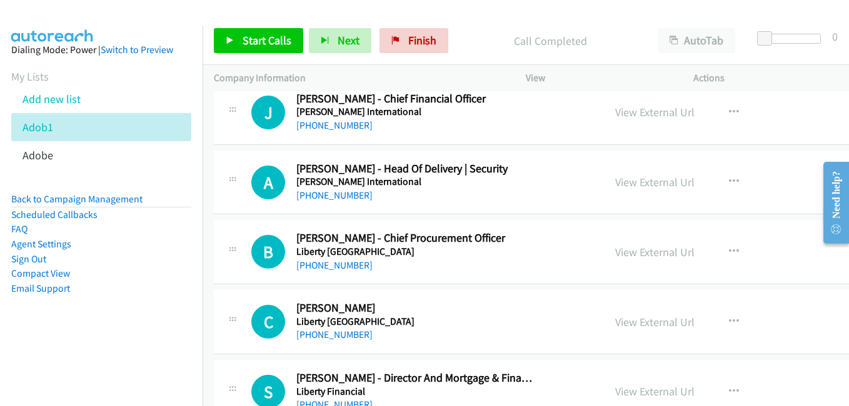
scroll to position [10750, 0]
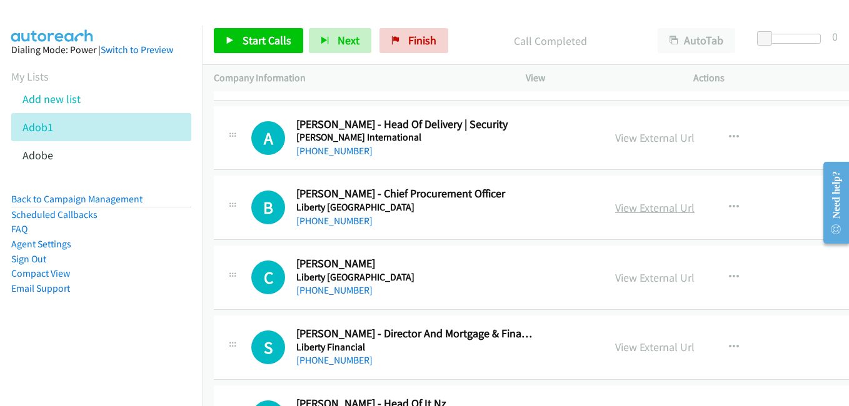
click at [619, 212] on link "View External Url" at bounding box center [654, 208] width 79 height 14
click at [625, 275] on link "View External Url" at bounding box center [654, 278] width 79 height 14
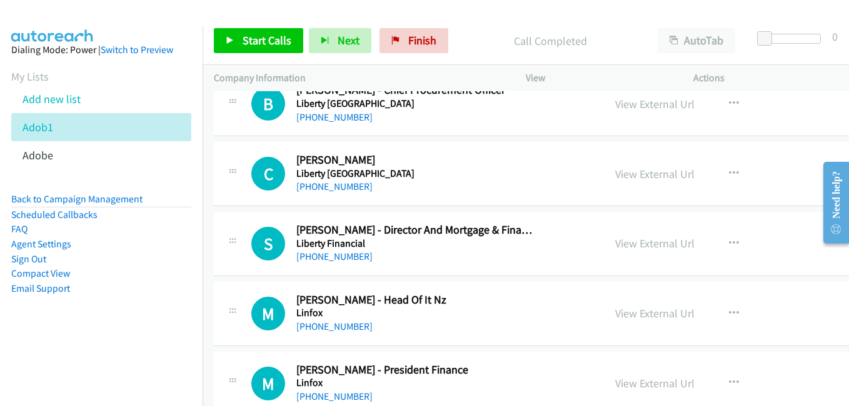
scroll to position [10875, 0]
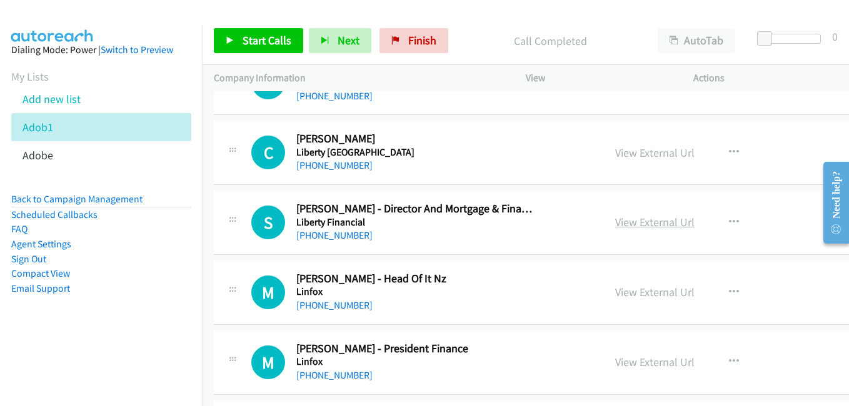
click at [629, 221] on link "View External Url" at bounding box center [654, 222] width 79 height 14
click at [638, 227] on link "View External Url" at bounding box center [654, 222] width 79 height 14
click at [633, 293] on link "View External Url" at bounding box center [654, 292] width 79 height 14
click at [640, 365] on link "View External Url" at bounding box center [654, 362] width 79 height 14
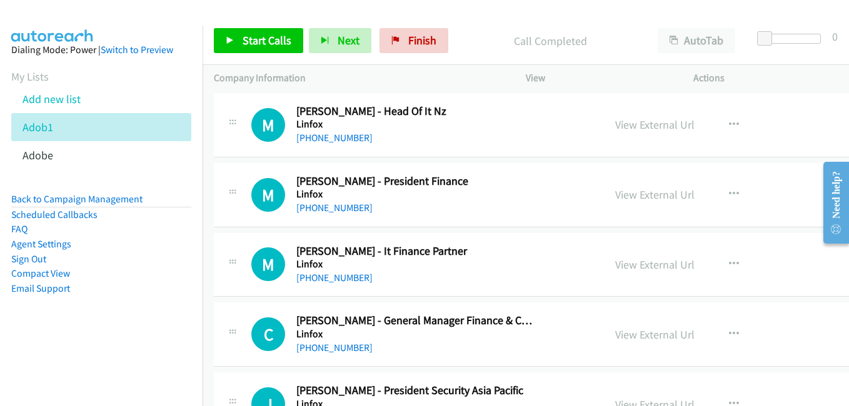
scroll to position [11062, 0]
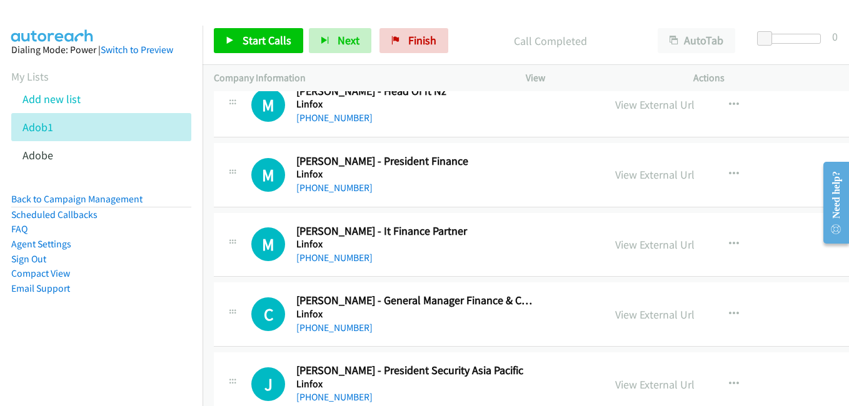
drag, startPoint x: 613, startPoint y: 246, endPoint x: 572, endPoint y: 227, distance: 44.7
click at [615, 246] on link "View External Url" at bounding box center [654, 244] width 79 height 14
click at [648, 311] on link "View External Url" at bounding box center [654, 314] width 79 height 14
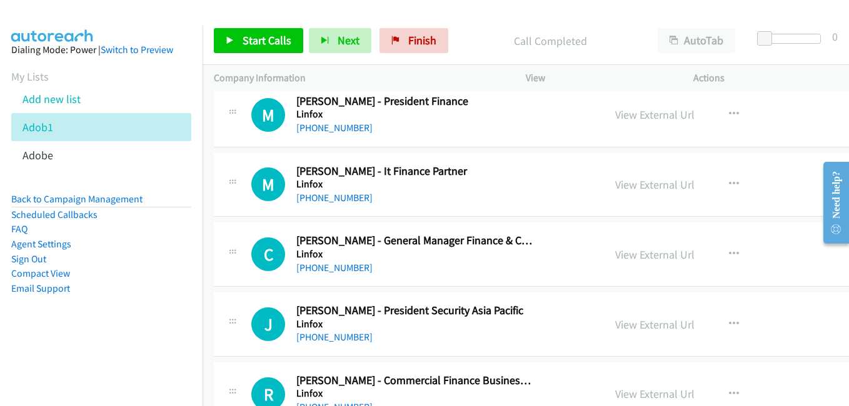
scroll to position [11125, 0]
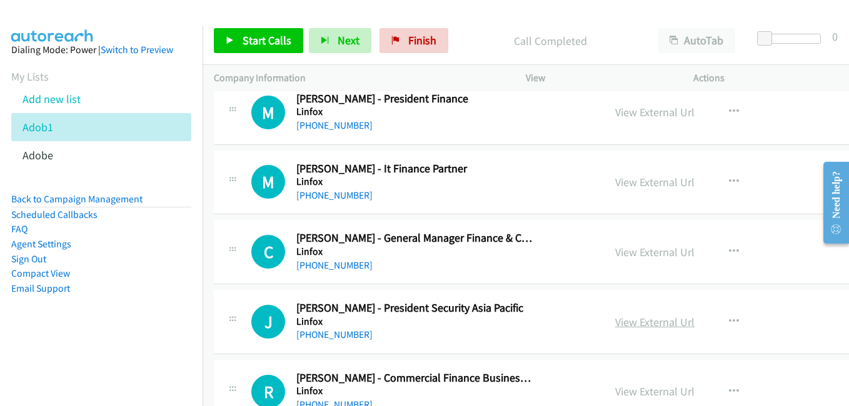
drag, startPoint x: 619, startPoint y: 321, endPoint x: 613, endPoint y: 316, distance: 7.5
click at [619, 321] on link "View External Url" at bounding box center [654, 322] width 79 height 14
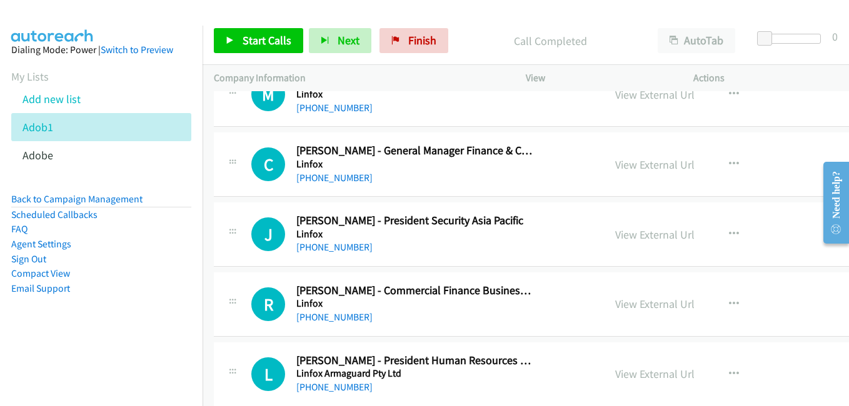
scroll to position [11250, 0]
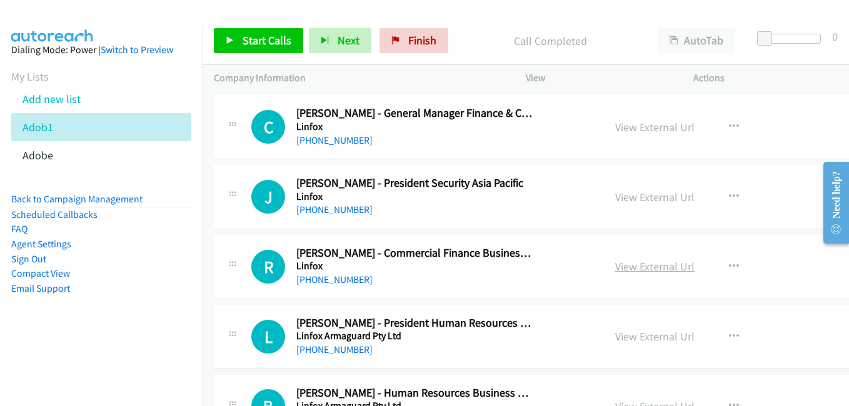
drag, startPoint x: 643, startPoint y: 268, endPoint x: 636, endPoint y: 264, distance: 8.7
click at [643, 268] on link "View External Url" at bounding box center [654, 266] width 79 height 14
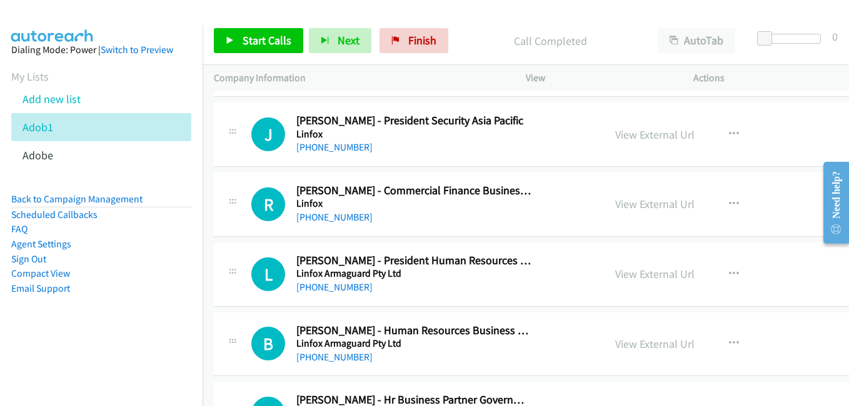
scroll to position [11375, 0]
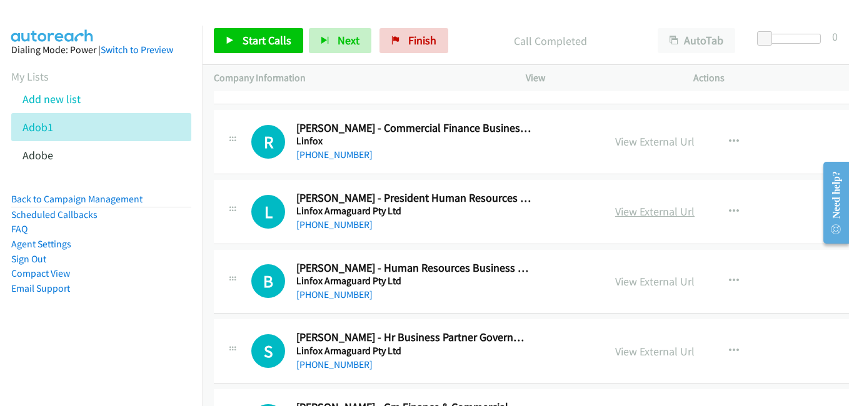
click at [642, 215] on link "View External Url" at bounding box center [654, 211] width 79 height 14
click at [632, 283] on link "View External Url" at bounding box center [654, 281] width 79 height 14
click at [621, 349] on link "View External Url" at bounding box center [654, 351] width 79 height 14
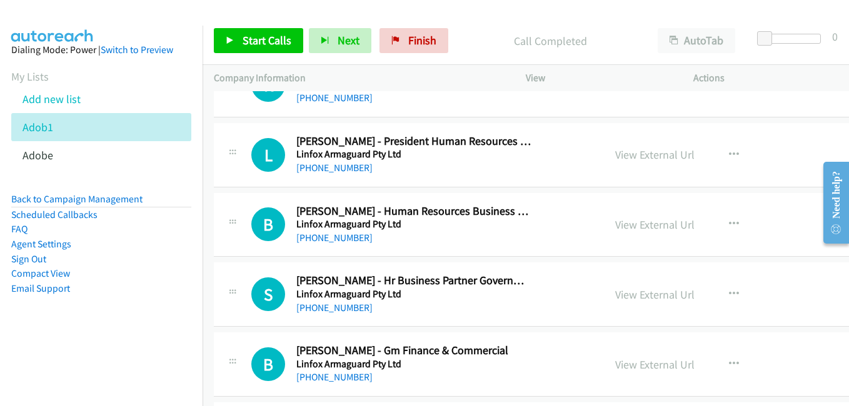
scroll to position [11500, 0]
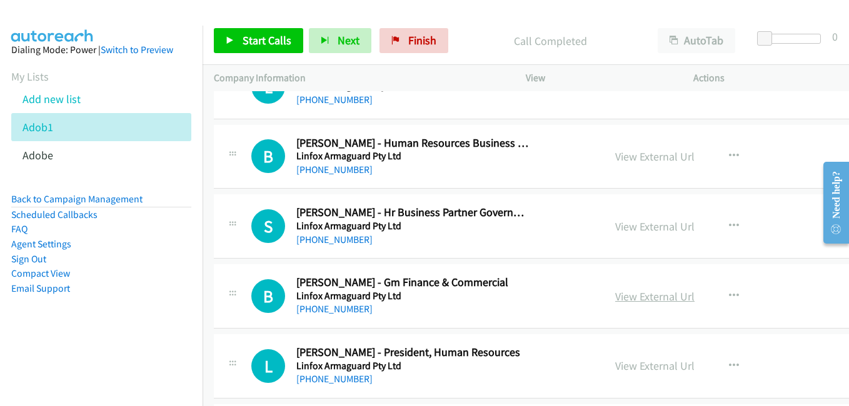
click at [640, 296] on link "View External Url" at bounding box center [654, 296] width 79 height 14
click at [642, 367] on link "View External Url" at bounding box center [654, 366] width 79 height 14
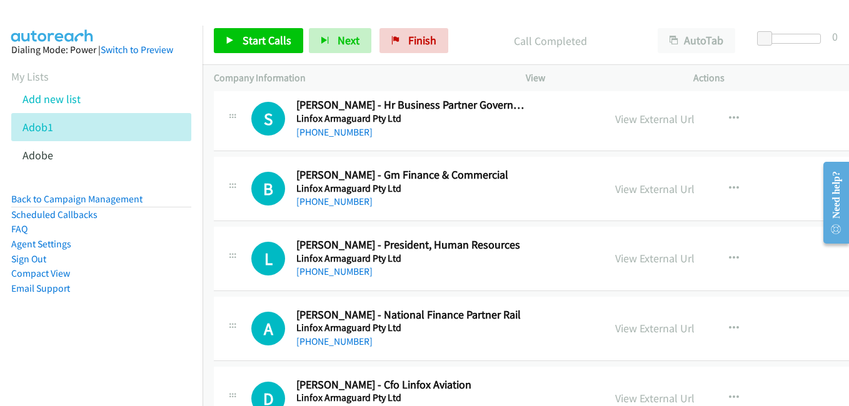
scroll to position [11687, 0]
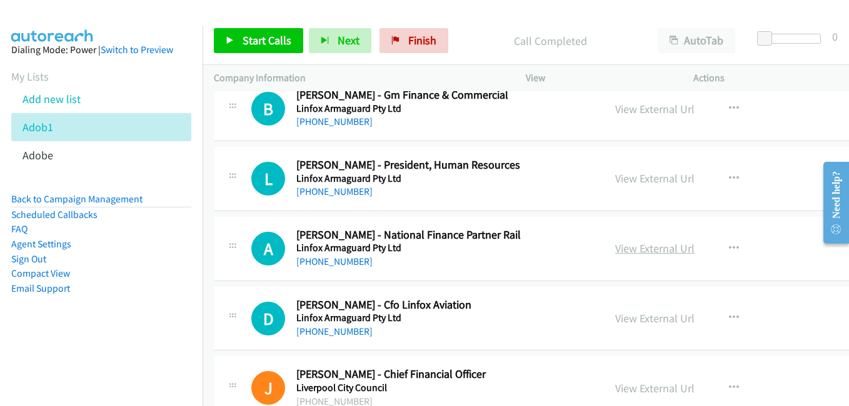
click at [637, 252] on link "View External Url" at bounding box center [654, 248] width 79 height 14
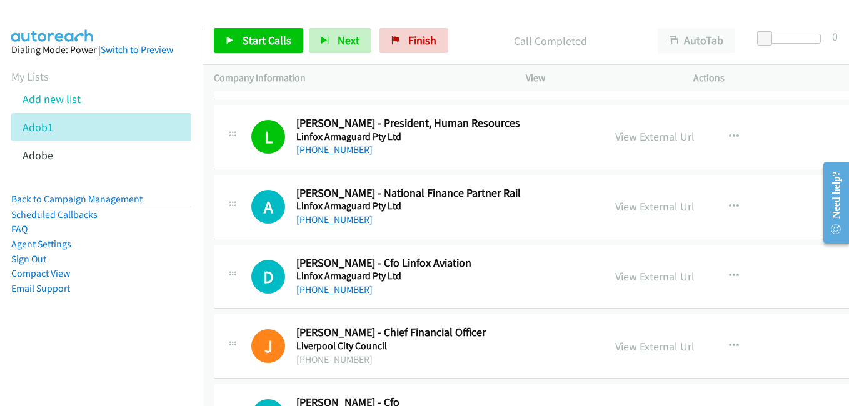
scroll to position [11750, 0]
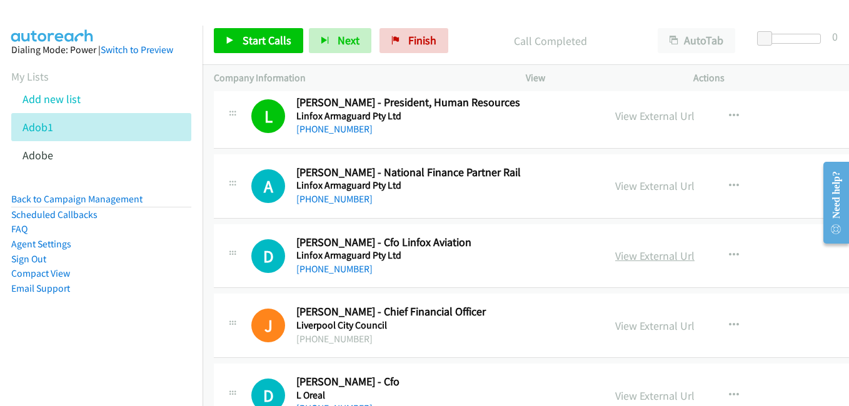
drag, startPoint x: 619, startPoint y: 253, endPoint x: 600, endPoint y: 249, distance: 19.3
click at [619, 253] on link "View External Url" at bounding box center [654, 256] width 79 height 14
click at [630, 324] on link "View External Url" at bounding box center [654, 326] width 79 height 14
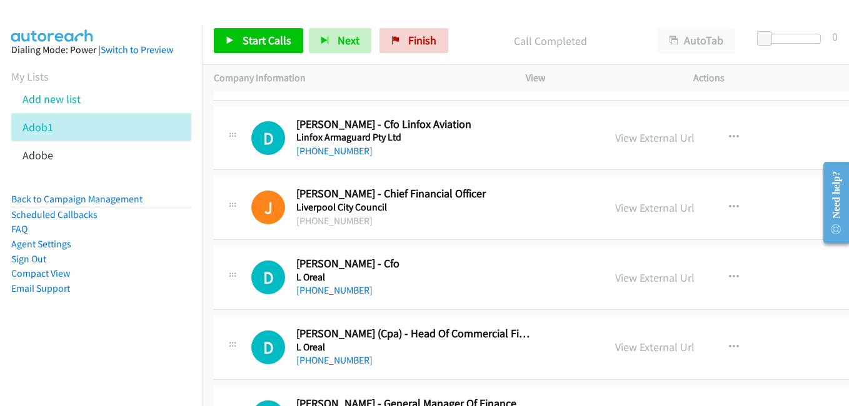
scroll to position [11875, 0]
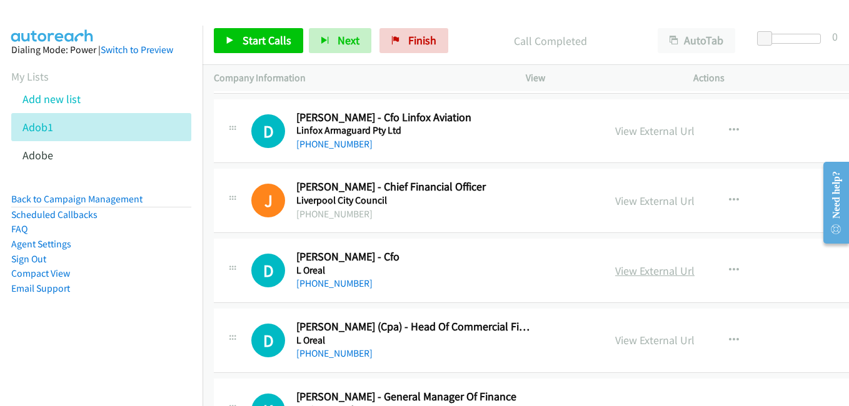
click at [647, 272] on link "View External Url" at bounding box center [654, 271] width 79 height 14
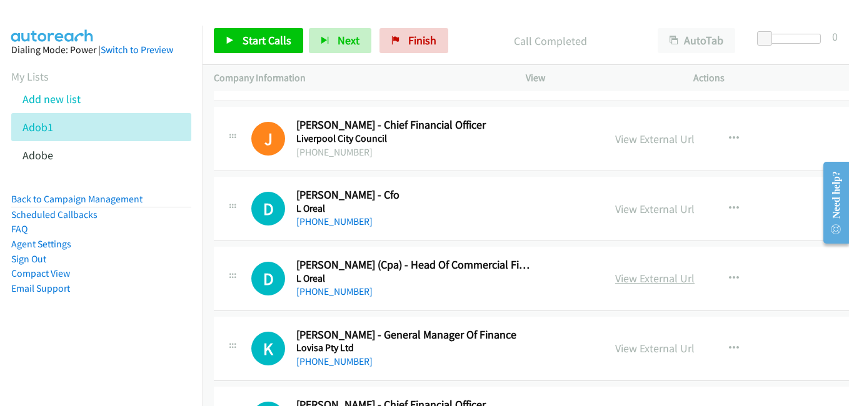
scroll to position [11937, 0]
click at [624, 283] on link "View External Url" at bounding box center [654, 278] width 79 height 14
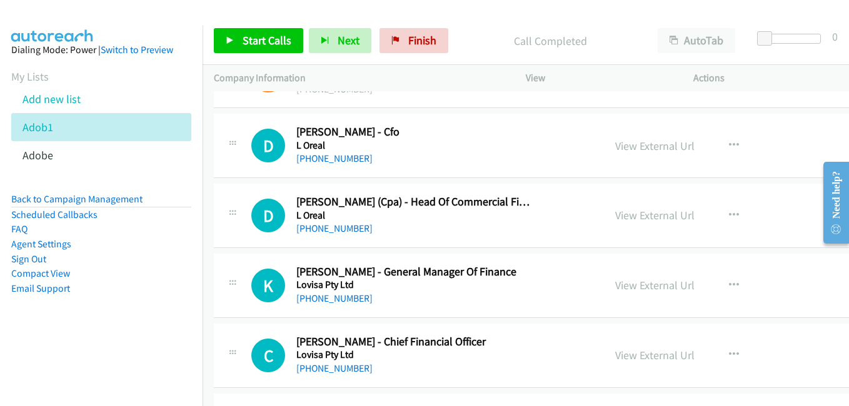
scroll to position [12062, 0]
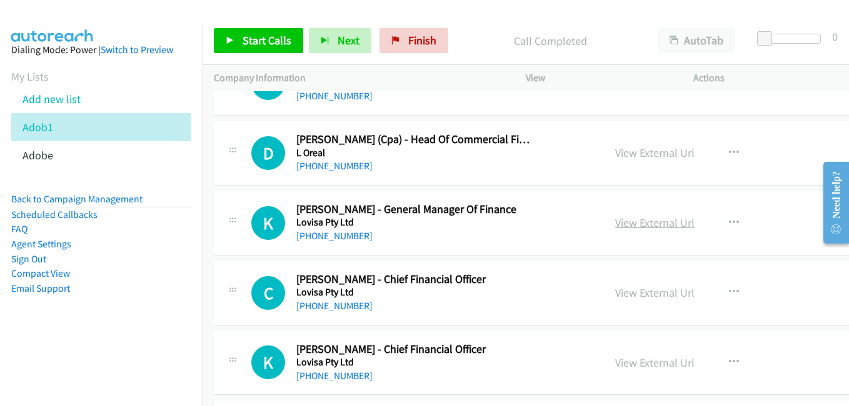
click at [619, 220] on link "View External Url" at bounding box center [654, 223] width 79 height 14
click at [621, 293] on link "View External Url" at bounding box center [654, 293] width 79 height 14
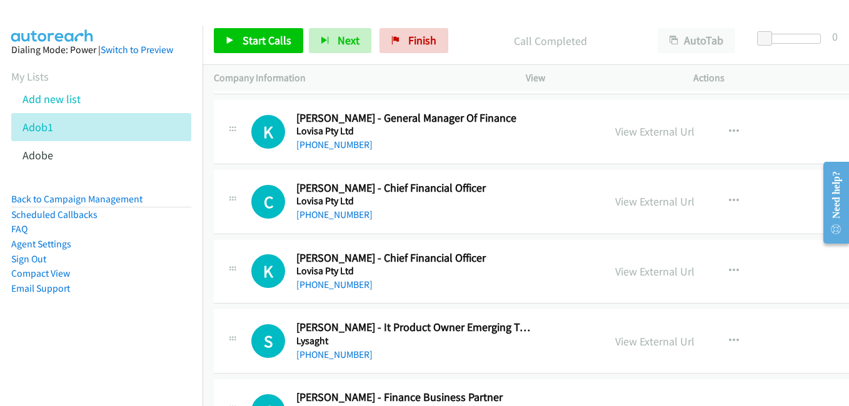
scroll to position [12187, 0]
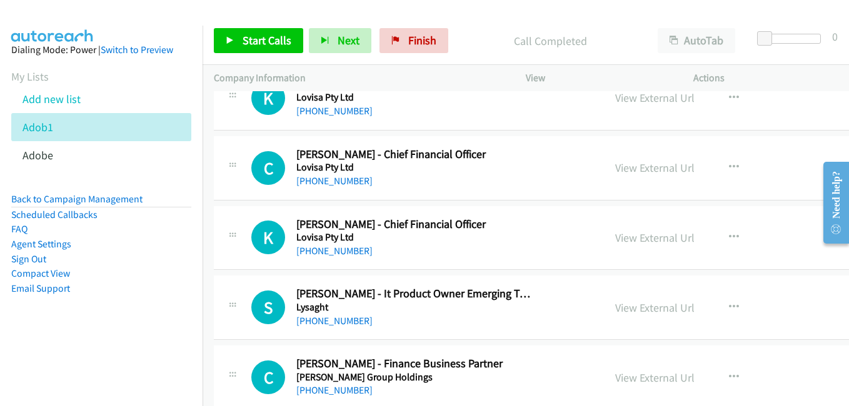
drag, startPoint x: 634, startPoint y: 239, endPoint x: 567, endPoint y: 219, distance: 70.4
click at [634, 239] on link "View External Url" at bounding box center [654, 238] width 79 height 14
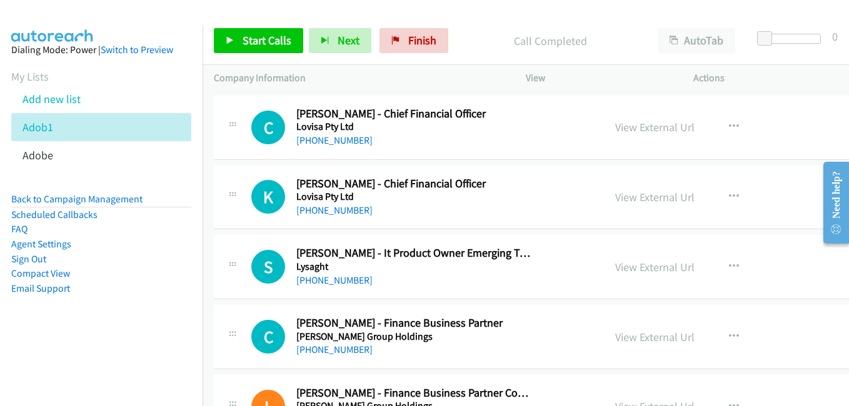
scroll to position [12250, 0]
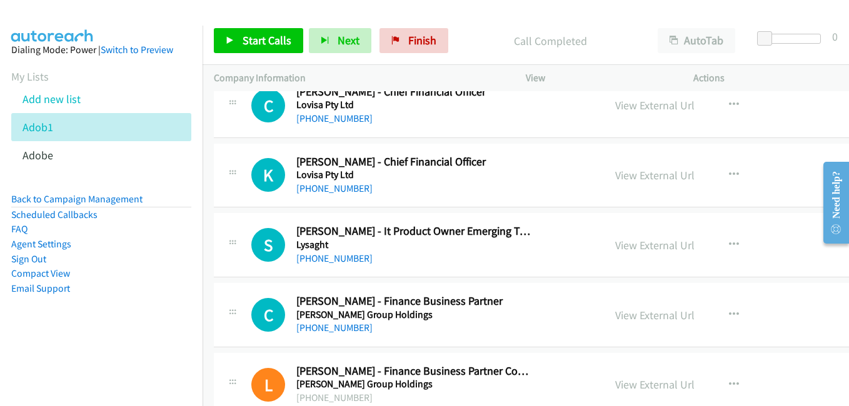
click at [618, 245] on link "View External Url" at bounding box center [654, 245] width 79 height 14
click at [624, 316] on link "View External Url" at bounding box center [654, 315] width 79 height 14
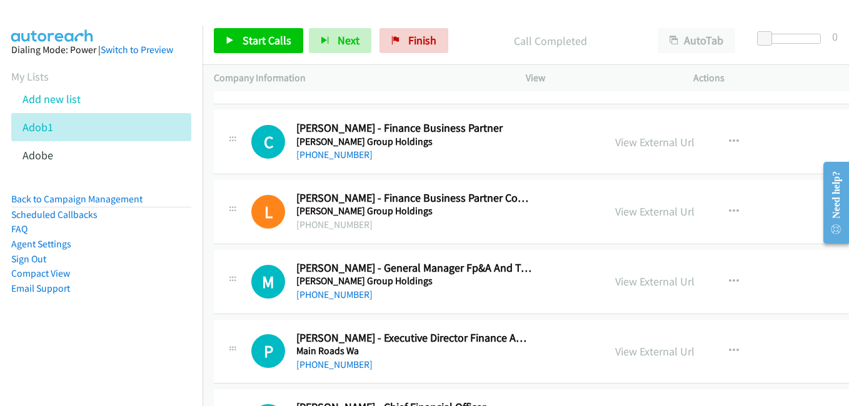
scroll to position [12437, 0]
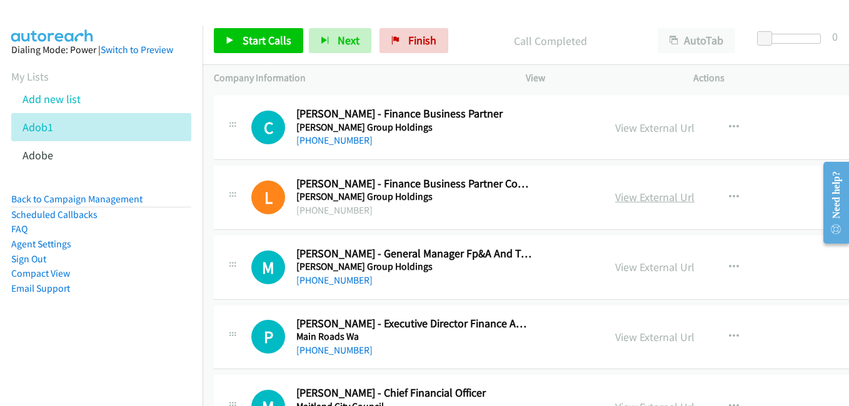
click at [620, 199] on link "View External Url" at bounding box center [654, 197] width 79 height 14
click at [639, 269] on link "View External Url" at bounding box center [654, 267] width 79 height 14
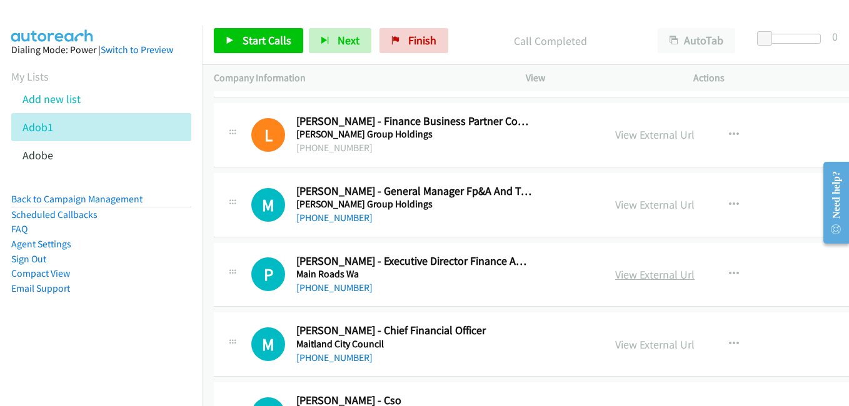
click at [631, 277] on link "View External Url" at bounding box center [654, 274] width 79 height 14
drag, startPoint x: 634, startPoint y: 346, endPoint x: 627, endPoint y: 341, distance: 8.4
click at [634, 346] on link "View External Url" at bounding box center [654, 344] width 79 height 14
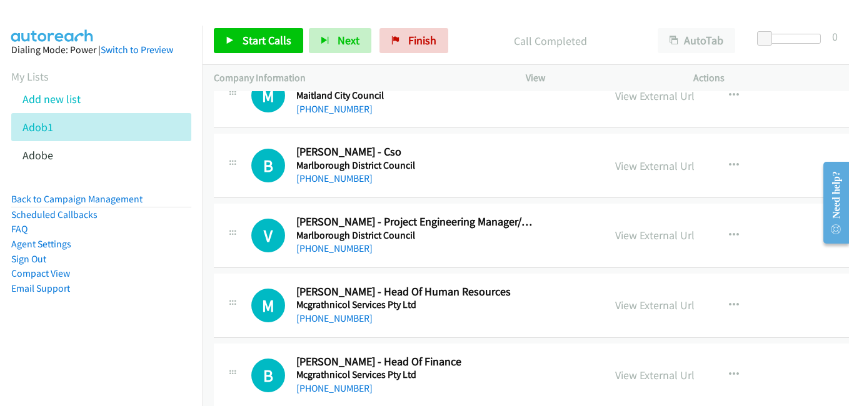
scroll to position [12749, 0]
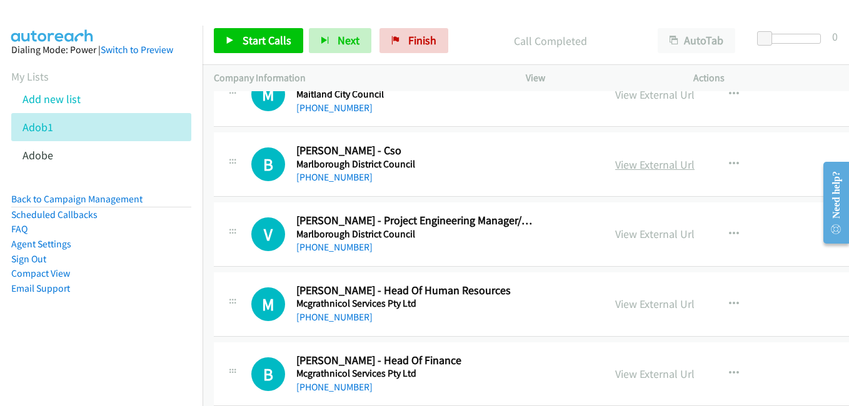
drag, startPoint x: 649, startPoint y: 162, endPoint x: 617, endPoint y: 159, distance: 31.3
click at [649, 162] on link "View External Url" at bounding box center [654, 164] width 79 height 14
click at [632, 235] on link "View External Url" at bounding box center [654, 234] width 79 height 14
